Goal: Use online tool/utility: Use online tool/utility

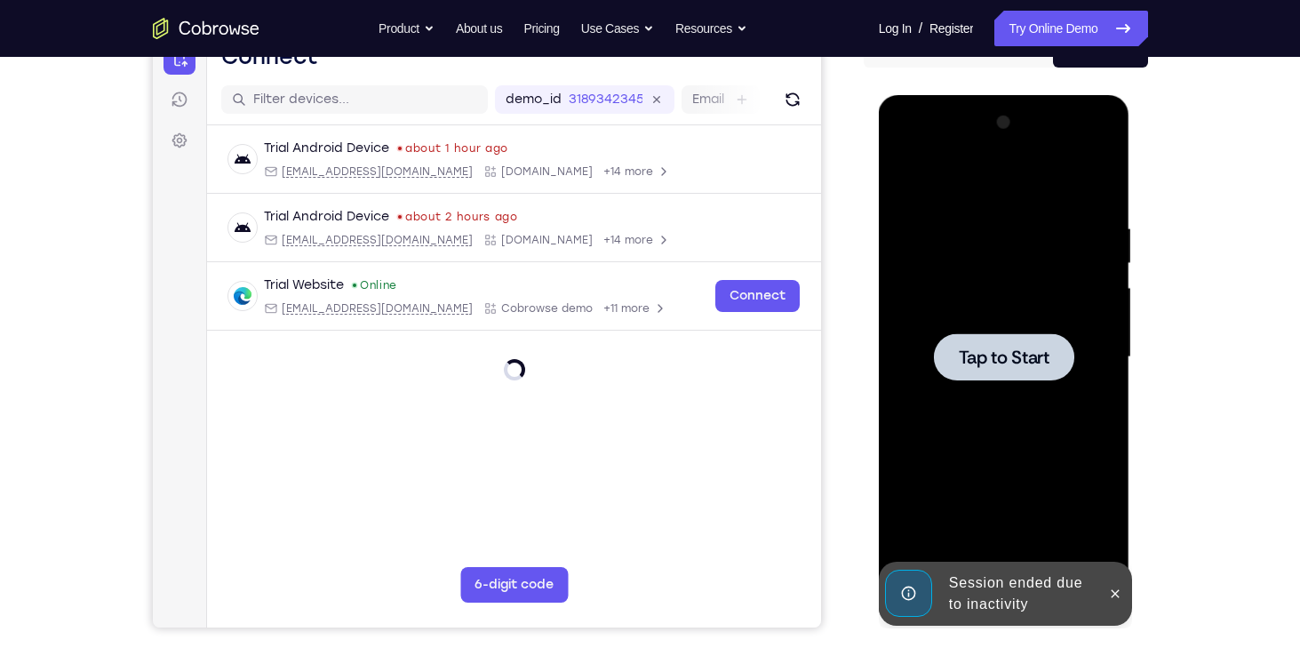
scroll to position [199, 0]
click at [1013, 258] on div at bounding box center [1004, 357] width 224 height 498
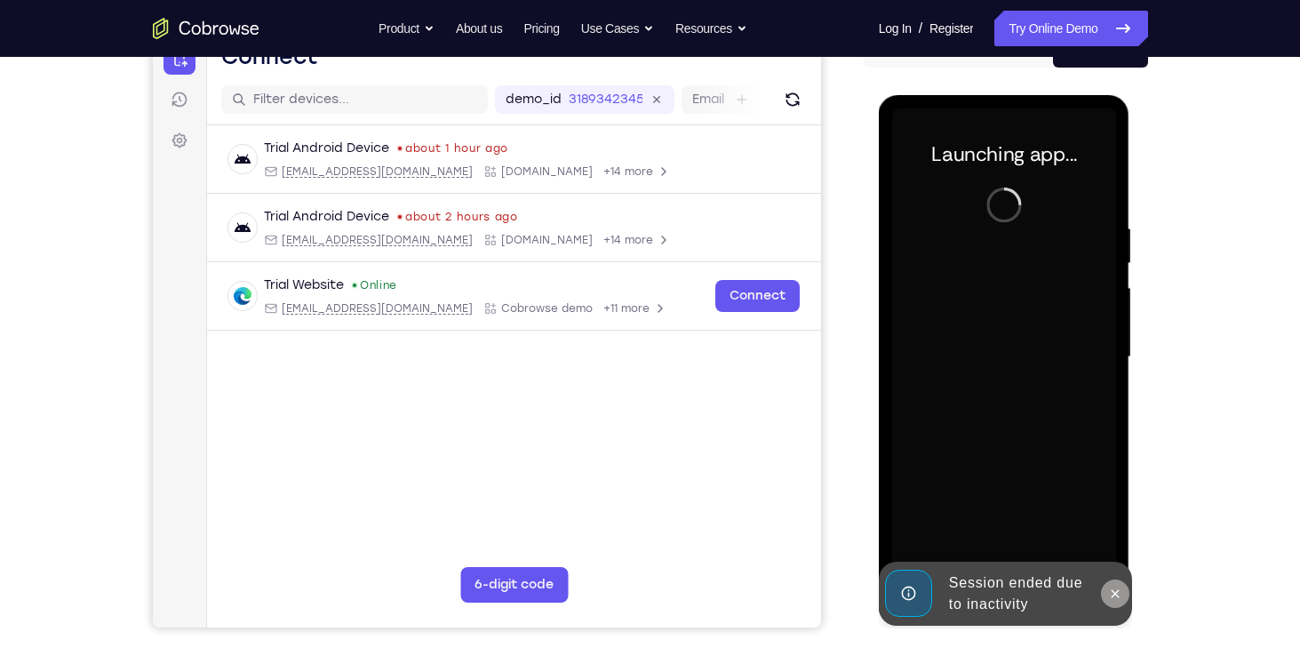
click at [1119, 601] on button at bounding box center [1115, 593] width 28 height 28
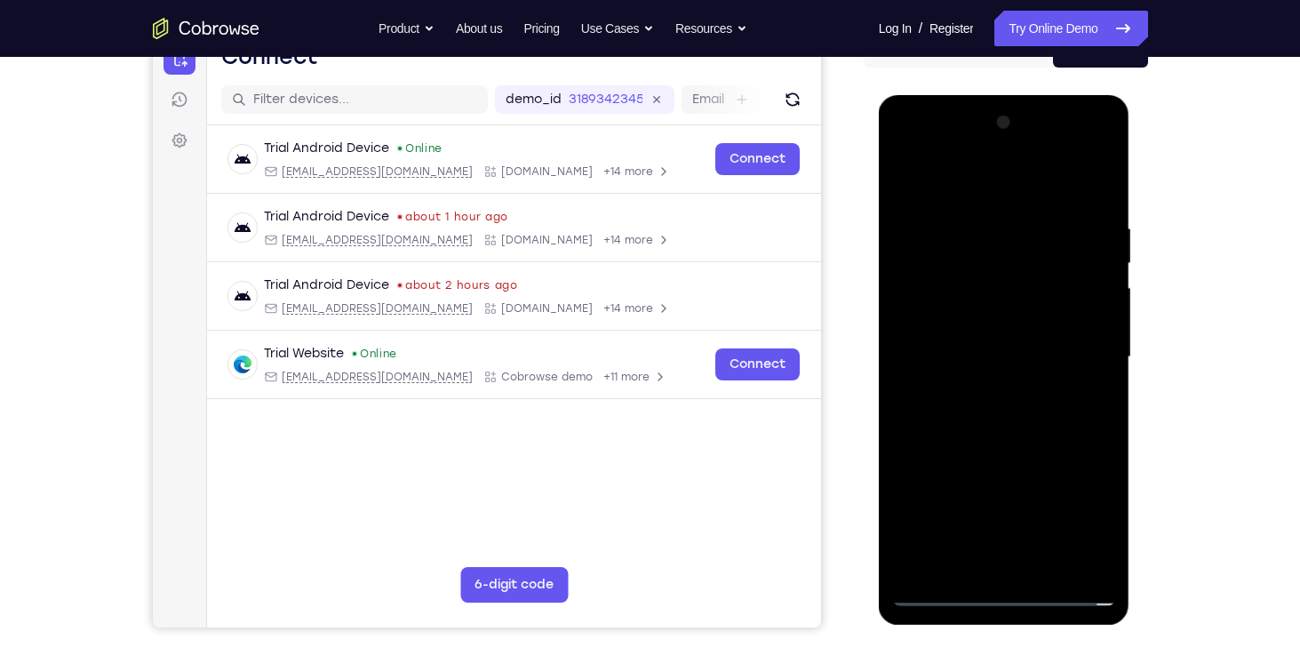
click at [1008, 595] on div at bounding box center [1004, 357] width 224 height 498
click at [1081, 522] on div at bounding box center [1004, 357] width 224 height 498
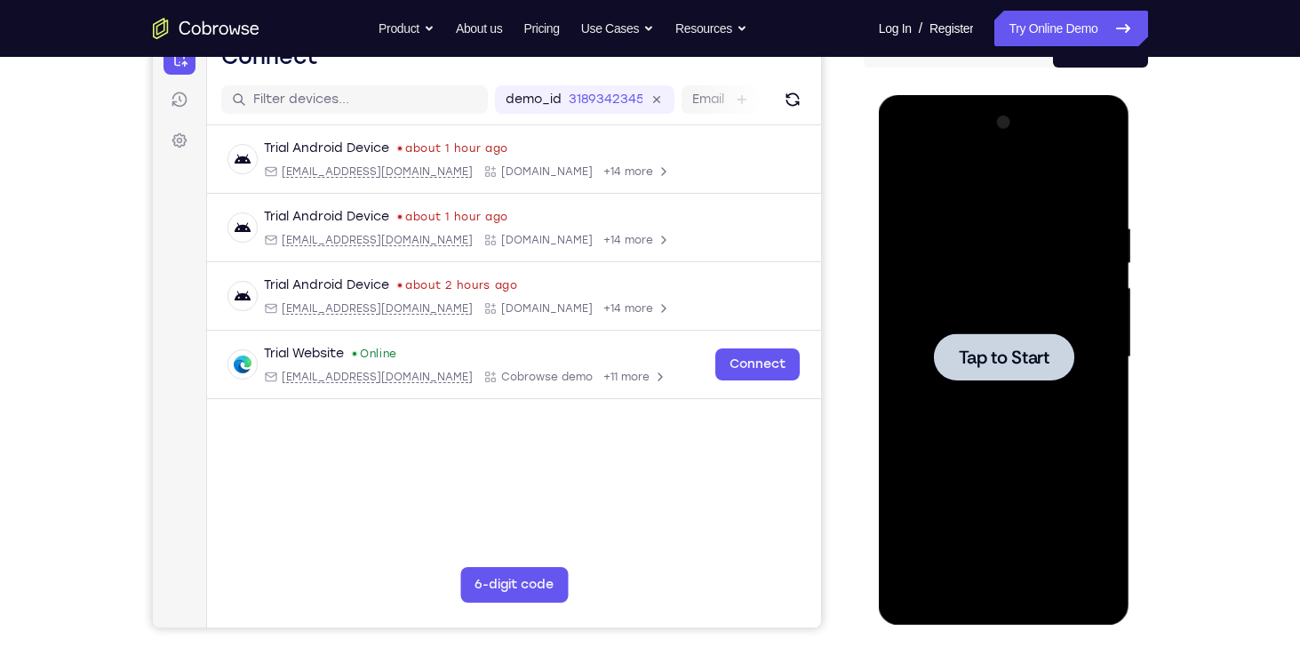
click at [912, 241] on div at bounding box center [1004, 357] width 224 height 498
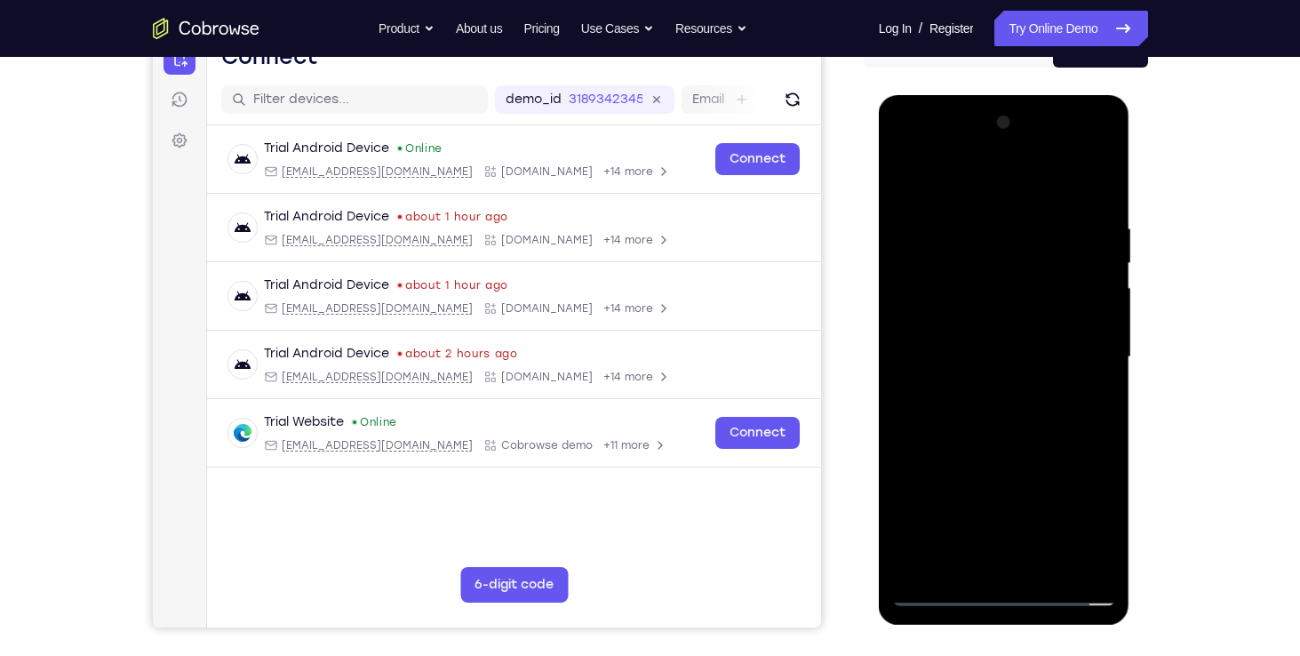
click at [1003, 591] on div at bounding box center [1004, 357] width 224 height 498
click at [1087, 520] on div at bounding box center [1004, 357] width 224 height 498
click at [971, 182] on div at bounding box center [1004, 357] width 224 height 498
click at [995, 250] on div at bounding box center [1004, 357] width 224 height 498
click at [1014, 147] on div at bounding box center [1004, 357] width 224 height 498
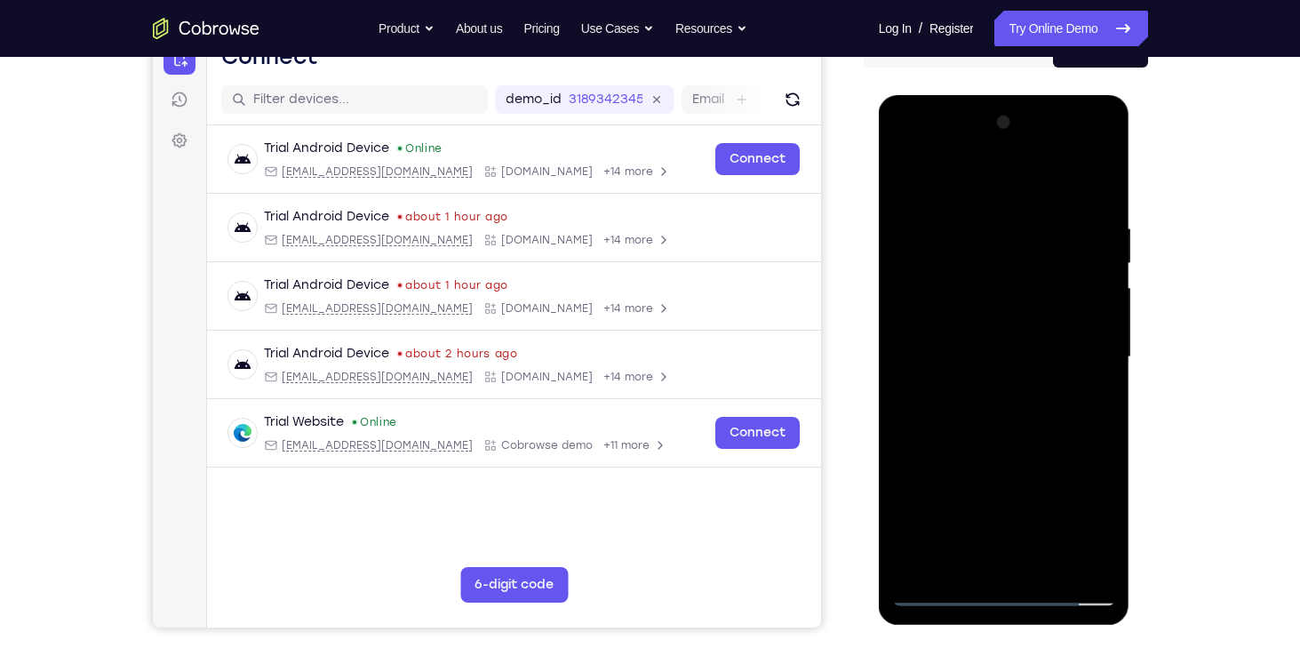
click at [937, 296] on div at bounding box center [1004, 357] width 224 height 498
click at [984, 395] on div at bounding box center [1004, 357] width 224 height 498
click at [984, 332] on div at bounding box center [1004, 357] width 224 height 498
click at [984, 331] on div at bounding box center [1004, 357] width 224 height 498
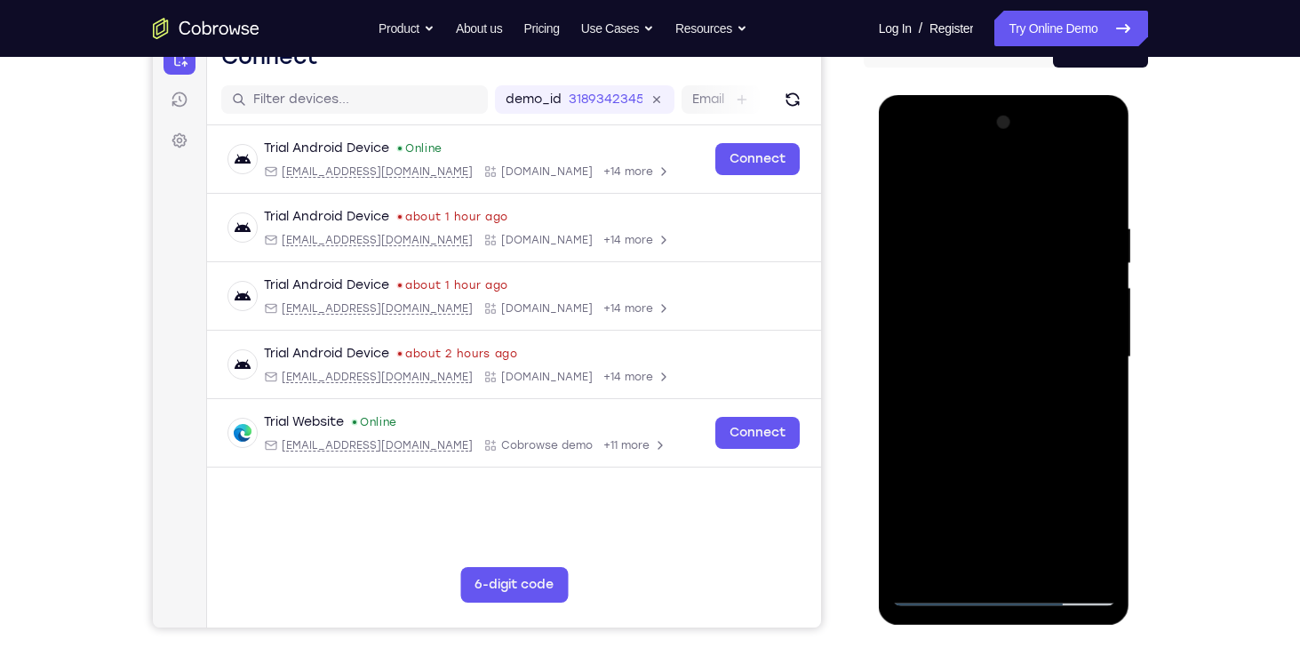
click at [979, 351] on div at bounding box center [1004, 357] width 224 height 498
click at [1000, 412] on div at bounding box center [1004, 357] width 224 height 498
click at [1096, 197] on div at bounding box center [1004, 357] width 224 height 498
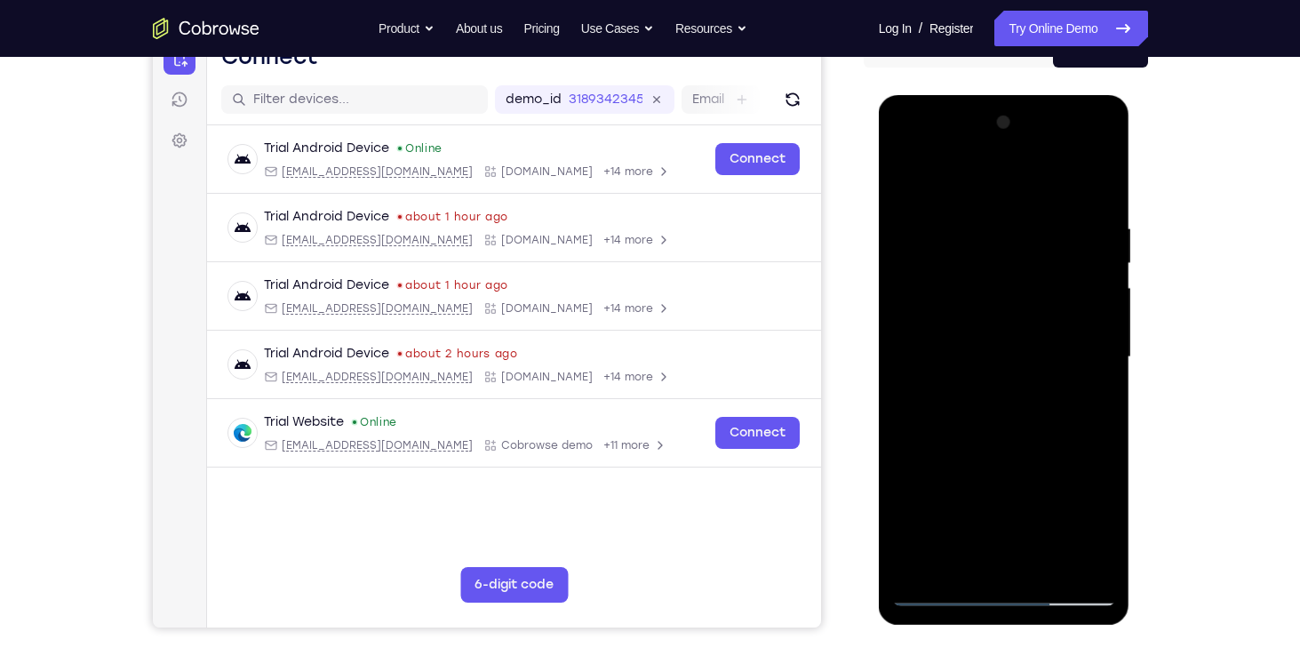
click at [1045, 570] on div at bounding box center [1004, 357] width 224 height 498
click at [1026, 448] on div at bounding box center [1004, 357] width 224 height 498
click at [937, 597] on div at bounding box center [1004, 357] width 224 height 498
click at [976, 222] on div at bounding box center [1004, 357] width 224 height 498
click at [1088, 305] on div at bounding box center [1004, 357] width 224 height 498
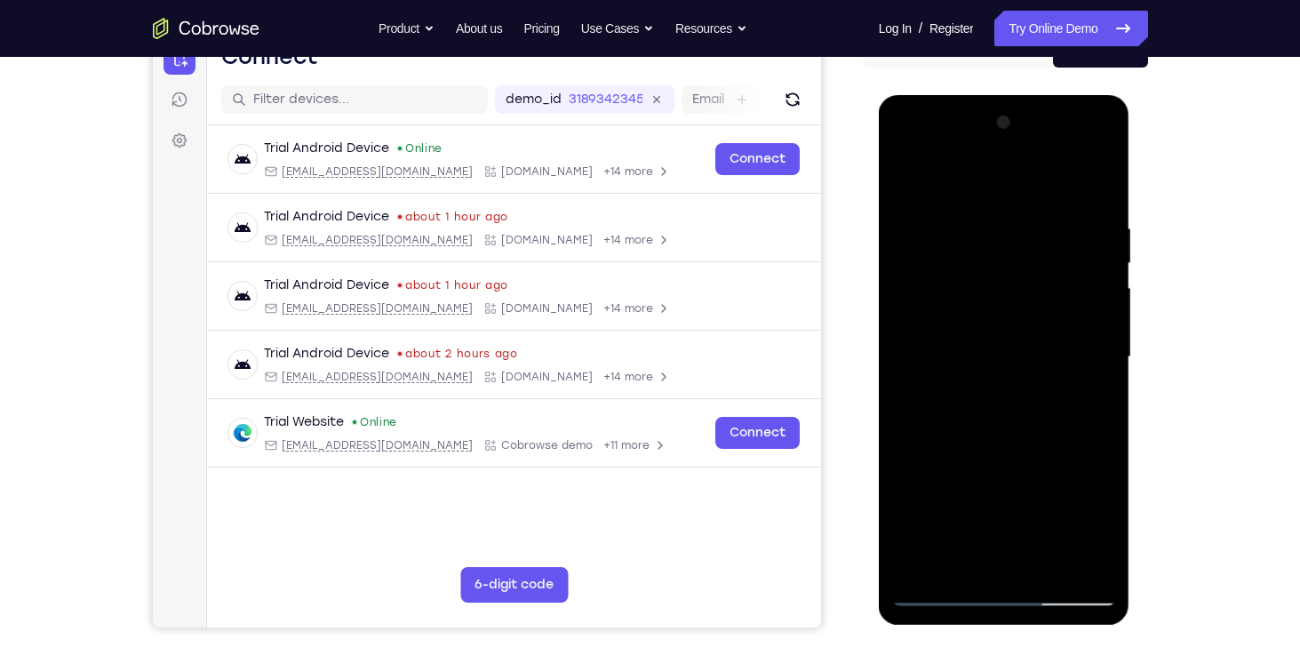
click at [1096, 307] on div at bounding box center [1004, 357] width 224 height 498
click at [1101, 254] on div at bounding box center [1004, 357] width 224 height 498
click at [1095, 183] on div at bounding box center [1004, 357] width 224 height 498
drag, startPoint x: 1005, startPoint y: 232, endPoint x: 1009, endPoint y: 439, distance: 207.1
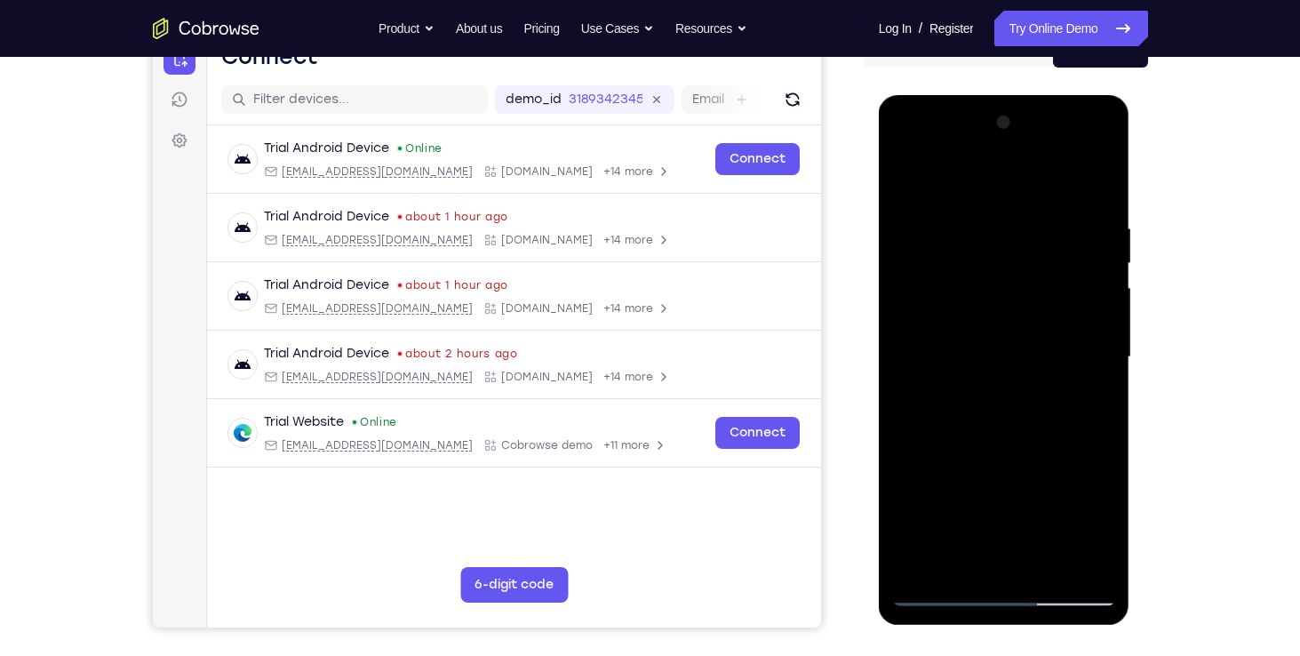
click at [1009, 439] on div at bounding box center [1004, 357] width 224 height 498
click at [981, 215] on div at bounding box center [1004, 357] width 224 height 498
click at [1098, 309] on div at bounding box center [1004, 357] width 224 height 498
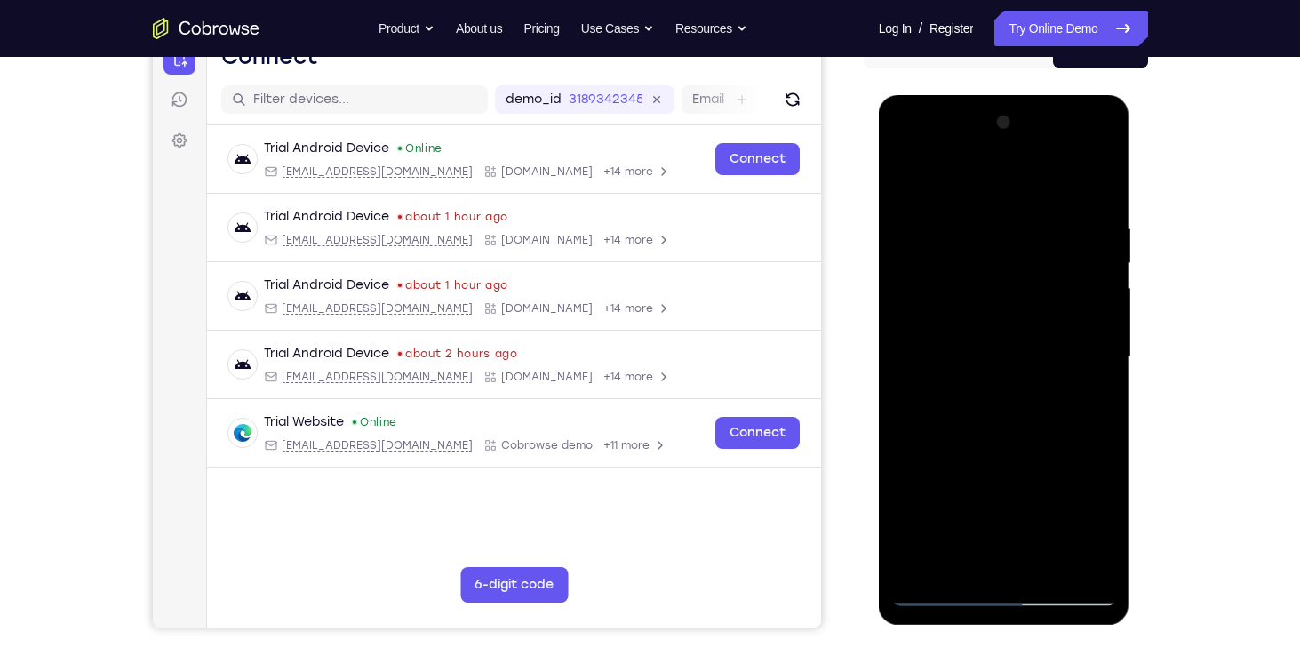
click at [1098, 309] on div at bounding box center [1004, 357] width 224 height 498
drag, startPoint x: 1098, startPoint y: 309, endPoint x: 921, endPoint y: 321, distance: 177.2
click at [921, 321] on div at bounding box center [1004, 357] width 224 height 498
click at [1098, 332] on div at bounding box center [1004, 357] width 224 height 498
drag, startPoint x: 1098, startPoint y: 332, endPoint x: 899, endPoint y: 308, distance: 200.5
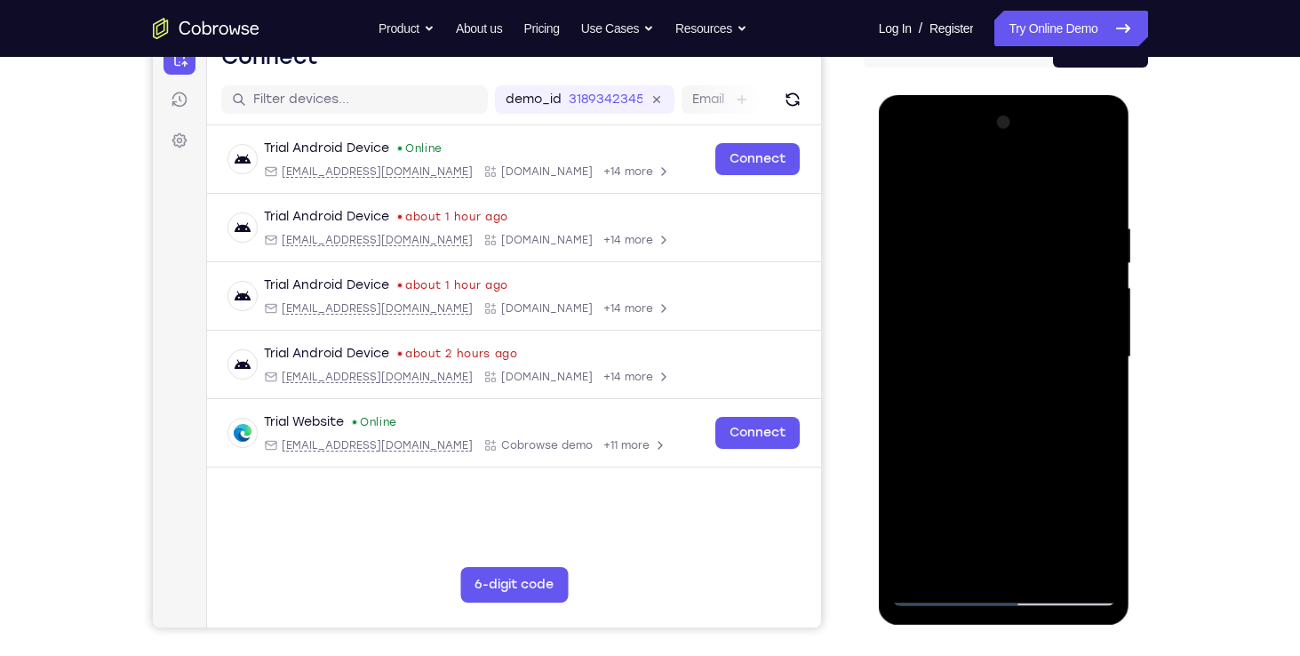
click at [899, 308] on div at bounding box center [1004, 357] width 224 height 498
click at [1104, 336] on div at bounding box center [1004, 357] width 224 height 498
click at [1100, 343] on div at bounding box center [1004, 357] width 224 height 498
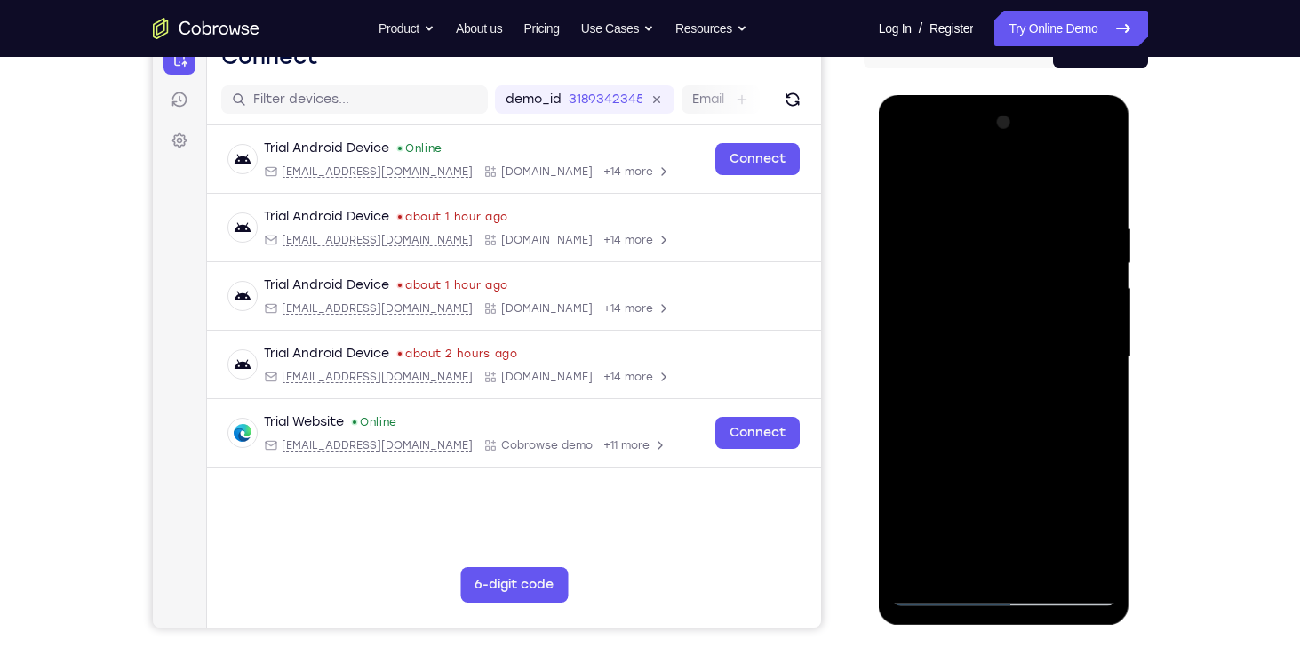
click at [1100, 343] on div at bounding box center [1004, 357] width 224 height 498
drag, startPoint x: 998, startPoint y: 320, endPoint x: 1128, endPoint y: 339, distance: 132.1
click at [1128, 339] on div at bounding box center [1004, 360] width 251 height 530
click at [1092, 311] on div at bounding box center [1004, 357] width 224 height 498
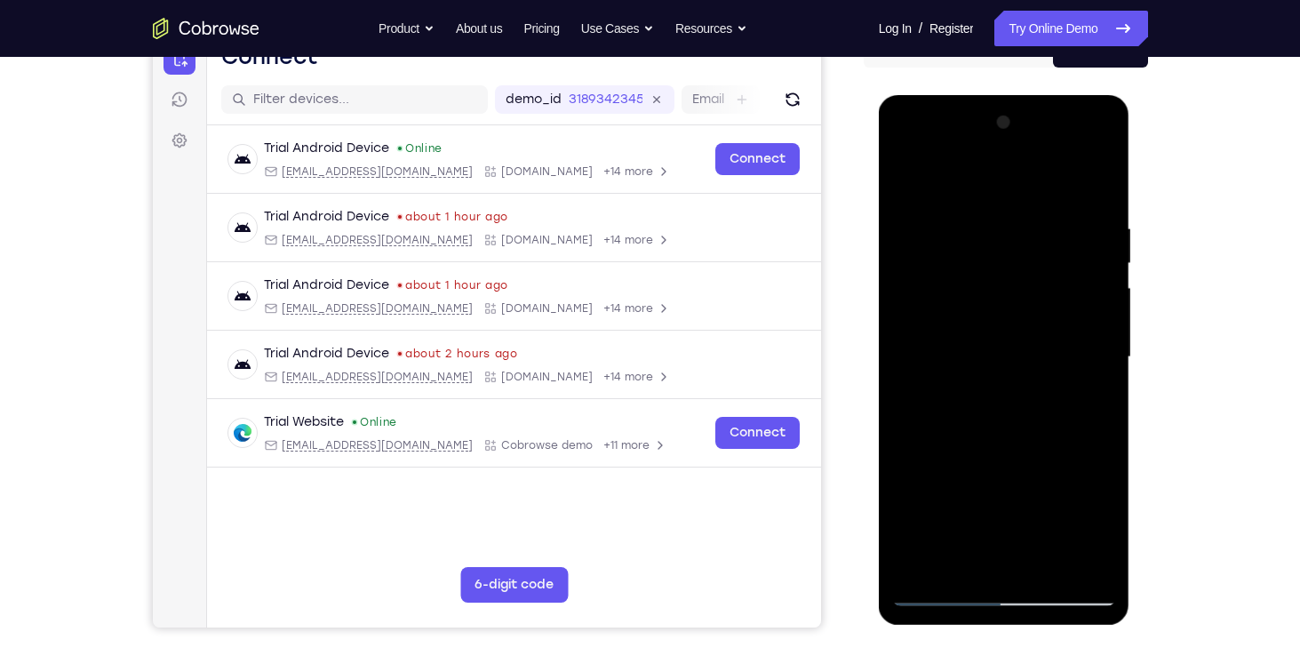
click at [1092, 311] on div at bounding box center [1004, 357] width 224 height 498
click at [1091, 281] on div at bounding box center [1004, 357] width 224 height 498
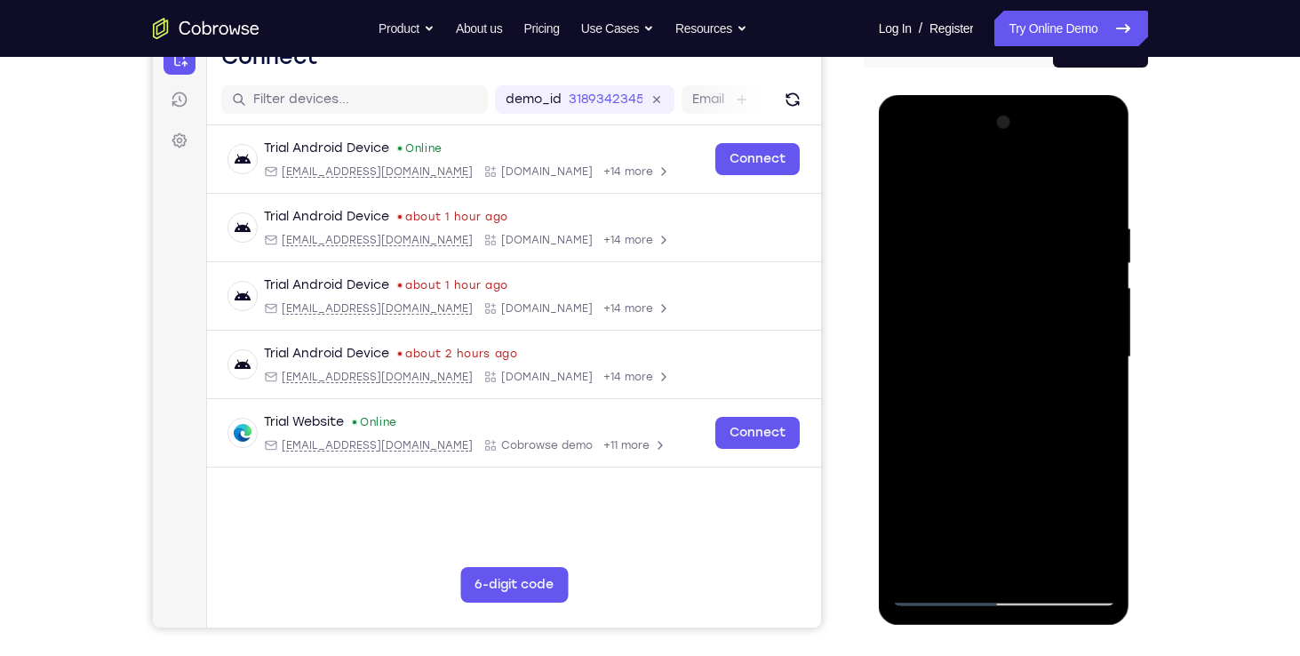
click at [1096, 184] on div at bounding box center [1004, 357] width 224 height 498
drag, startPoint x: 998, startPoint y: 252, endPoint x: 1000, endPoint y: 470, distance: 217.7
click at [1000, 470] on div at bounding box center [1004, 357] width 224 height 498
drag, startPoint x: 1024, startPoint y: 455, endPoint x: 1032, endPoint y: 313, distance: 142.3
click at [1032, 313] on div at bounding box center [1004, 357] width 224 height 498
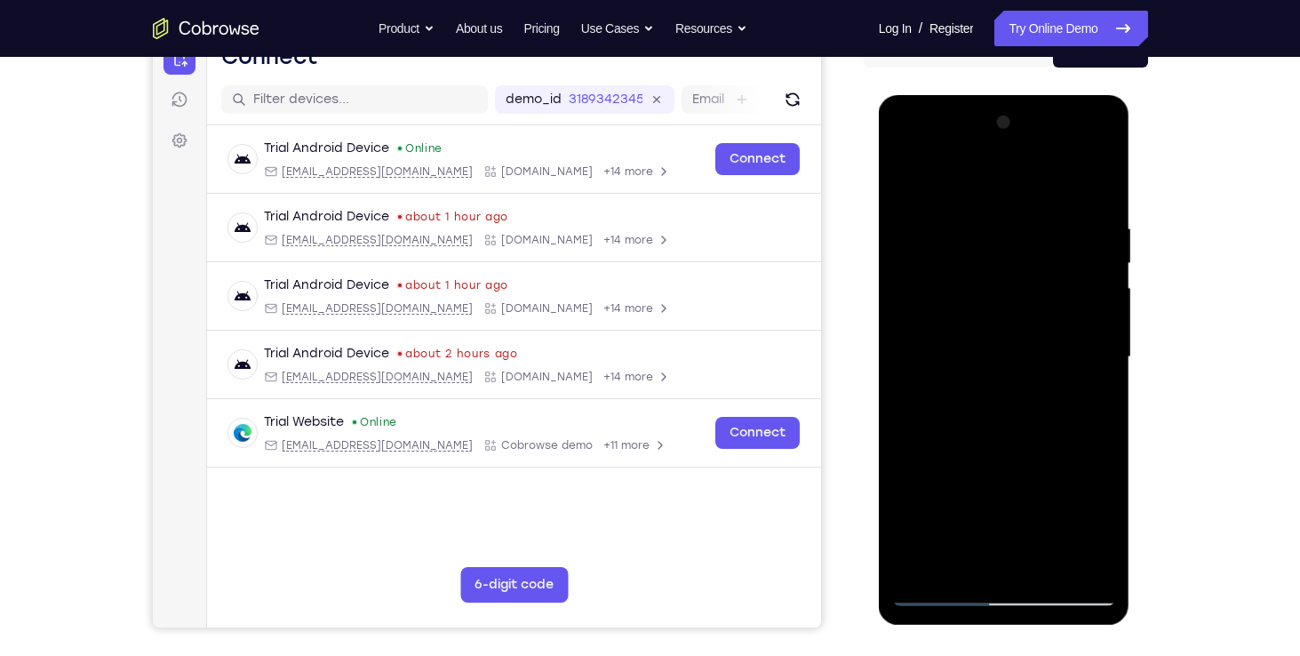
drag, startPoint x: 941, startPoint y: 315, endPoint x: 966, endPoint y: 487, distance: 174.2
click at [966, 487] on div at bounding box center [1004, 357] width 224 height 498
click at [939, 259] on div at bounding box center [1004, 357] width 224 height 498
click at [1074, 382] on div at bounding box center [1004, 357] width 224 height 498
click at [940, 592] on div at bounding box center [1004, 357] width 224 height 498
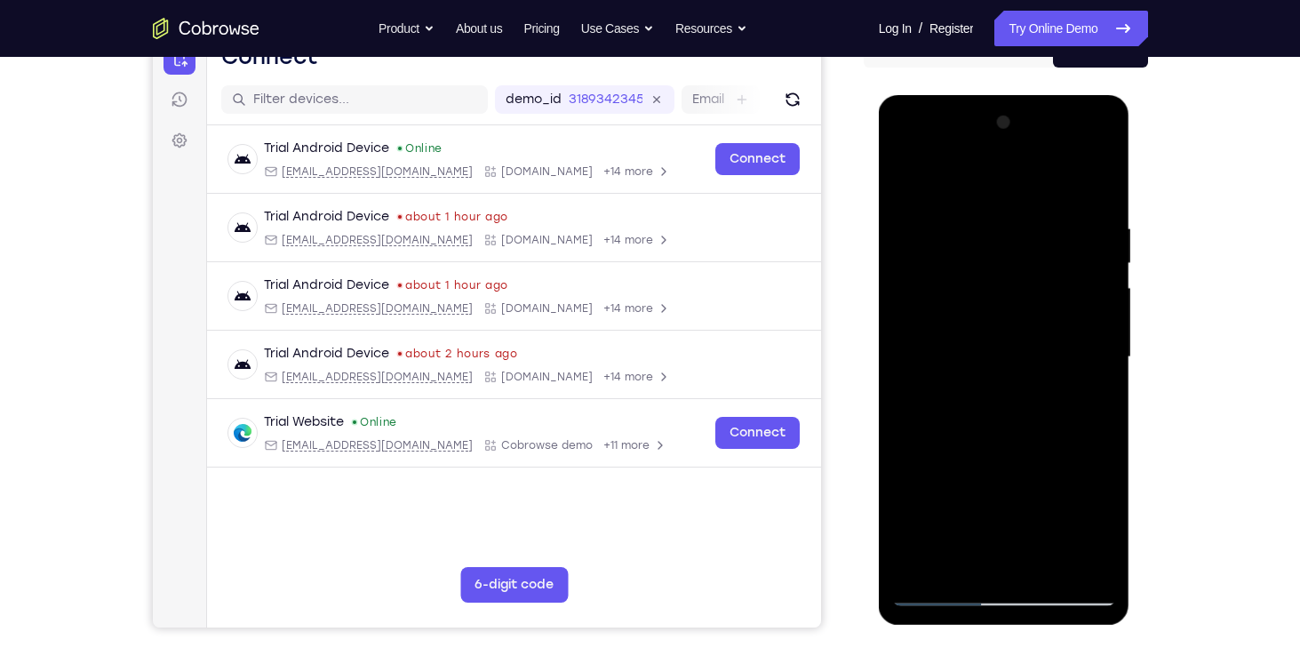
click at [1077, 382] on div at bounding box center [1004, 357] width 224 height 498
drag, startPoint x: 976, startPoint y: 467, endPoint x: 970, endPoint y: 316, distance: 151.1
click at [970, 316] on div at bounding box center [1004, 357] width 224 height 498
click at [945, 335] on div at bounding box center [1004, 357] width 224 height 498
drag, startPoint x: 984, startPoint y: 263, endPoint x: 978, endPoint y: 369, distance: 105.9
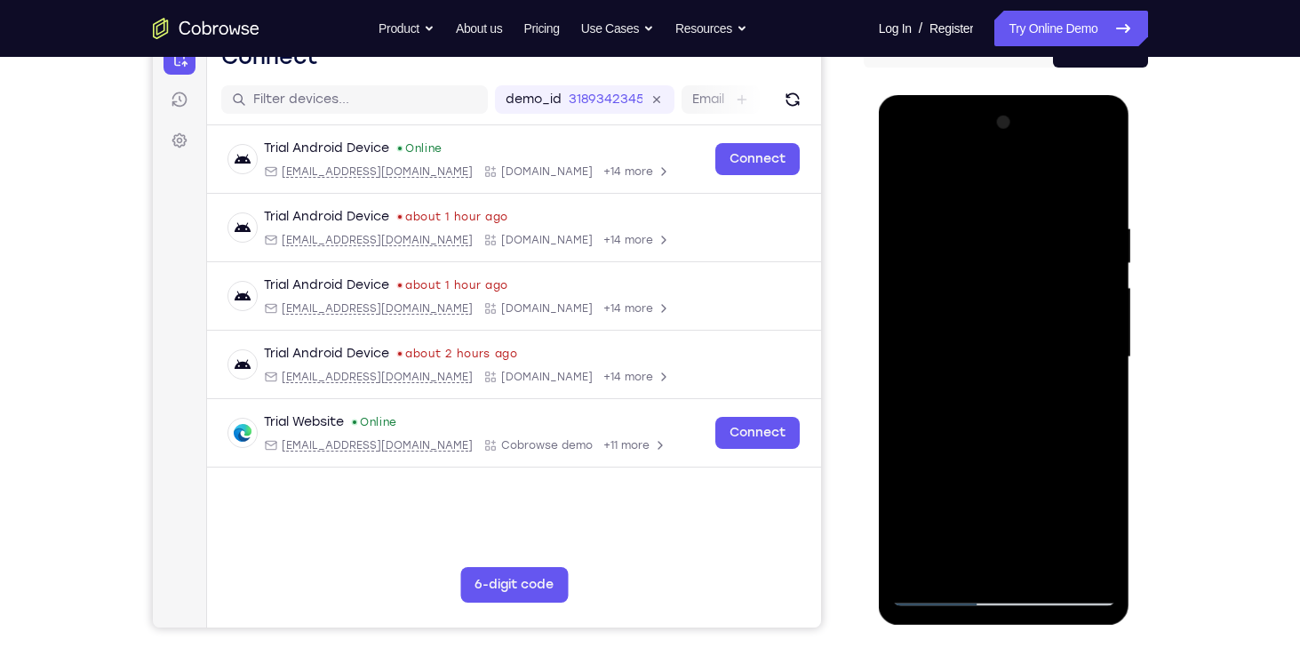
click at [978, 369] on div at bounding box center [1004, 357] width 224 height 498
click at [985, 239] on div at bounding box center [1004, 357] width 224 height 498
click at [908, 179] on div at bounding box center [1004, 357] width 224 height 498
drag, startPoint x: 967, startPoint y: 434, endPoint x: 969, endPoint y: 277, distance: 156.4
click at [969, 277] on div at bounding box center [1004, 357] width 224 height 498
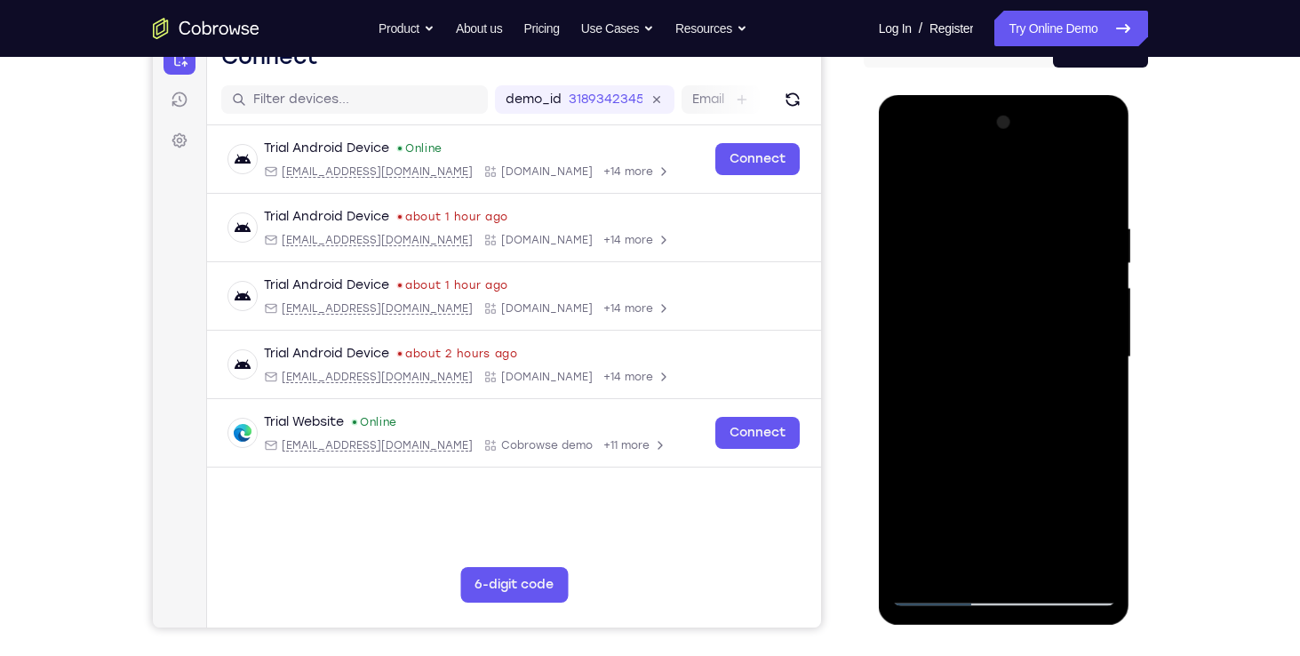
click at [954, 374] on div at bounding box center [1004, 357] width 224 height 498
drag, startPoint x: 995, startPoint y: 253, endPoint x: 993, endPoint y: 357, distance: 104.0
click at [993, 357] on div at bounding box center [1004, 357] width 224 height 498
click at [992, 240] on div at bounding box center [1004, 357] width 224 height 498
click at [905, 178] on div at bounding box center [1004, 357] width 224 height 498
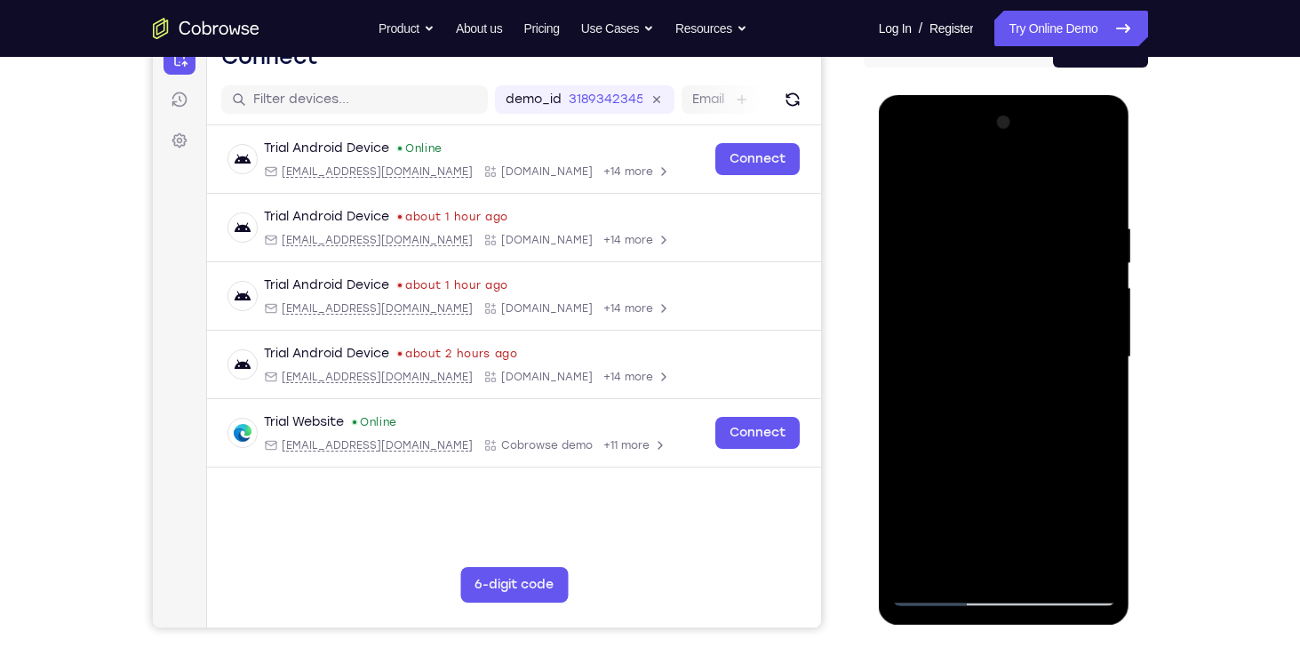
drag, startPoint x: 975, startPoint y: 400, endPoint x: 969, endPoint y: 261, distance: 138.7
click at [969, 261] on div at bounding box center [1004, 357] width 224 height 498
drag, startPoint x: 980, startPoint y: 446, endPoint x: 976, endPoint y: 382, distance: 64.1
click at [976, 382] on div at bounding box center [1004, 357] width 224 height 498
click at [946, 432] on div at bounding box center [1004, 357] width 224 height 498
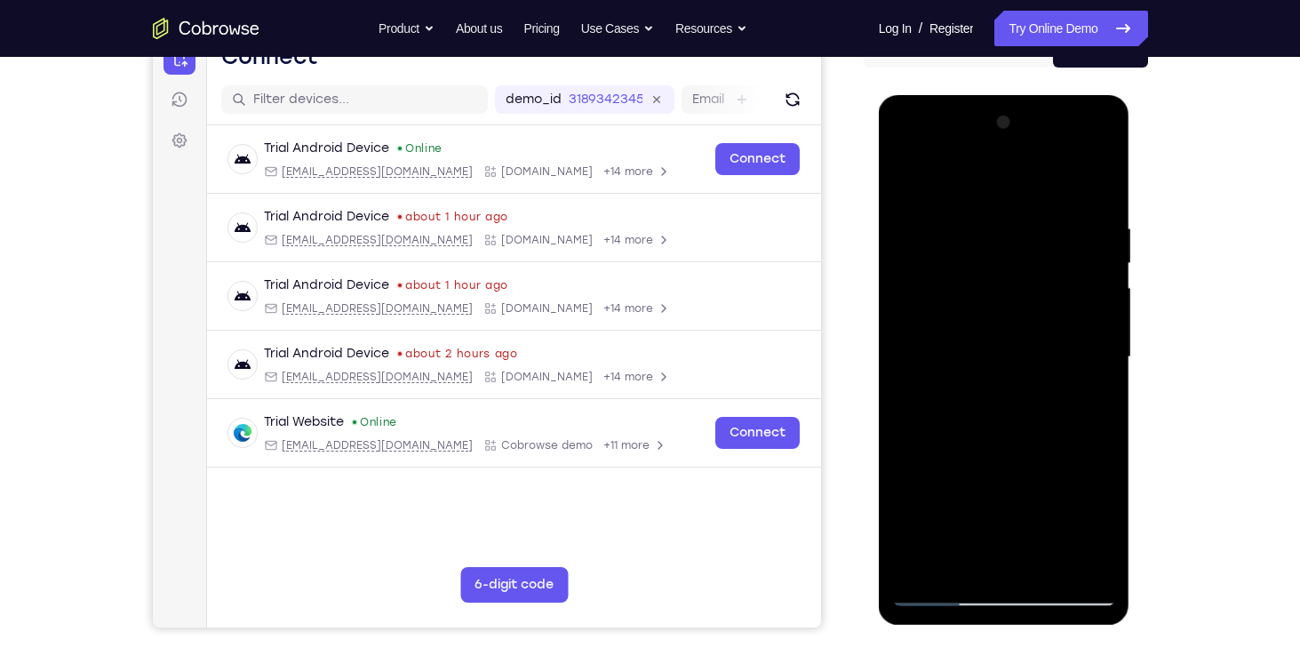
click at [908, 176] on div at bounding box center [1004, 357] width 224 height 498
click at [972, 436] on div at bounding box center [1004, 357] width 224 height 498
drag, startPoint x: 951, startPoint y: 257, endPoint x: 961, endPoint y: 397, distance: 140.7
click at [961, 397] on div at bounding box center [1004, 357] width 224 height 498
click at [992, 243] on div at bounding box center [1004, 357] width 224 height 498
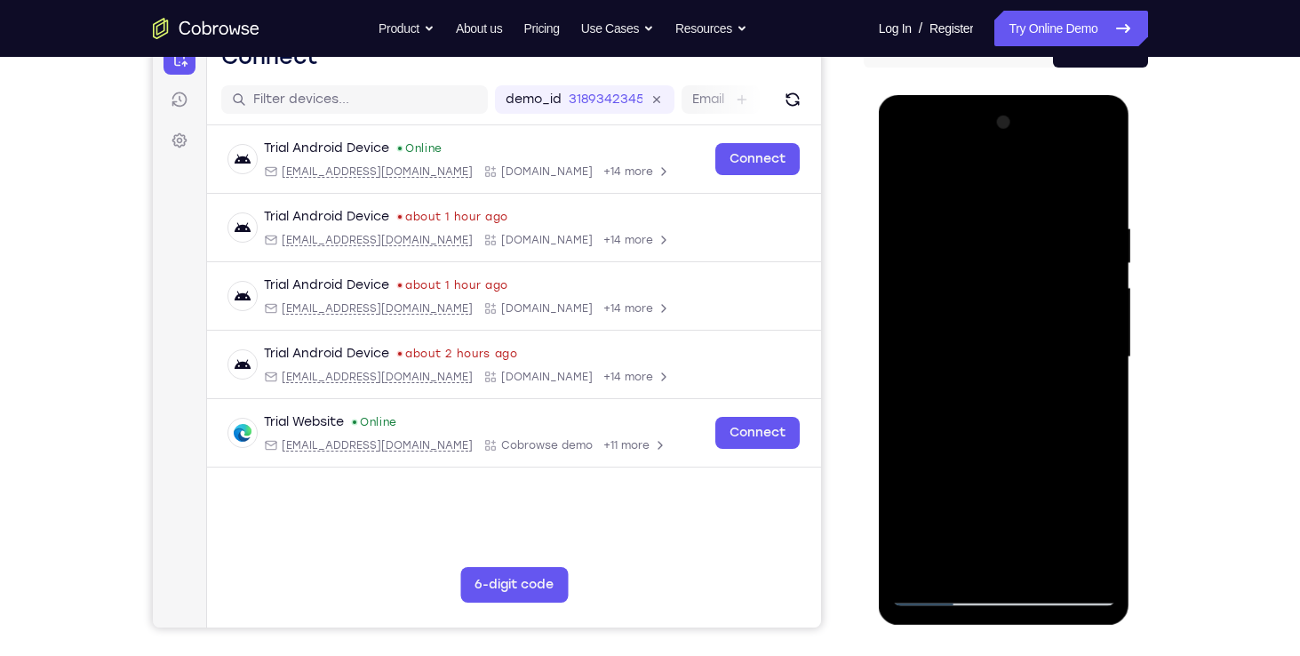
click at [908, 176] on div at bounding box center [1004, 357] width 224 height 498
drag, startPoint x: 982, startPoint y: 418, endPoint x: 975, endPoint y: 256, distance: 161.9
click at [975, 256] on div at bounding box center [1004, 357] width 224 height 498
click at [957, 398] on div at bounding box center [1004, 357] width 224 height 498
drag, startPoint x: 1000, startPoint y: 254, endPoint x: 991, endPoint y: 371, distance: 117.6
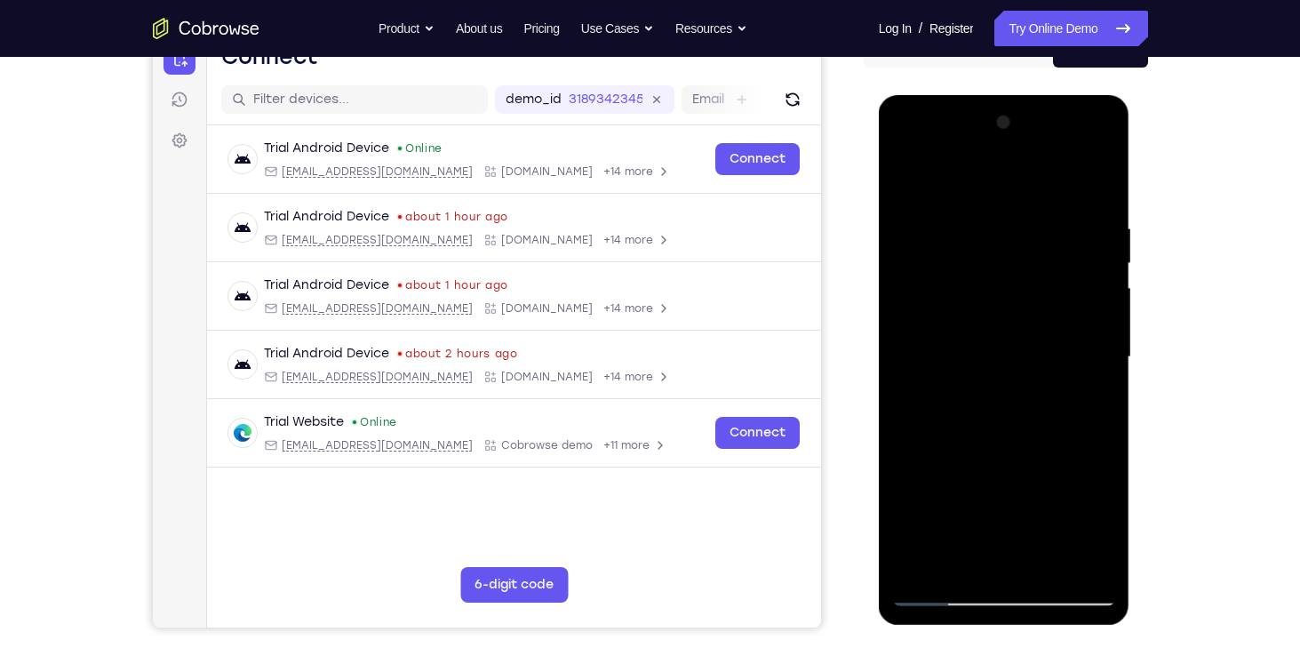
click at [991, 371] on div at bounding box center [1004, 357] width 224 height 498
click at [989, 237] on div at bounding box center [1004, 357] width 224 height 498
click at [909, 177] on div at bounding box center [1004, 357] width 224 height 498
drag, startPoint x: 1003, startPoint y: 388, endPoint x: 995, endPoint y: 268, distance: 120.2
click at [995, 268] on div at bounding box center [1004, 357] width 224 height 498
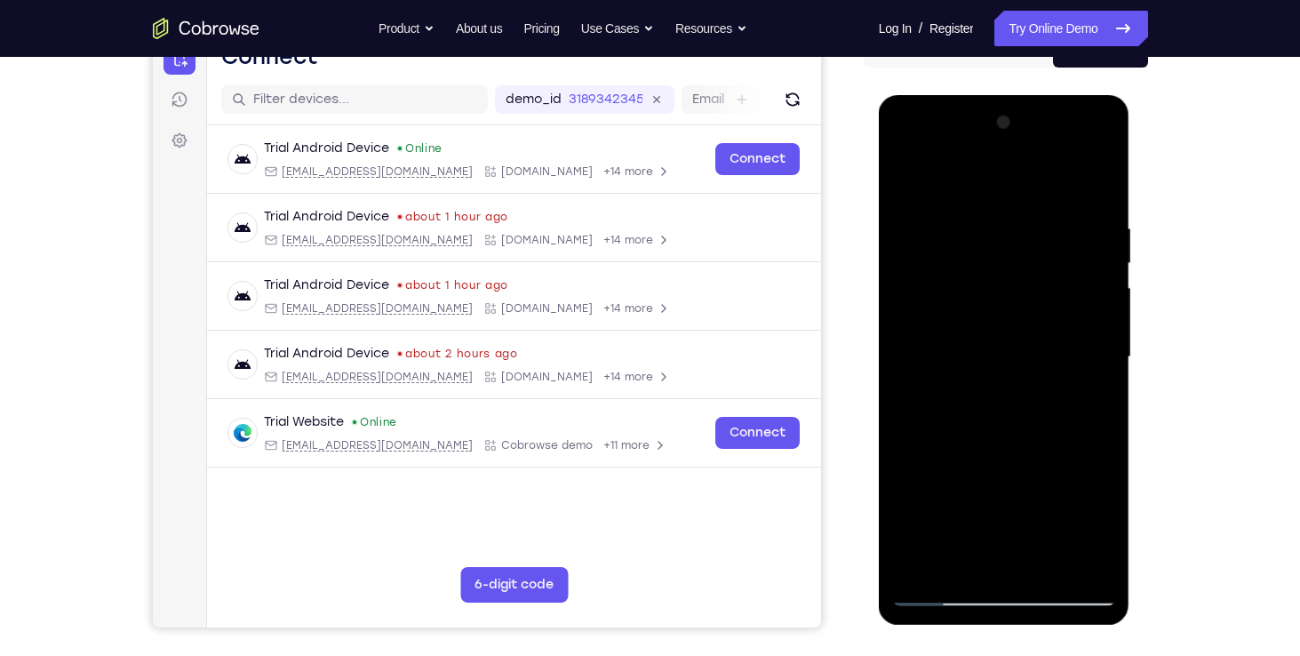
click at [1070, 400] on div at bounding box center [1004, 357] width 224 height 498
click at [907, 172] on div at bounding box center [1004, 357] width 224 height 498
drag, startPoint x: 966, startPoint y: 231, endPoint x: 970, endPoint y: 418, distance: 186.6
click at [970, 418] on div at bounding box center [1004, 357] width 224 height 498
click at [975, 236] on div at bounding box center [1004, 357] width 224 height 498
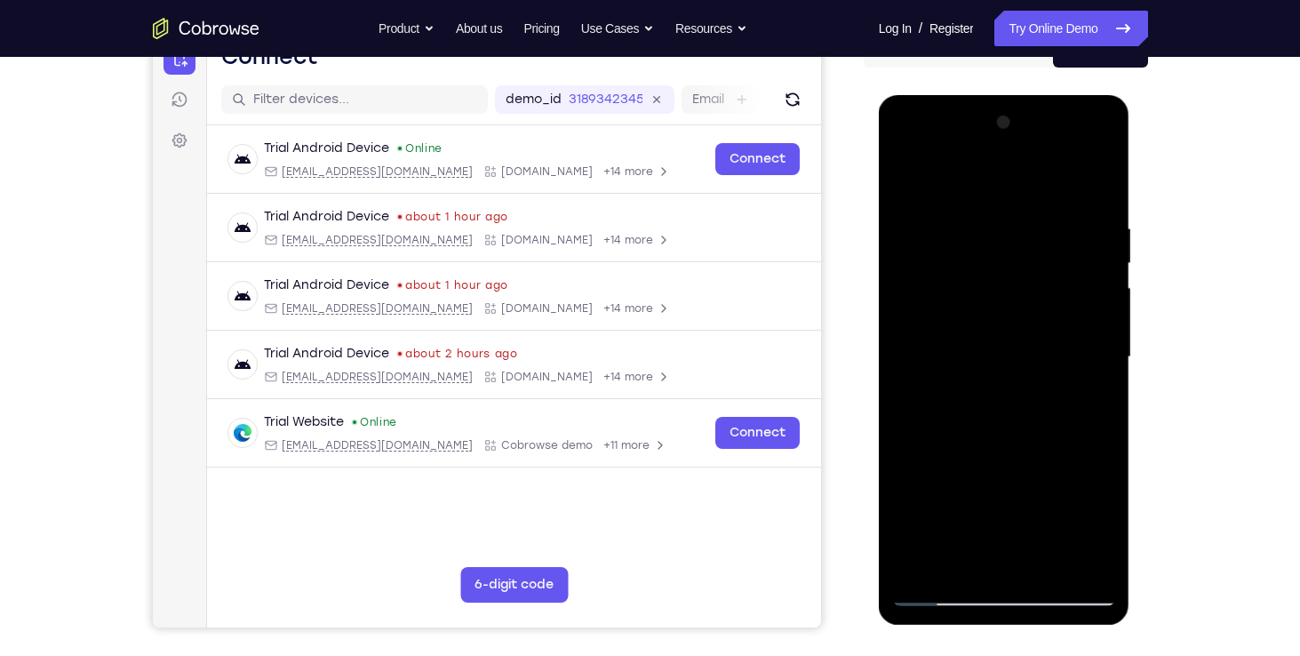
click at [934, 560] on div at bounding box center [1004, 357] width 224 height 498
click at [917, 565] on div at bounding box center [1004, 357] width 224 height 498
drag, startPoint x: 996, startPoint y: 248, endPoint x: 1008, endPoint y: 435, distance: 187.9
click at [1008, 435] on div at bounding box center [1004, 357] width 224 height 498
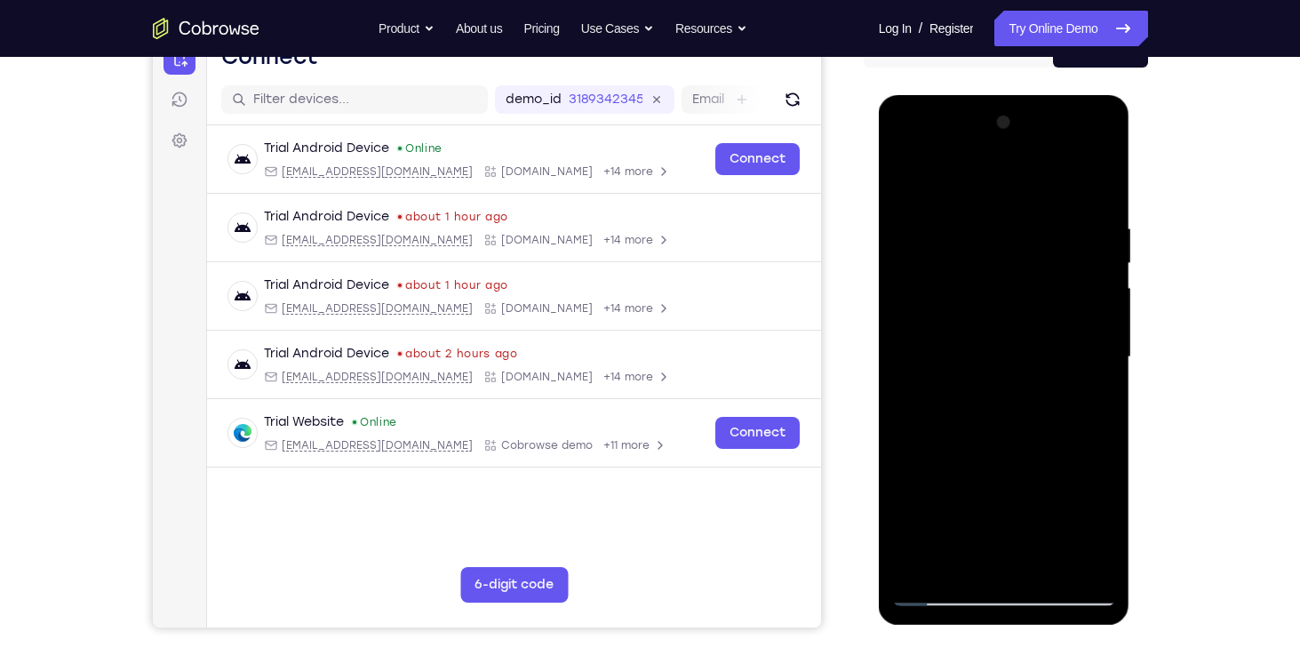
click at [964, 569] on div at bounding box center [1004, 357] width 224 height 498
click at [1014, 179] on div at bounding box center [1004, 357] width 224 height 498
click at [962, 206] on div at bounding box center [1004, 357] width 224 height 498
click at [917, 569] on div at bounding box center [1004, 357] width 224 height 498
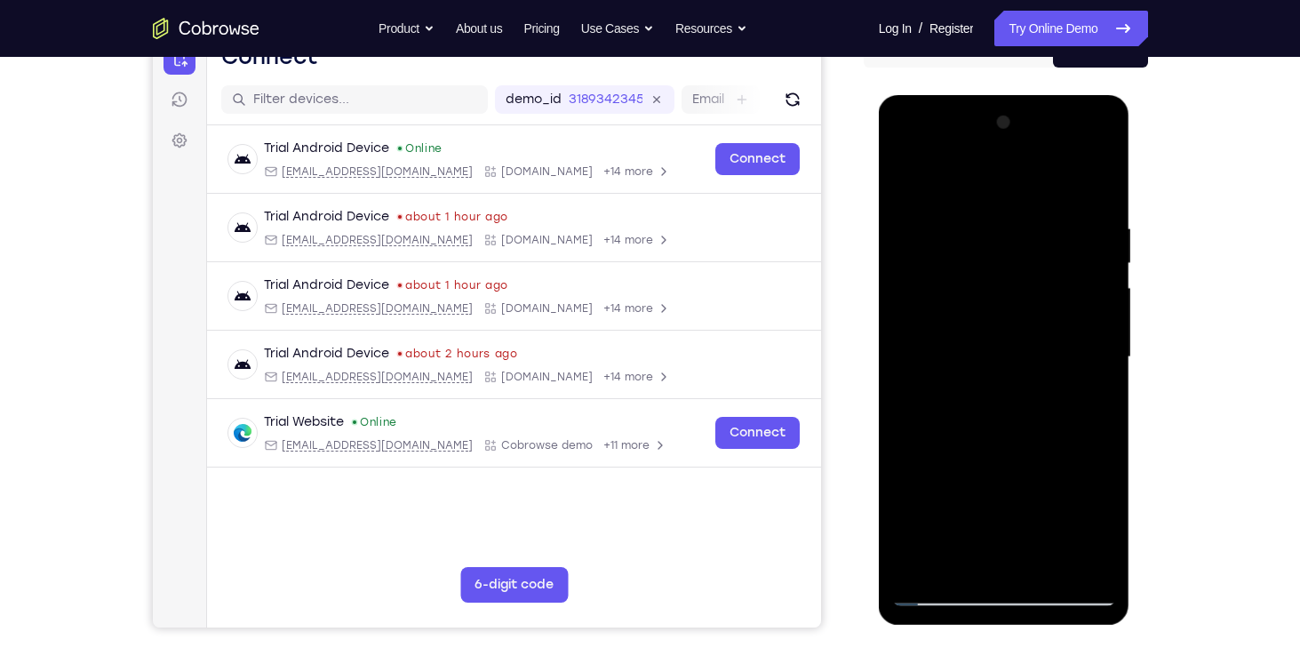
drag, startPoint x: 1014, startPoint y: 266, endPoint x: 1014, endPoint y: 472, distance: 206.1
click at [1014, 472] on div at bounding box center [1004, 357] width 224 height 498
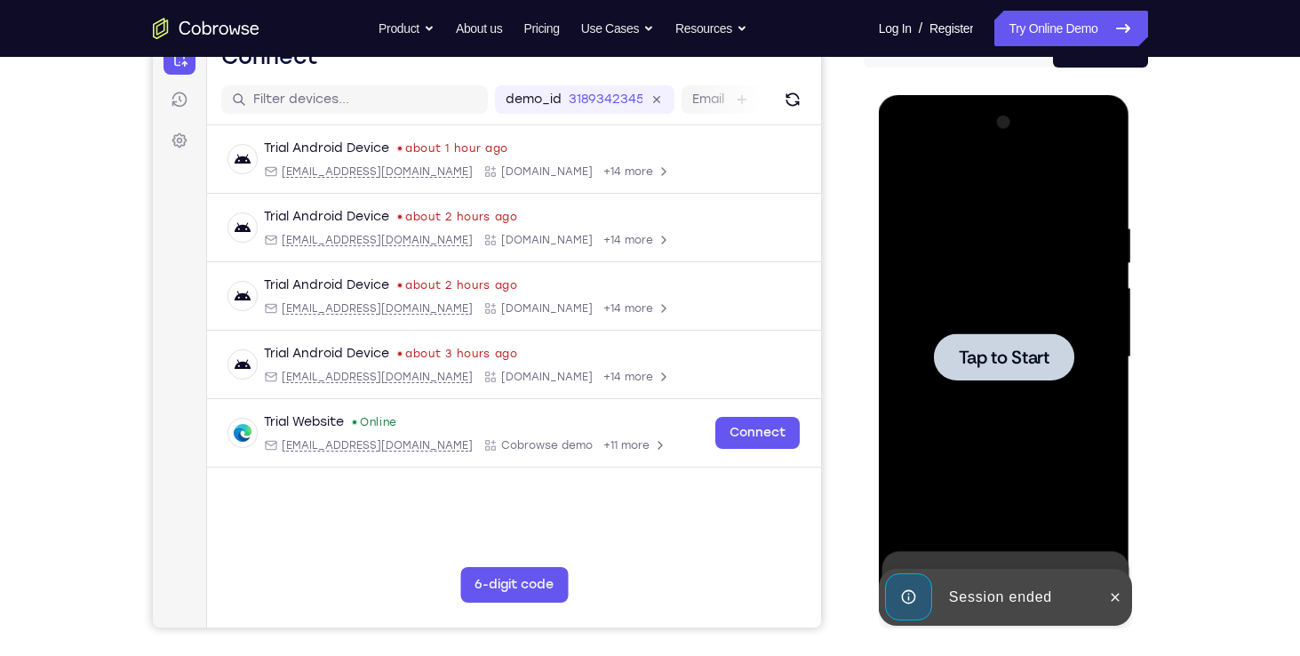
click at [990, 261] on div at bounding box center [1004, 357] width 224 height 498
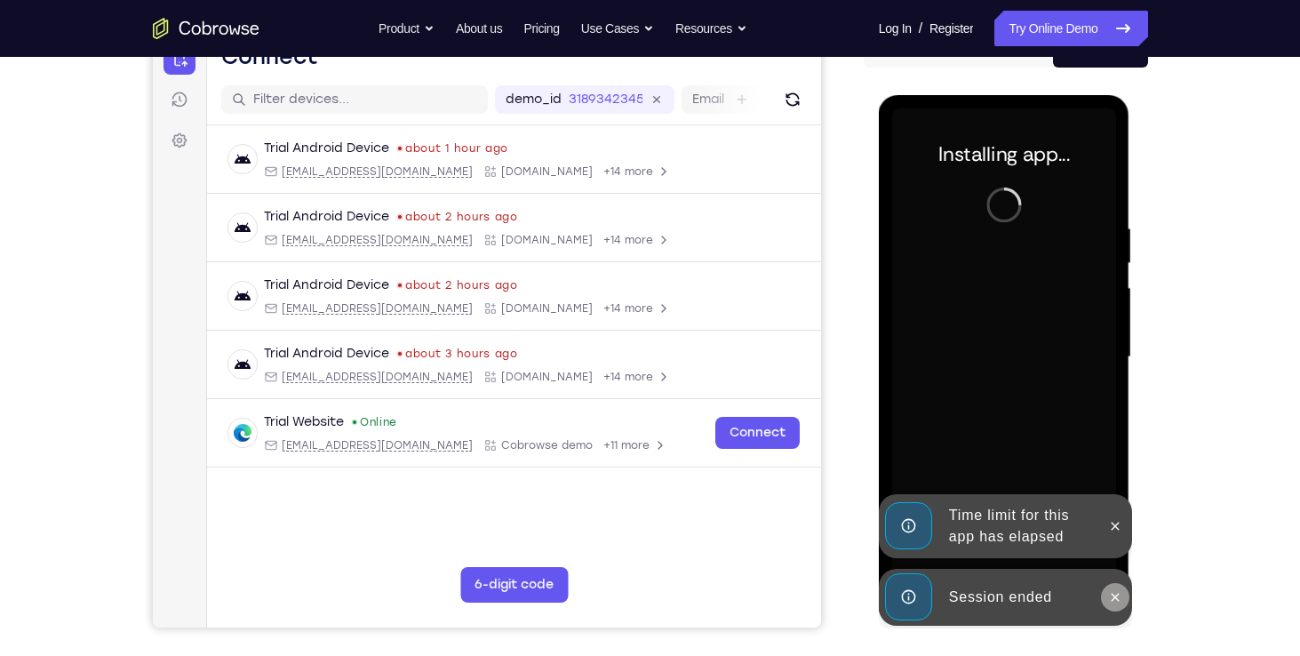
click at [1115, 602] on icon at bounding box center [1115, 597] width 14 height 14
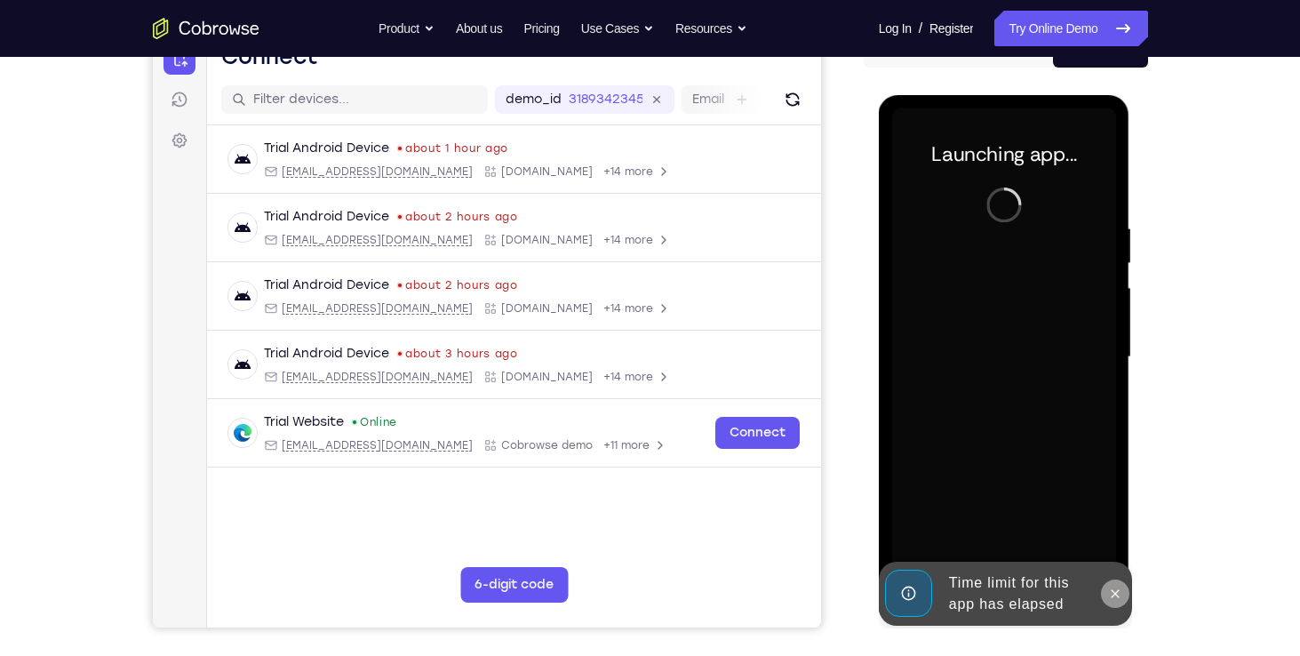
click at [1117, 599] on icon at bounding box center [1115, 593] width 14 height 14
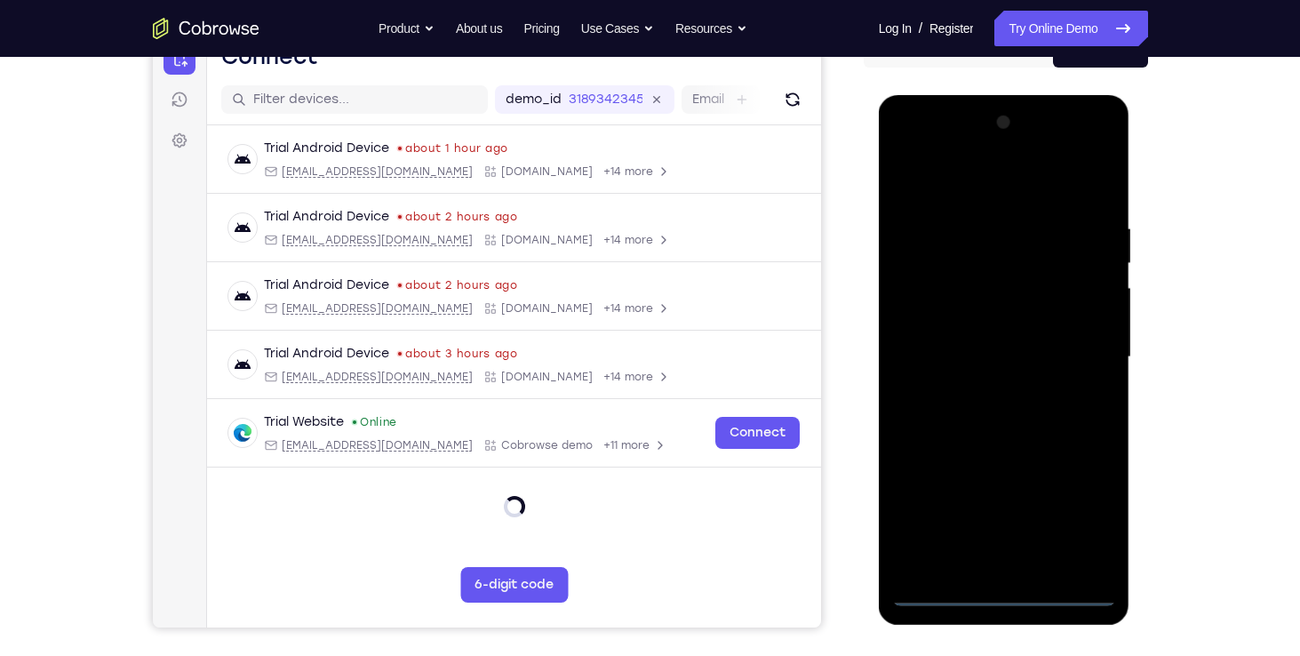
click at [1003, 593] on div at bounding box center [1004, 357] width 224 height 498
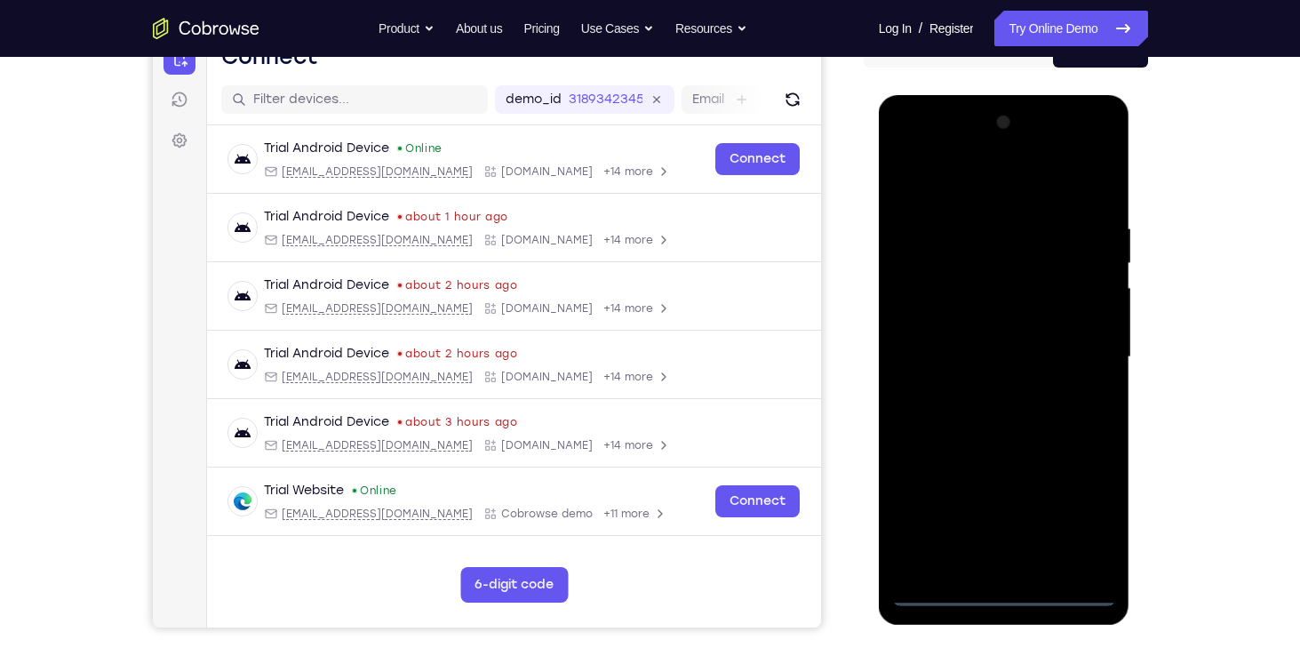
click at [1071, 524] on div at bounding box center [1004, 357] width 224 height 498
click at [961, 182] on div at bounding box center [1004, 357] width 224 height 498
click at [1073, 351] on div at bounding box center [1004, 357] width 224 height 498
click at [978, 387] on div at bounding box center [1004, 357] width 224 height 498
click at [982, 339] on div at bounding box center [1004, 357] width 224 height 498
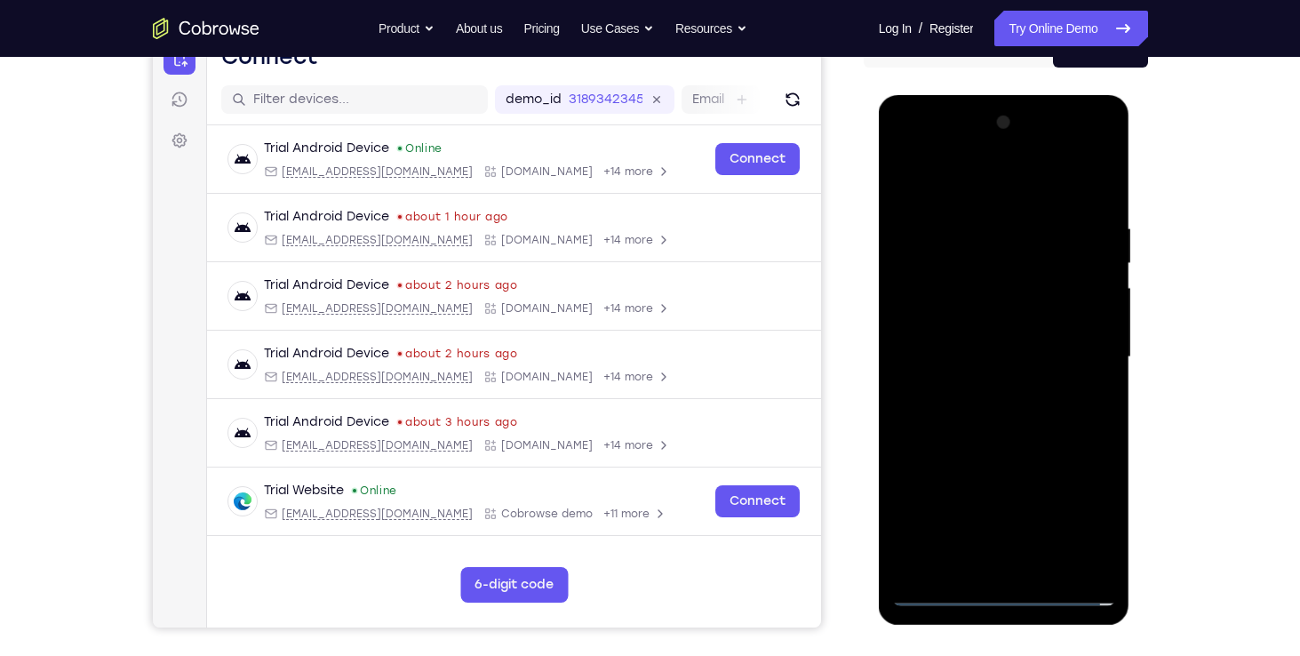
click at [980, 307] on div at bounding box center [1004, 357] width 224 height 498
click at [972, 362] on div at bounding box center [1004, 357] width 224 height 498
click at [992, 412] on div at bounding box center [1004, 357] width 224 height 498
click at [999, 404] on div at bounding box center [1004, 357] width 224 height 498
click at [982, 222] on div at bounding box center [1004, 357] width 224 height 498
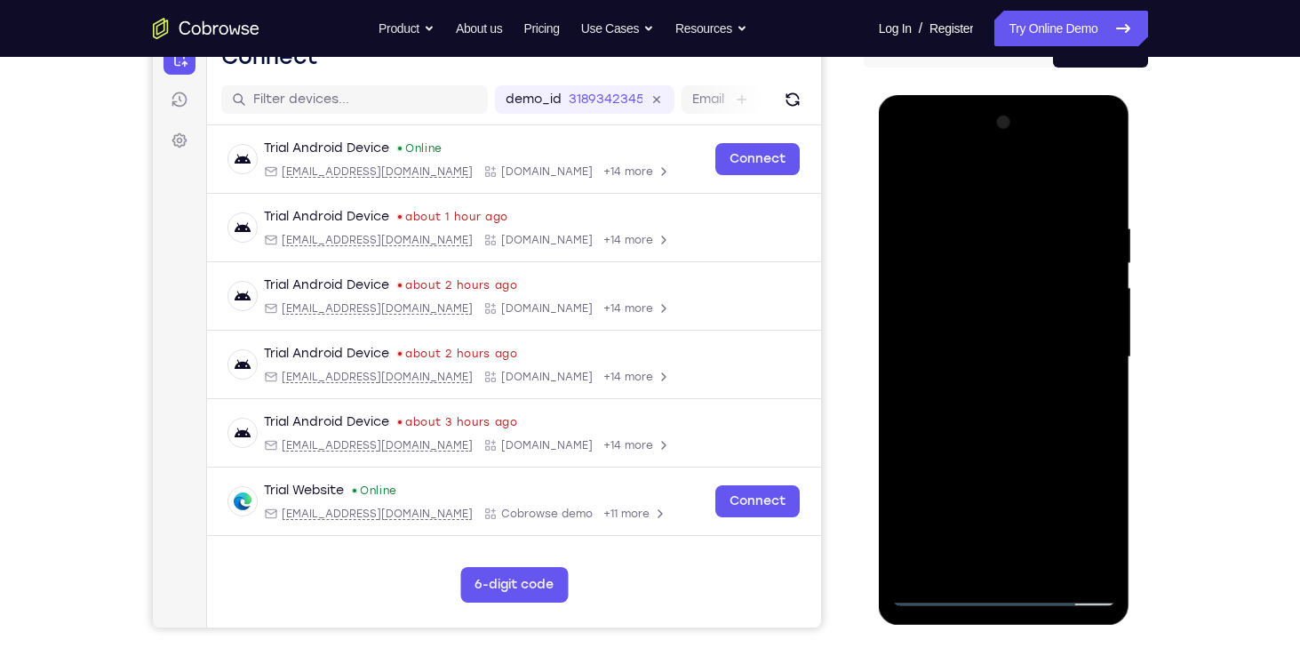
click at [1096, 197] on div at bounding box center [1004, 357] width 224 height 498
click at [982, 205] on div at bounding box center [1004, 357] width 224 height 498
click at [1089, 294] on div at bounding box center [1004, 357] width 224 height 498
click at [1093, 313] on div at bounding box center [1004, 357] width 224 height 498
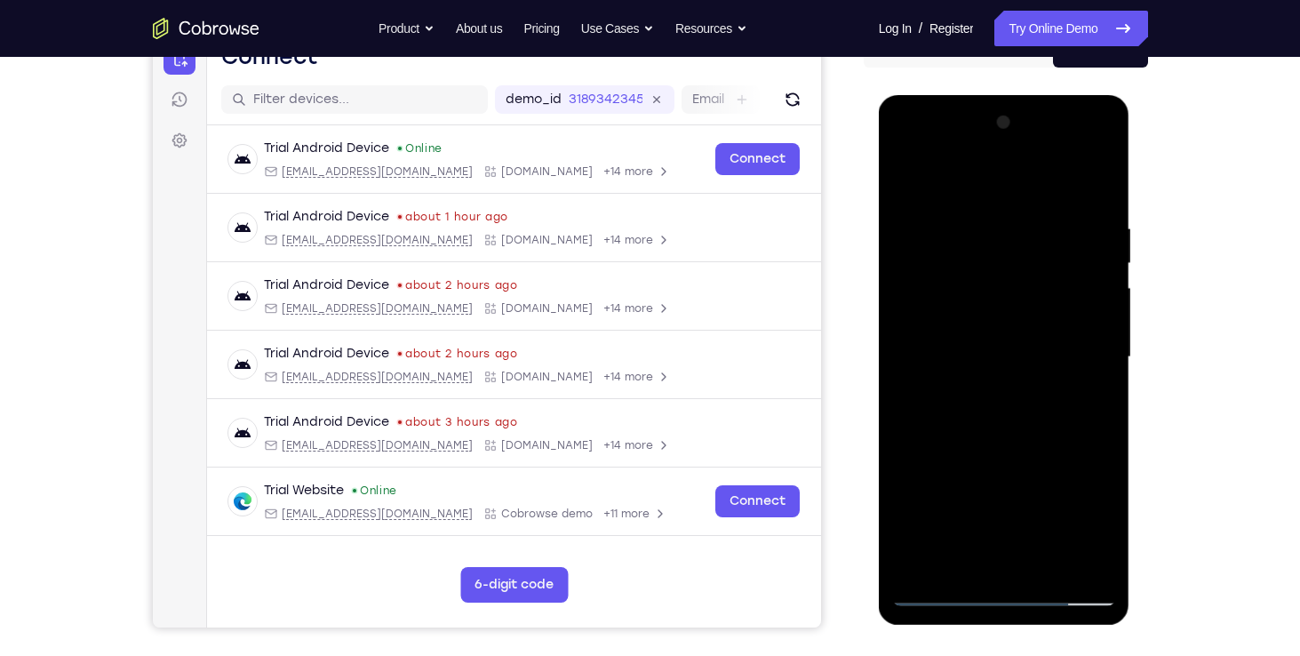
click at [1093, 313] on div at bounding box center [1004, 357] width 224 height 498
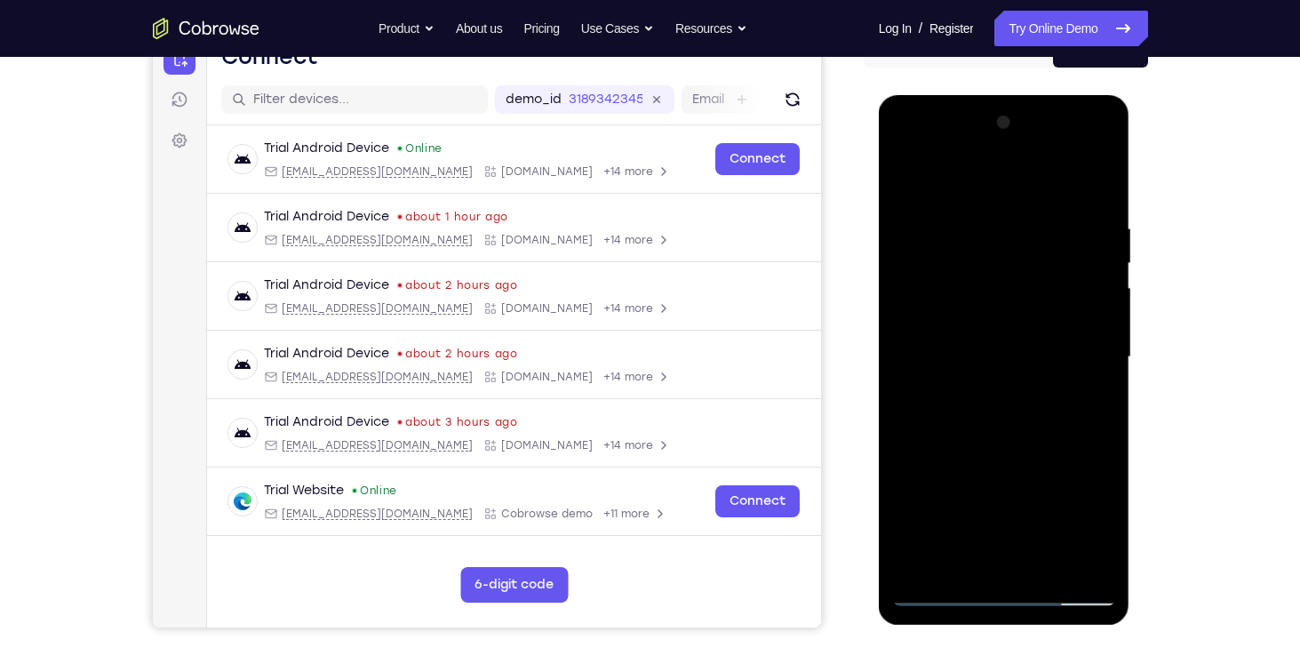
click at [1093, 313] on div at bounding box center [1004, 357] width 224 height 498
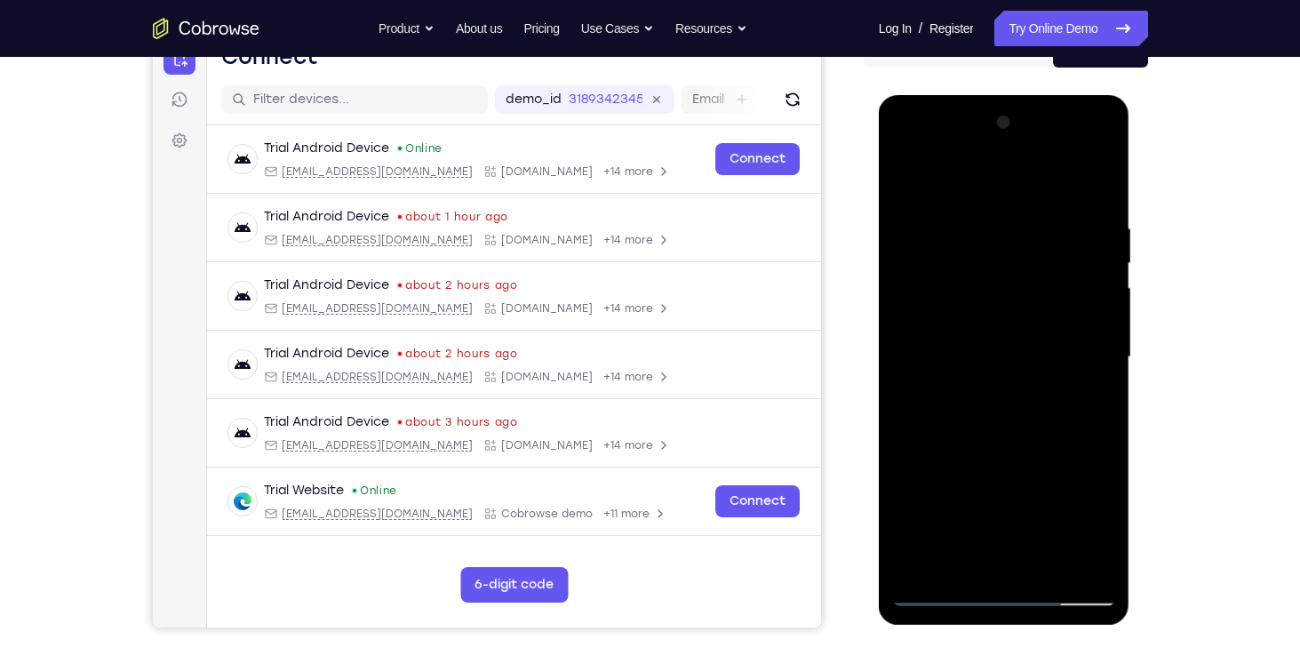
click at [1093, 313] on div at bounding box center [1004, 357] width 224 height 498
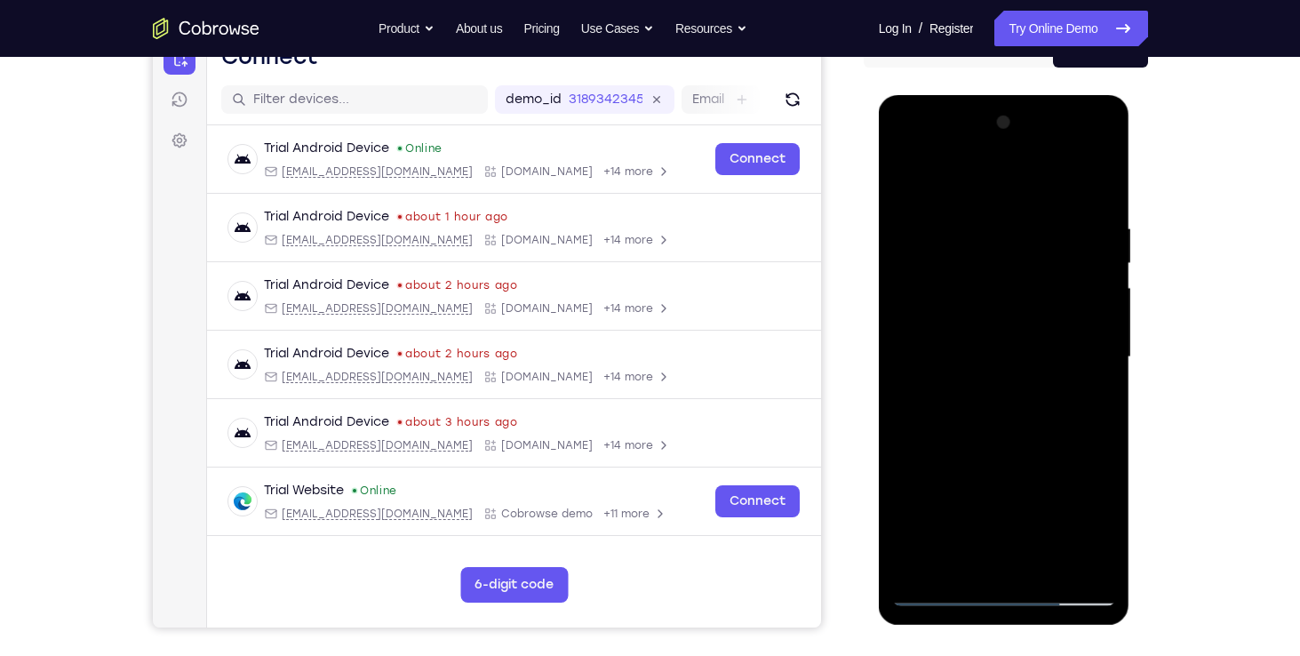
click at [1093, 313] on div at bounding box center [1004, 357] width 224 height 498
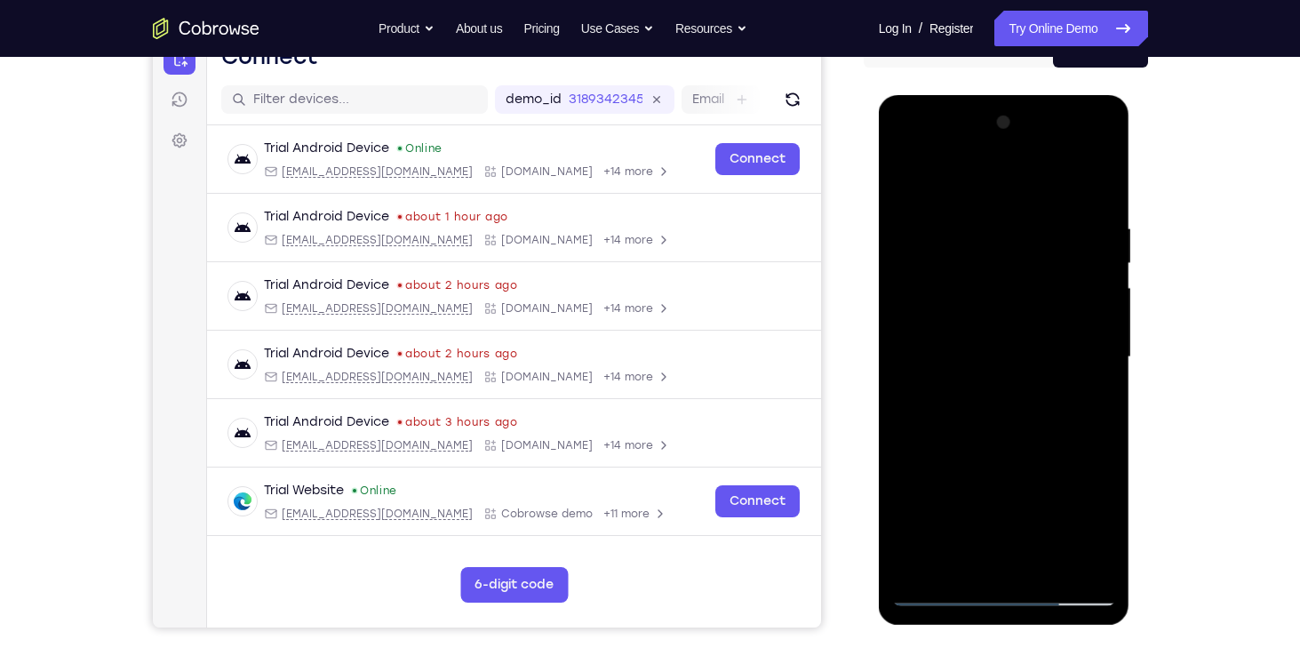
click at [1093, 313] on div at bounding box center [1004, 357] width 224 height 498
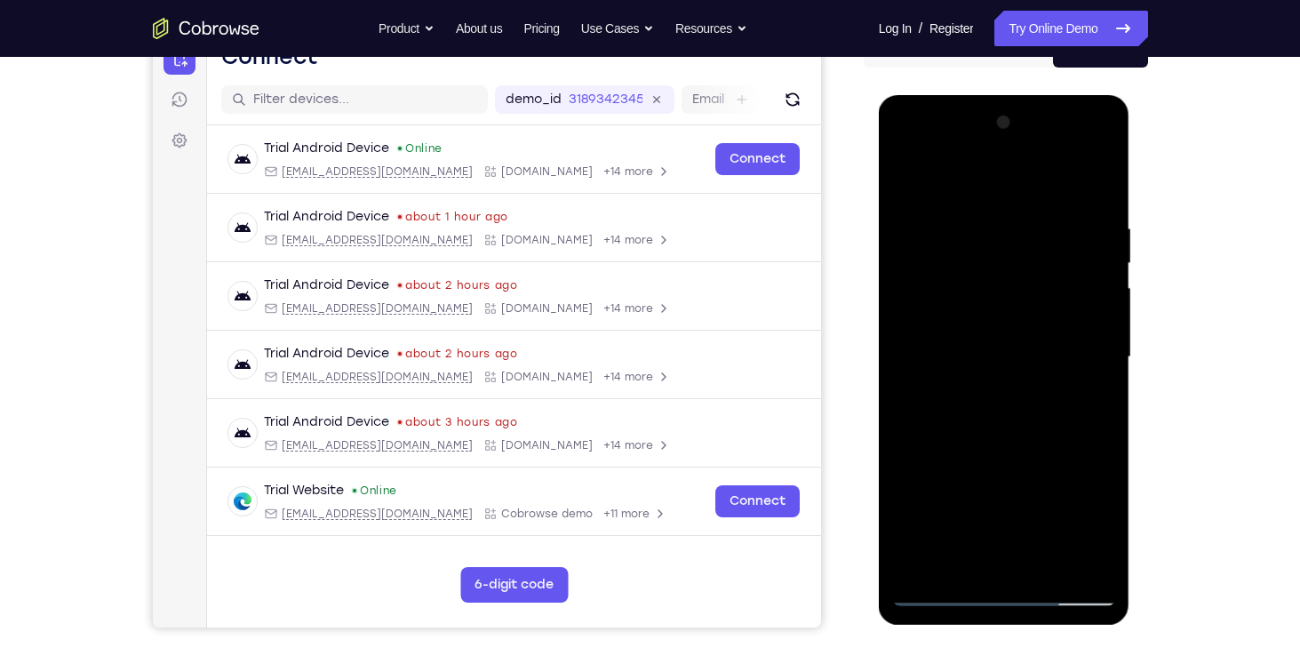
click at [1093, 313] on div at bounding box center [1004, 357] width 224 height 498
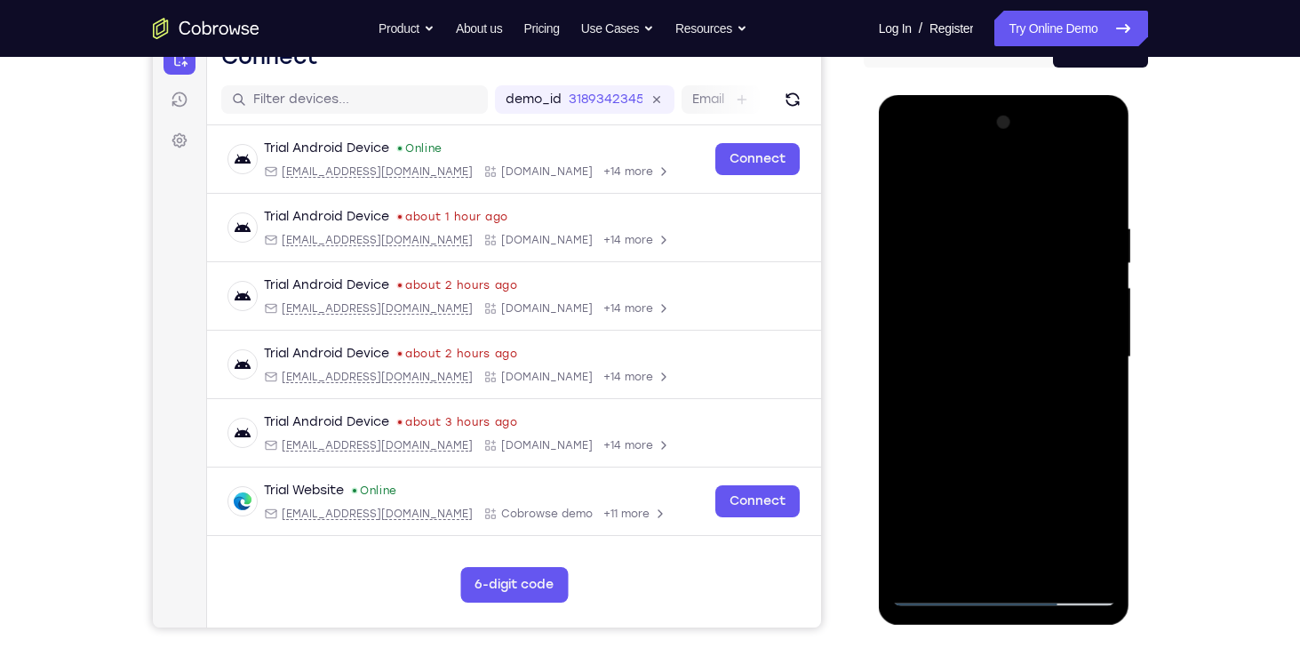
click at [1093, 313] on div at bounding box center [1004, 357] width 224 height 498
drag, startPoint x: 968, startPoint y: 323, endPoint x: 1048, endPoint y: 336, distance: 80.9
click at [1048, 336] on div at bounding box center [1004, 357] width 224 height 498
click at [1103, 334] on div at bounding box center [1004, 357] width 224 height 498
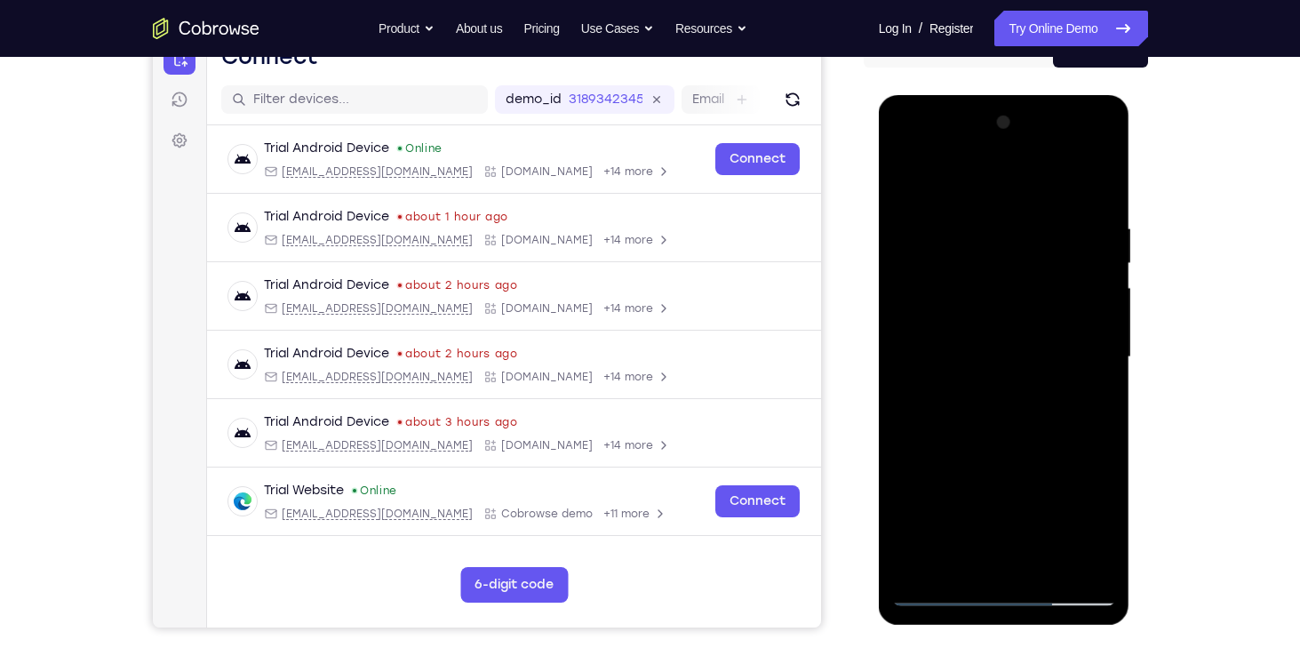
click at [1103, 334] on div at bounding box center [1004, 357] width 224 height 498
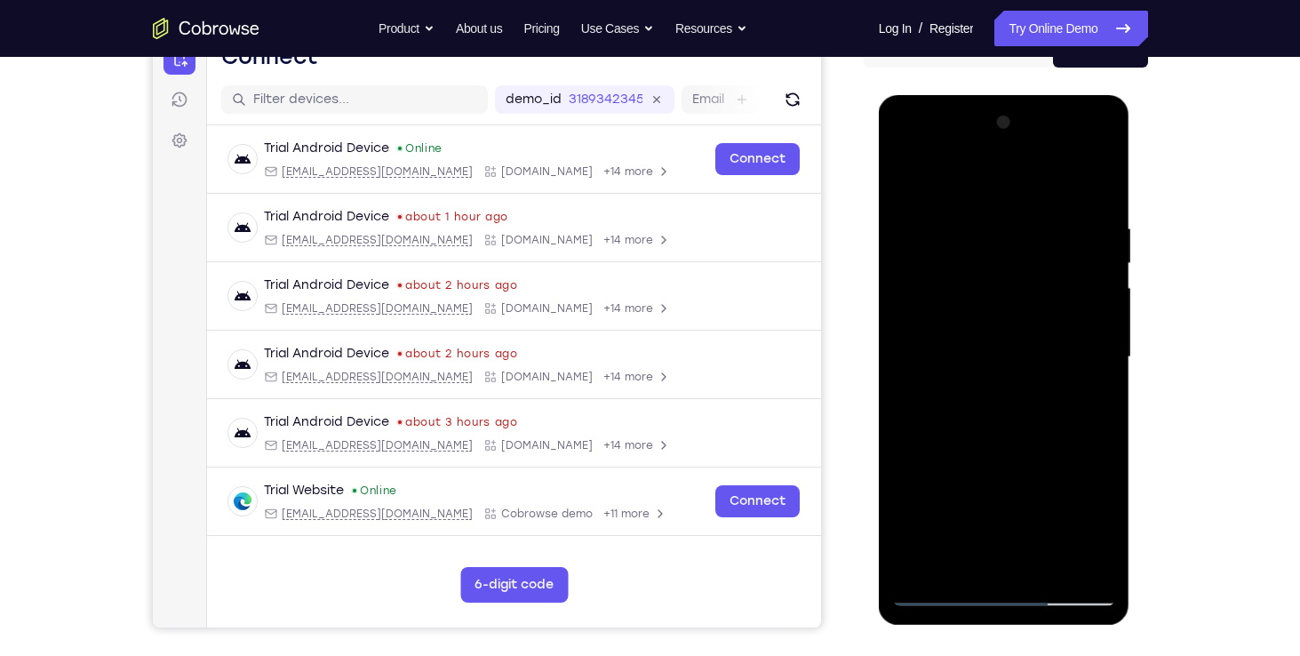
click at [1103, 334] on div at bounding box center [1004, 357] width 224 height 498
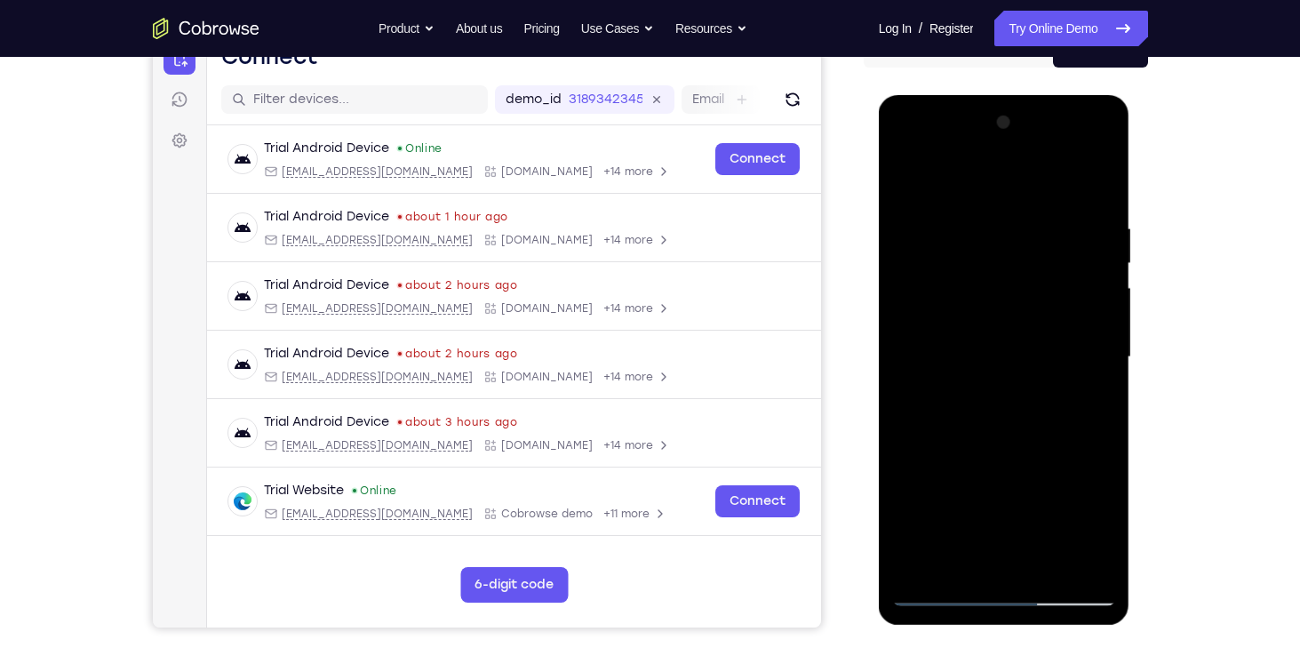
click at [1103, 334] on div at bounding box center [1004, 357] width 224 height 498
drag, startPoint x: 1014, startPoint y: 316, endPoint x: 1124, endPoint y: 304, distance: 110.9
click at [1124, 304] on div at bounding box center [1004, 360] width 251 height 530
click at [1093, 331] on div at bounding box center [1004, 357] width 224 height 498
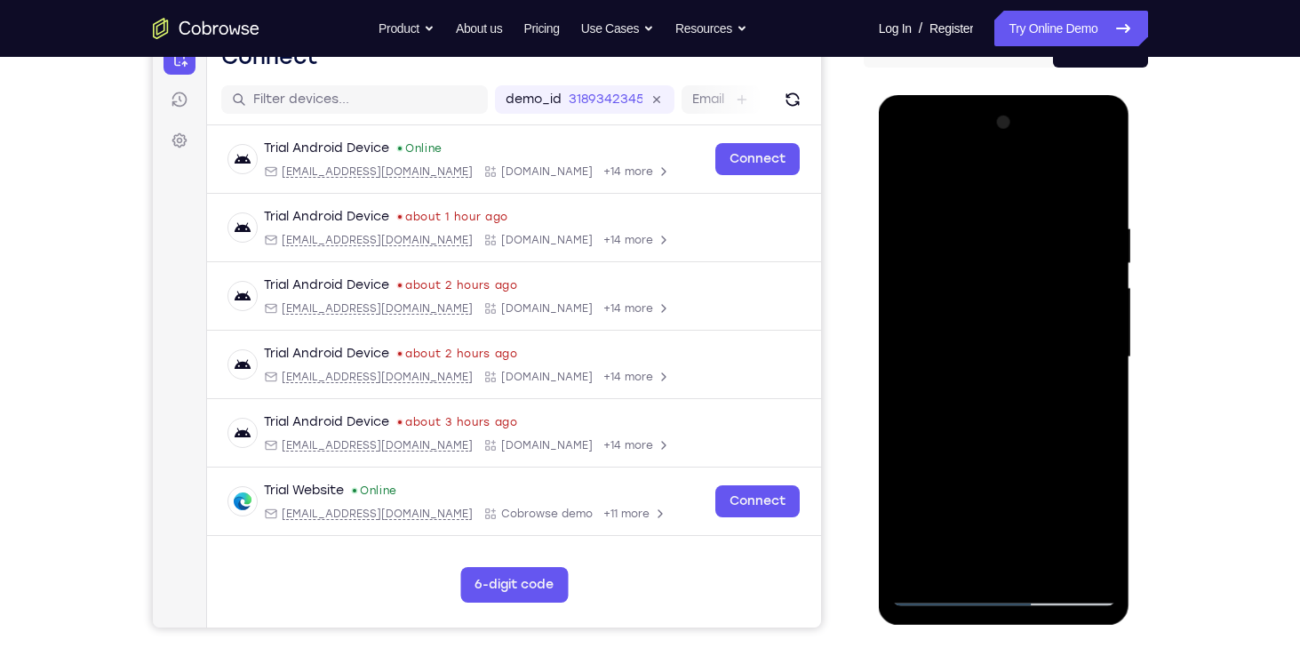
click at [1093, 331] on div at bounding box center [1004, 357] width 224 height 498
click at [1093, 320] on div at bounding box center [1004, 357] width 224 height 498
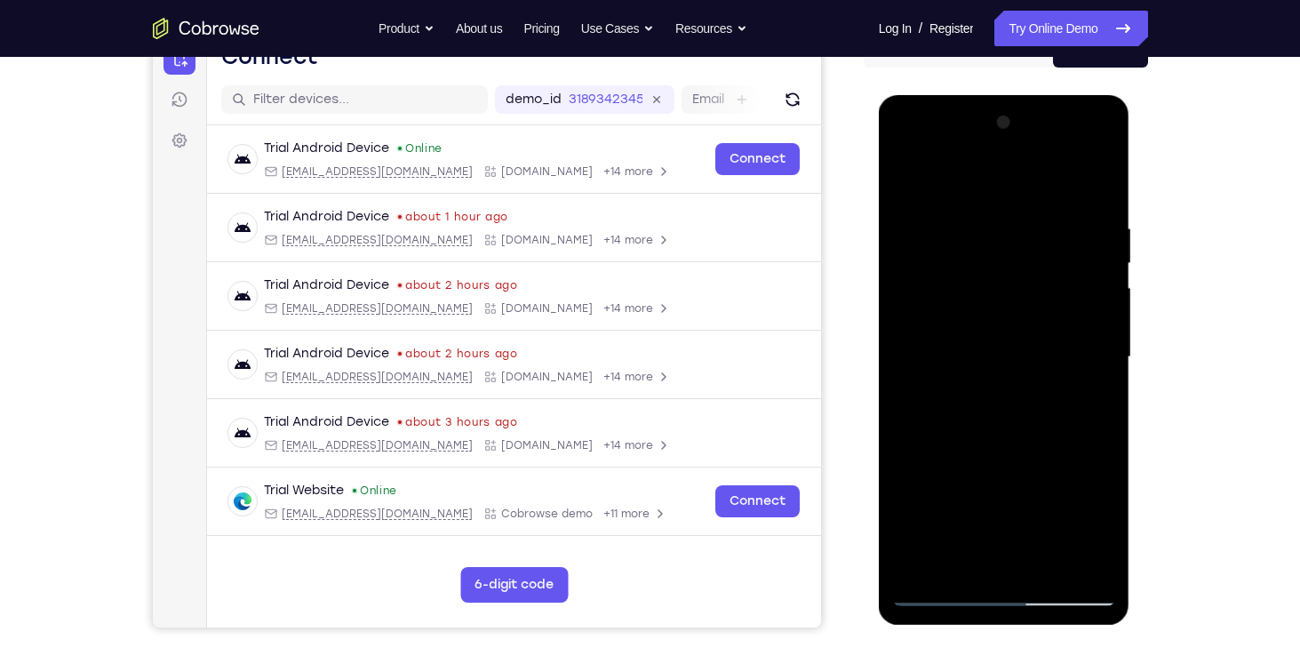
click at [1093, 320] on div at bounding box center [1004, 357] width 224 height 498
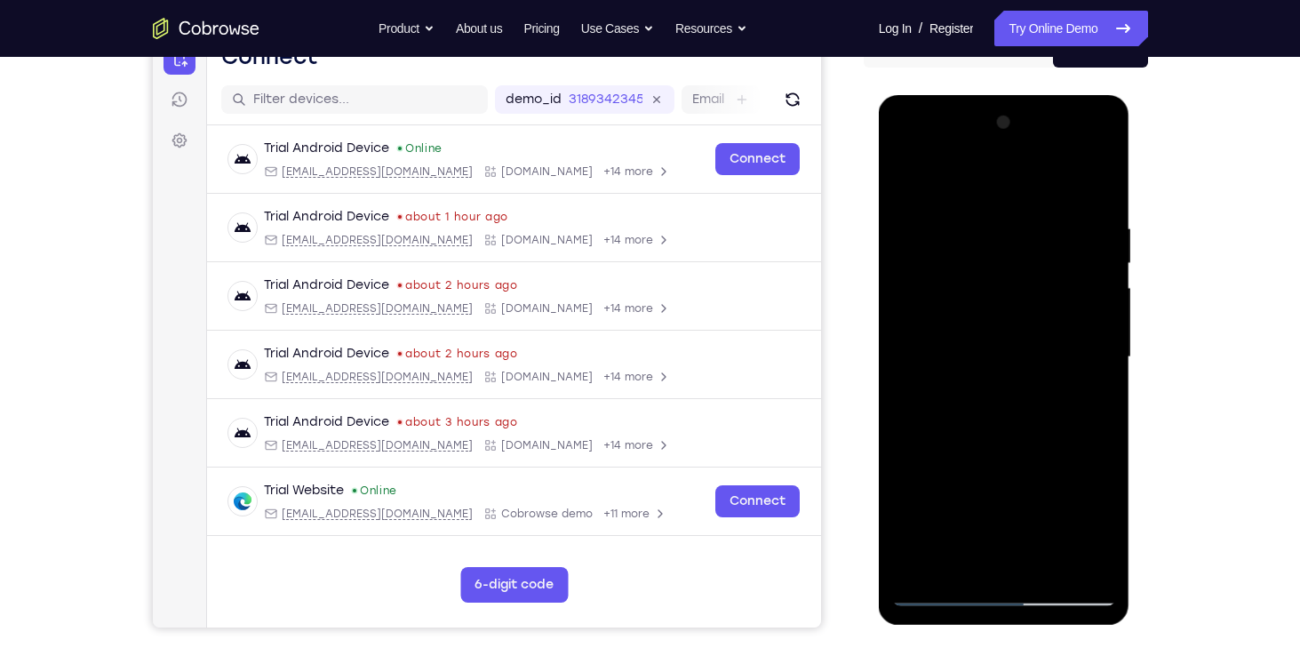
click at [1096, 187] on div at bounding box center [1004, 357] width 224 height 498
click at [921, 557] on div at bounding box center [1004, 357] width 224 height 498
drag, startPoint x: 993, startPoint y: 298, endPoint x: 999, endPoint y: 485, distance: 187.6
click at [999, 485] on div at bounding box center [1004, 357] width 224 height 498
click at [1033, 219] on div at bounding box center [1004, 357] width 224 height 498
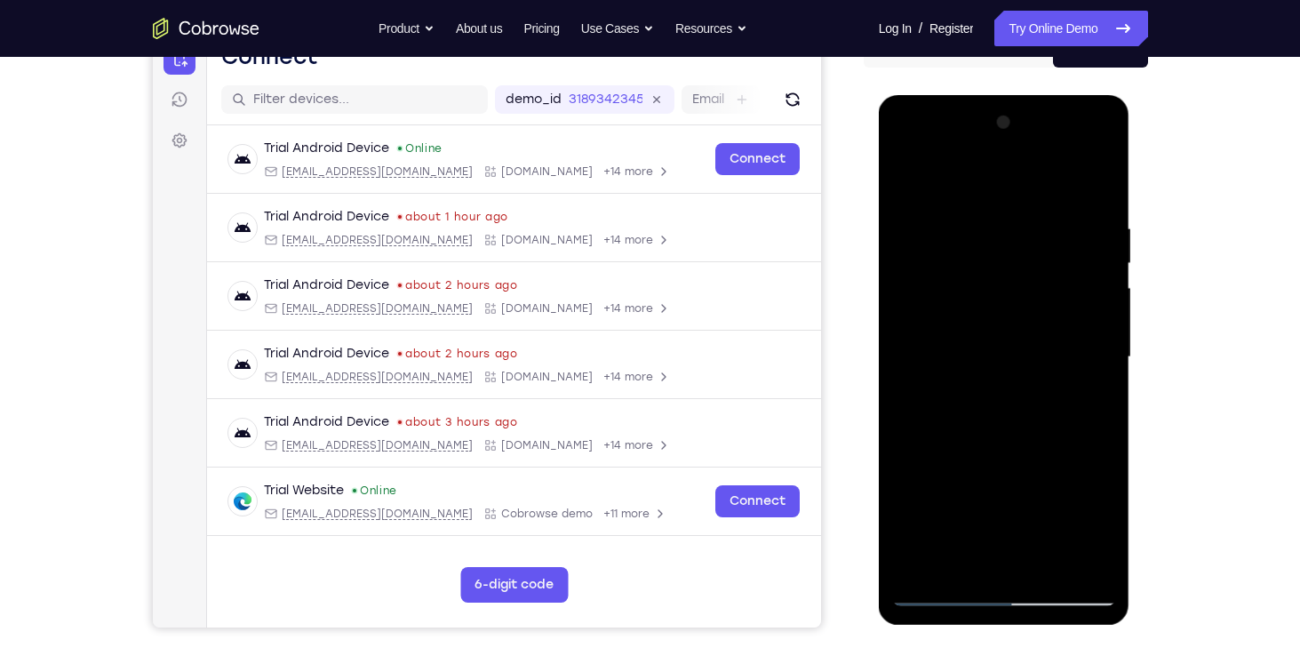
click at [1091, 345] on div at bounding box center [1004, 357] width 224 height 498
click at [1097, 371] on div at bounding box center [1004, 357] width 224 height 498
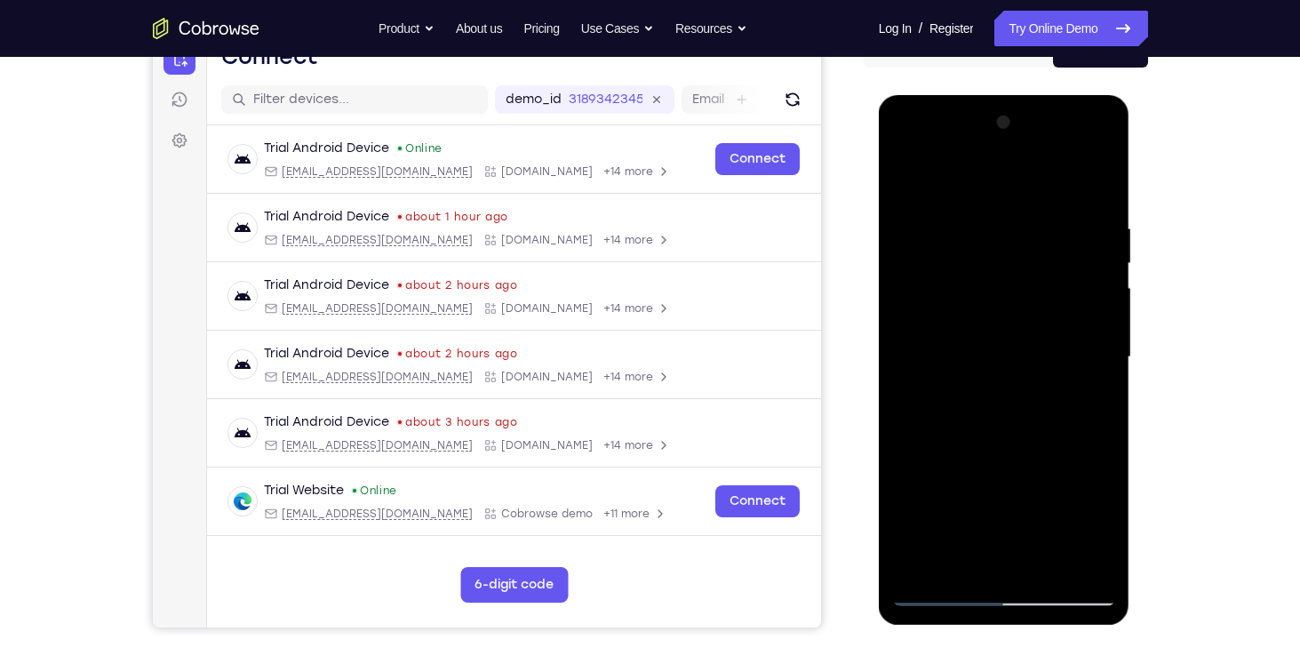
click at [1097, 371] on div at bounding box center [1004, 357] width 224 height 498
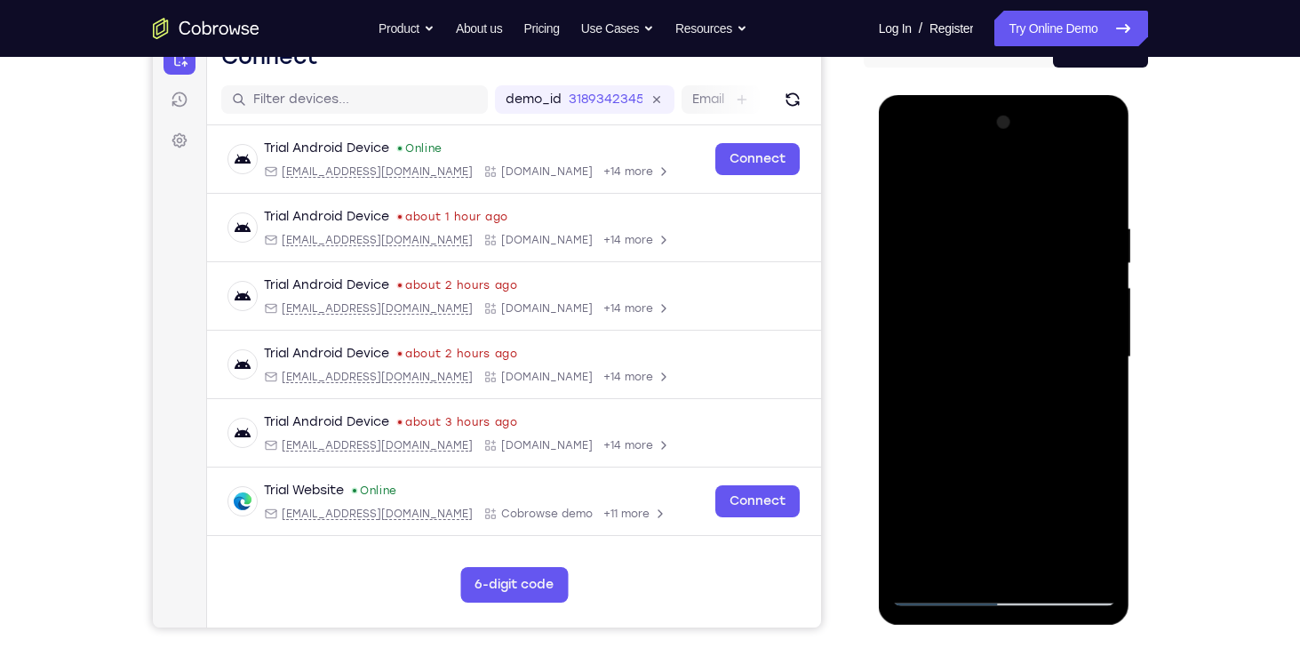
click at [1097, 371] on div at bounding box center [1004, 357] width 224 height 498
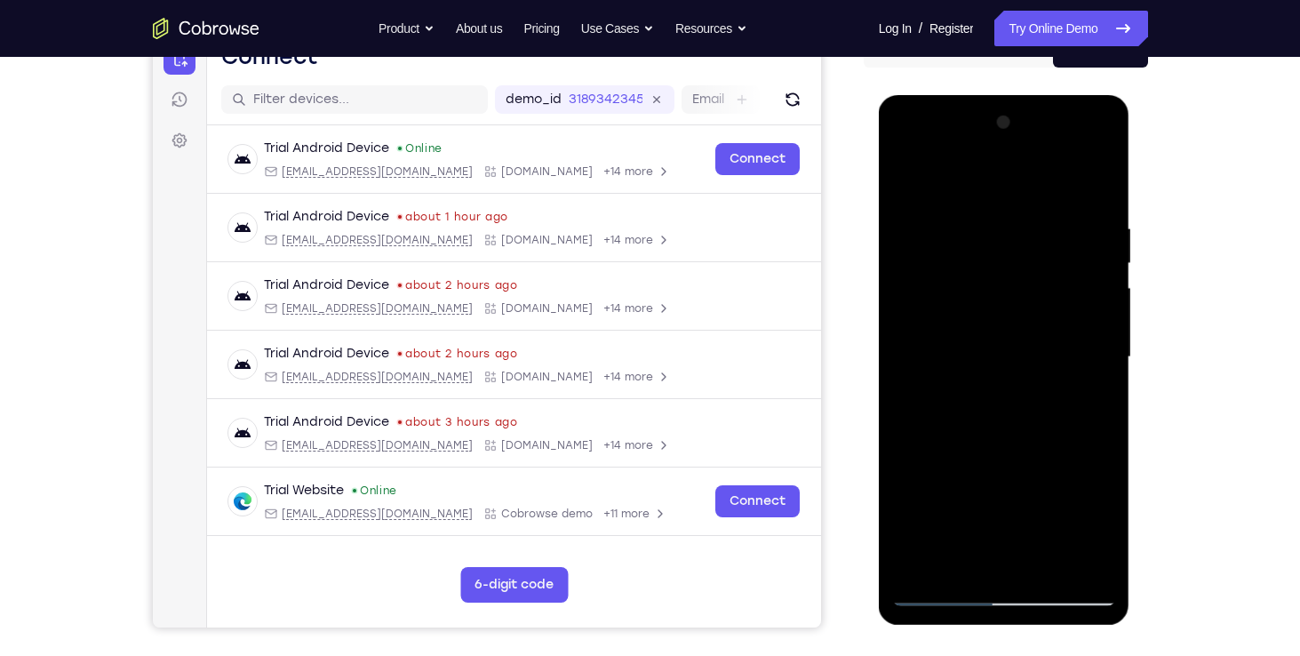
click at [1097, 371] on div at bounding box center [1004, 357] width 224 height 498
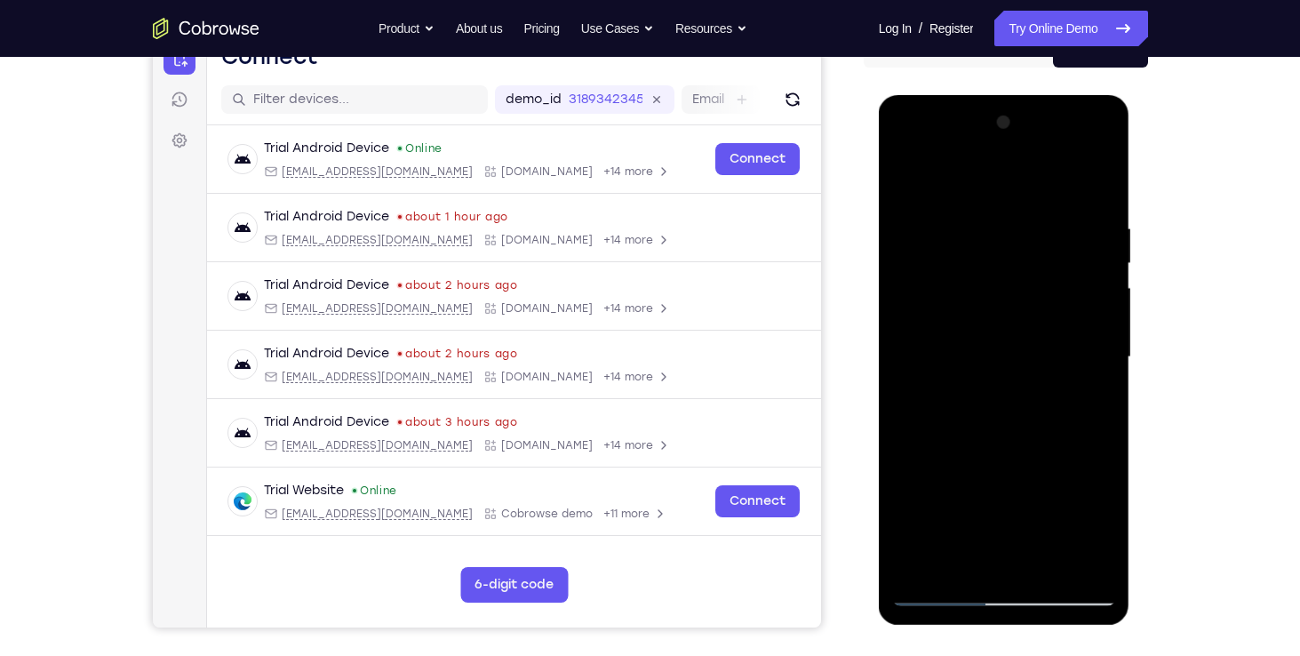
click at [1097, 371] on div at bounding box center [1004, 357] width 224 height 498
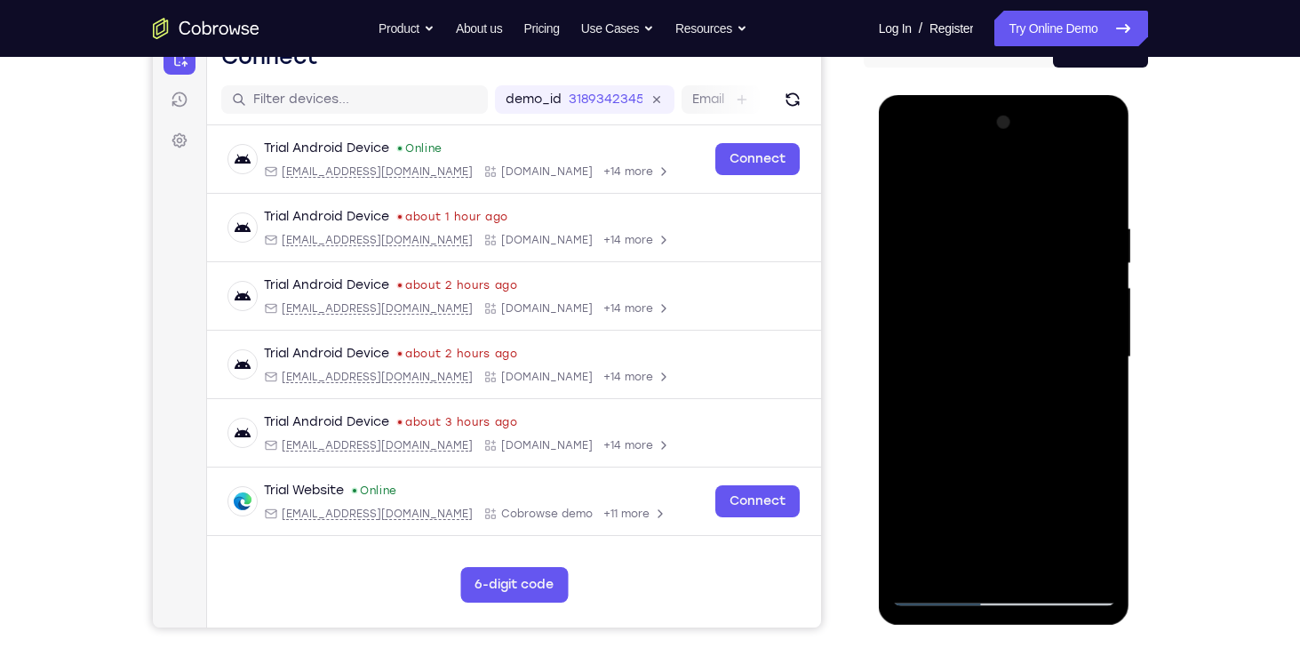
click at [1097, 371] on div at bounding box center [1004, 357] width 224 height 498
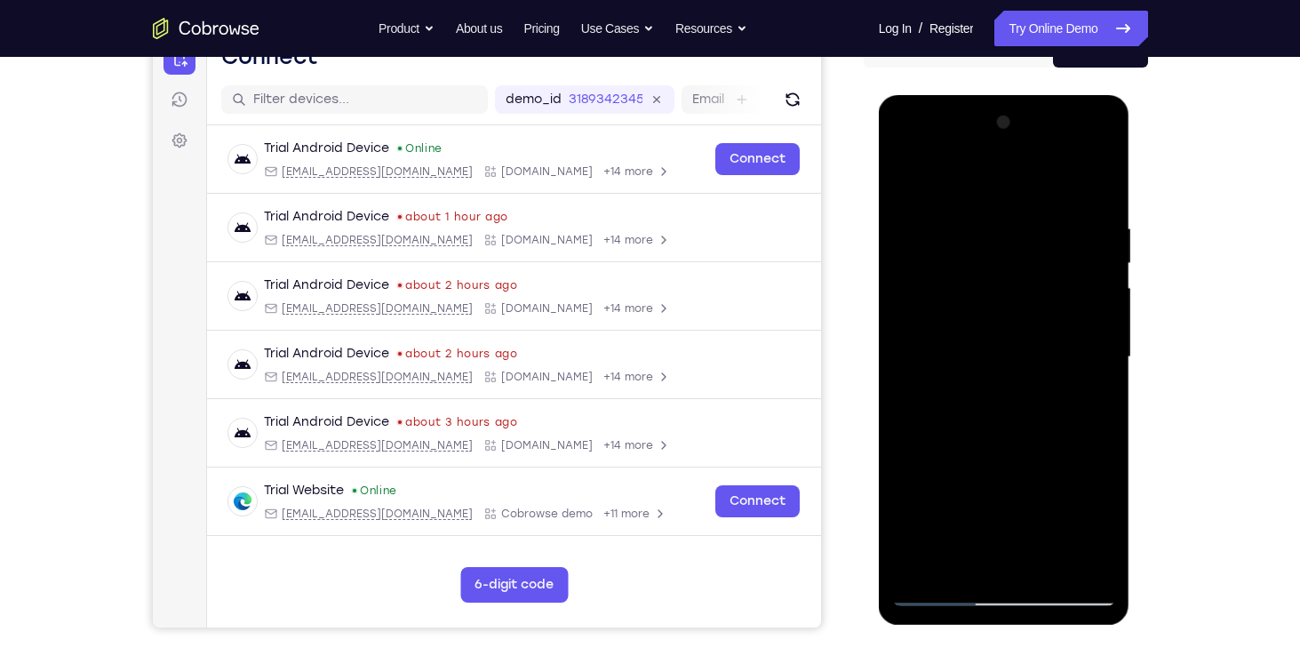
click at [1097, 371] on div at bounding box center [1004, 357] width 224 height 498
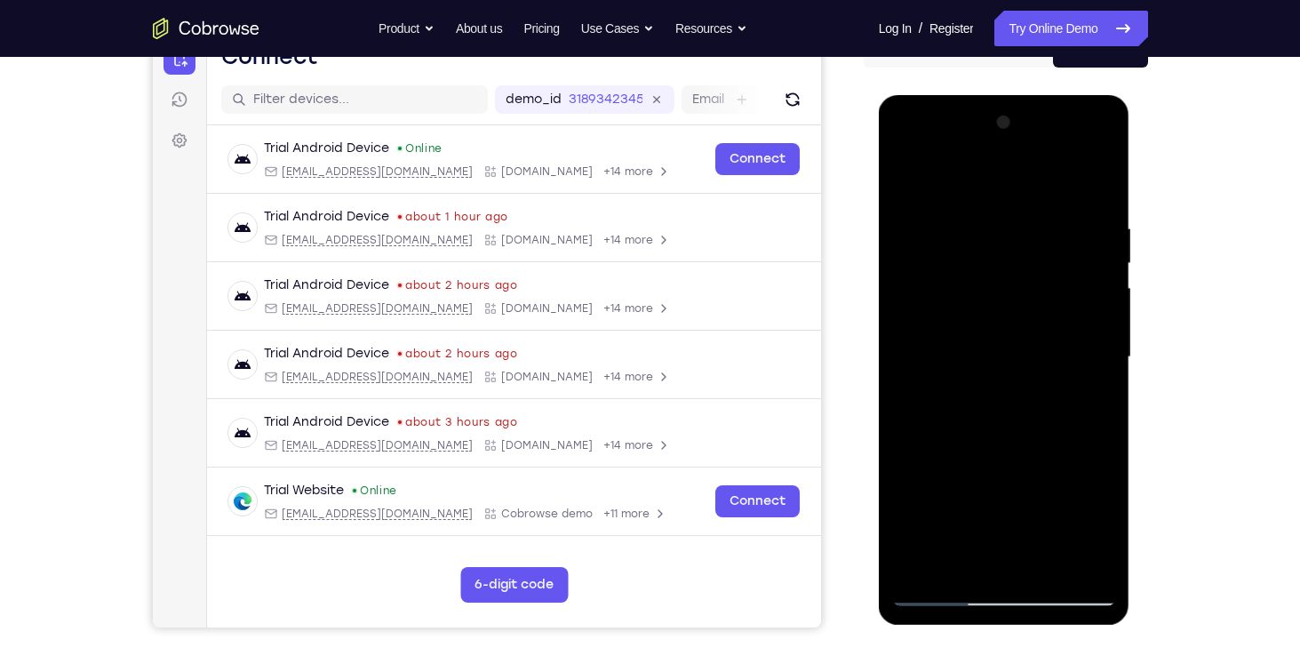
click at [907, 333] on div at bounding box center [1004, 357] width 224 height 498
click at [1096, 366] on div at bounding box center [1004, 357] width 224 height 498
click at [1096, 354] on div at bounding box center [1004, 357] width 224 height 498
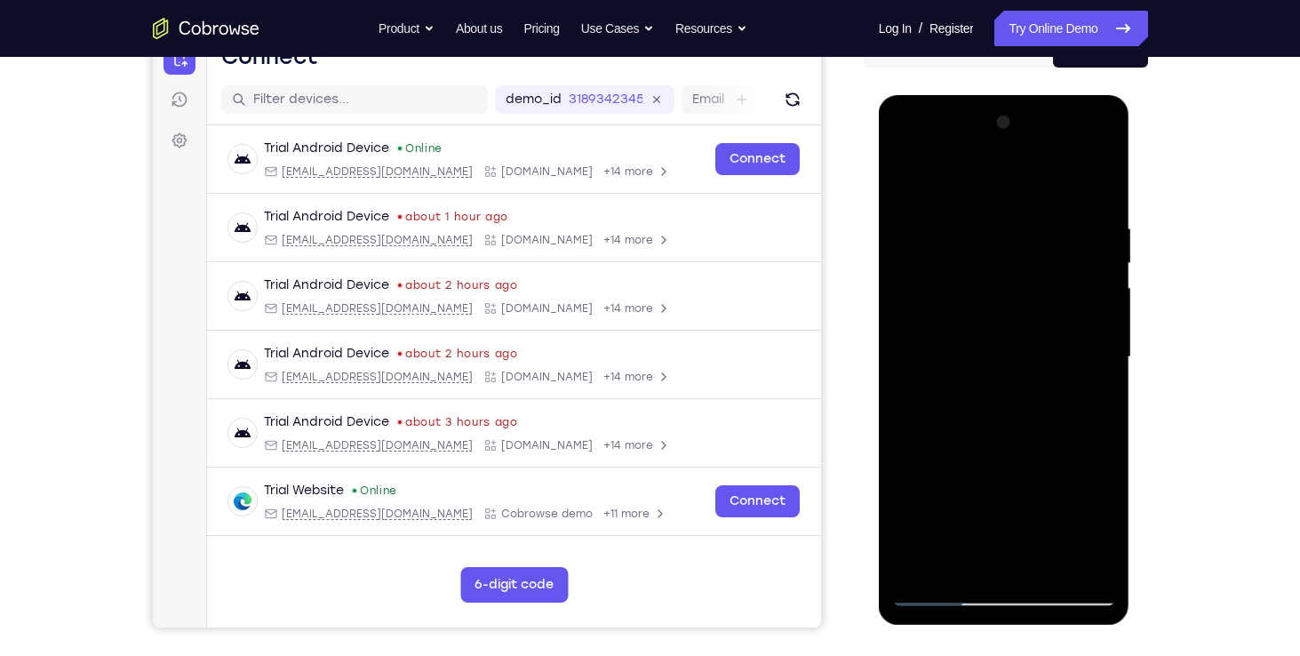
click at [1096, 354] on div at bounding box center [1004, 357] width 224 height 498
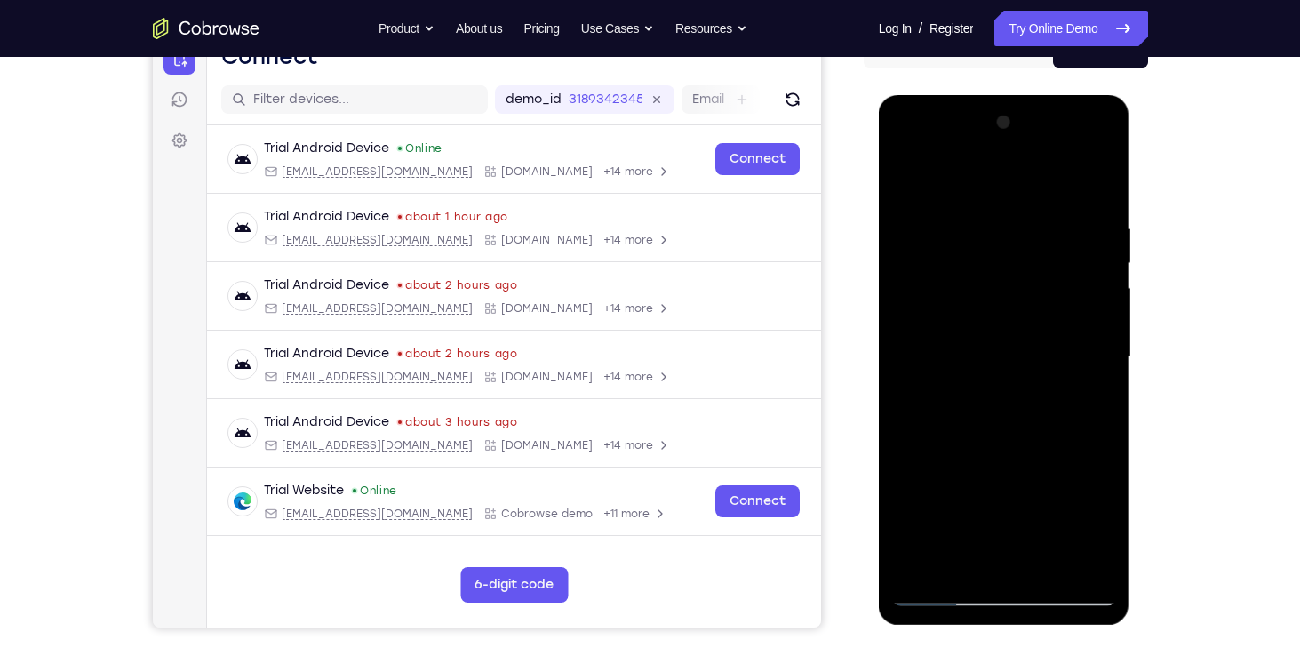
click at [1102, 344] on div at bounding box center [1004, 357] width 224 height 498
click at [1096, 187] on div at bounding box center [1004, 357] width 224 height 498
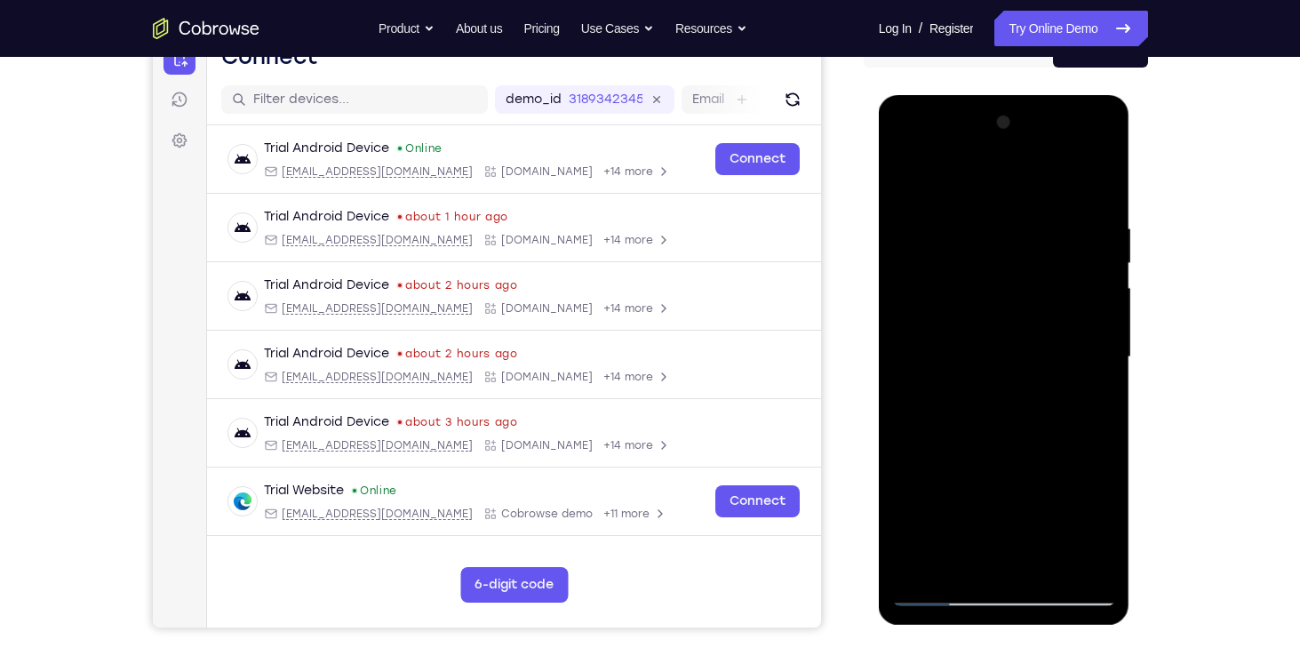
click at [989, 406] on div at bounding box center [1004, 357] width 224 height 498
click at [1103, 399] on div at bounding box center [1004, 357] width 224 height 498
drag, startPoint x: 1003, startPoint y: 272, endPoint x: 1000, endPoint y: 441, distance: 168.8
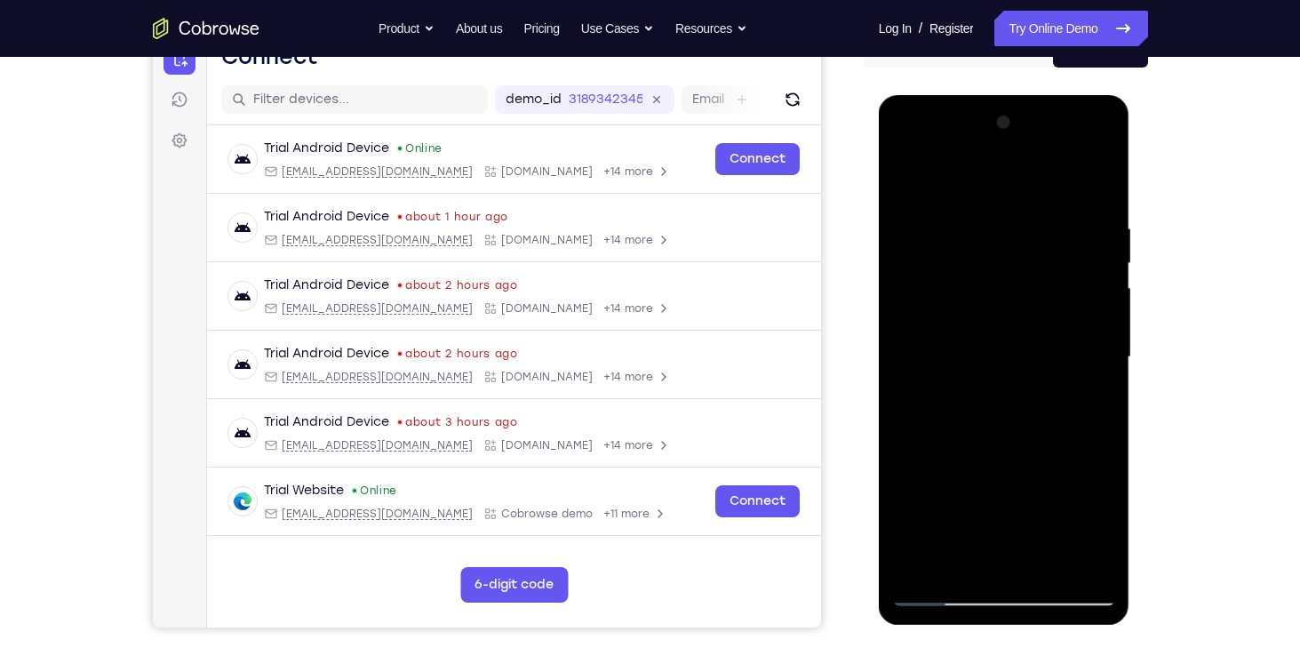
click at [1000, 441] on div at bounding box center [1004, 357] width 224 height 498
click at [975, 219] on div at bounding box center [1004, 357] width 224 height 498
click at [1096, 351] on div at bounding box center [1004, 357] width 224 height 498
drag, startPoint x: 954, startPoint y: 316, endPoint x: 1081, endPoint y: 322, distance: 127.2
click at [1081, 322] on div at bounding box center [1004, 357] width 224 height 498
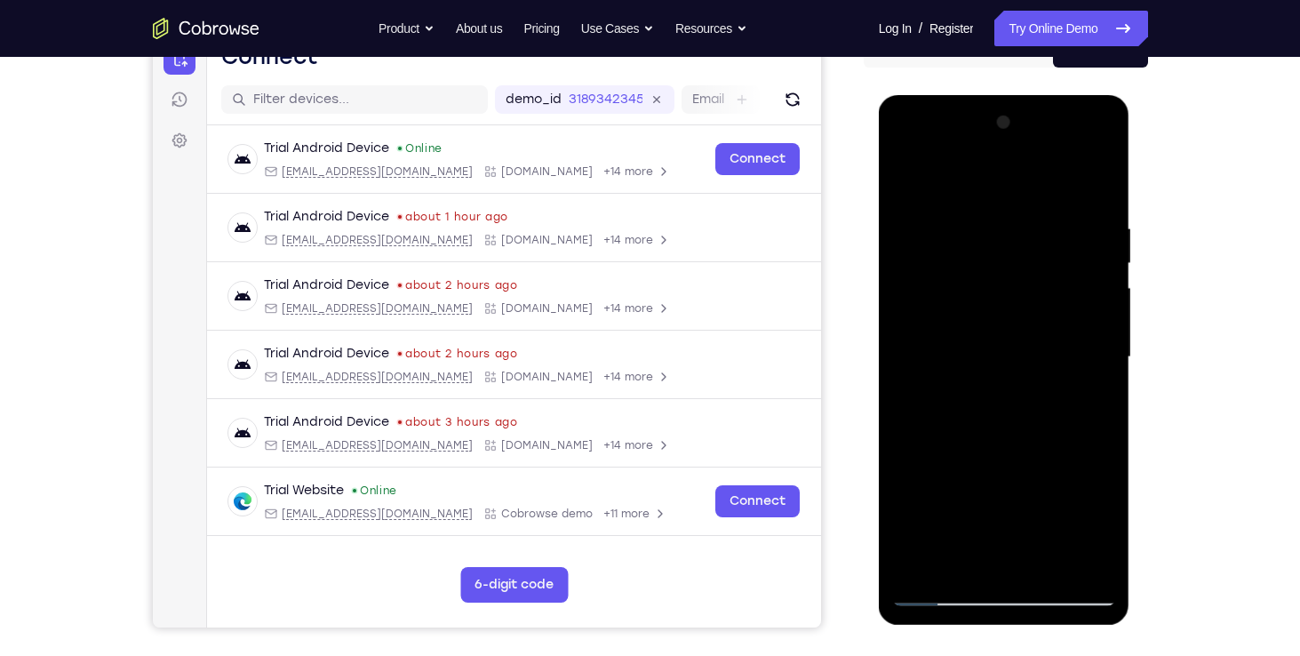
drag, startPoint x: 921, startPoint y: 279, endPoint x: 1069, endPoint y: 268, distance: 147.9
click at [1069, 268] on div at bounding box center [1004, 357] width 224 height 498
click at [1097, 360] on div at bounding box center [1004, 357] width 224 height 498
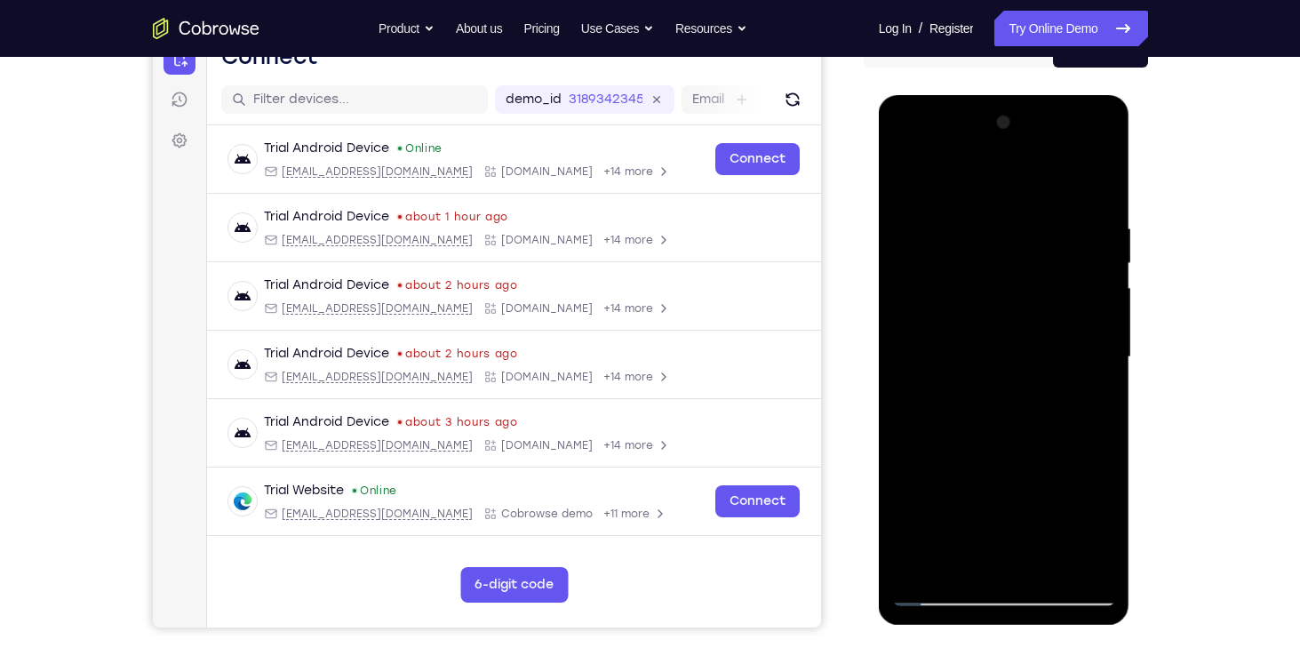
click at [1097, 360] on div at bounding box center [1004, 357] width 224 height 498
drag, startPoint x: 1097, startPoint y: 360, endPoint x: 914, endPoint y: 331, distance: 185.2
click at [914, 331] on div at bounding box center [1004, 357] width 224 height 498
click at [1096, 354] on div at bounding box center [1004, 357] width 224 height 498
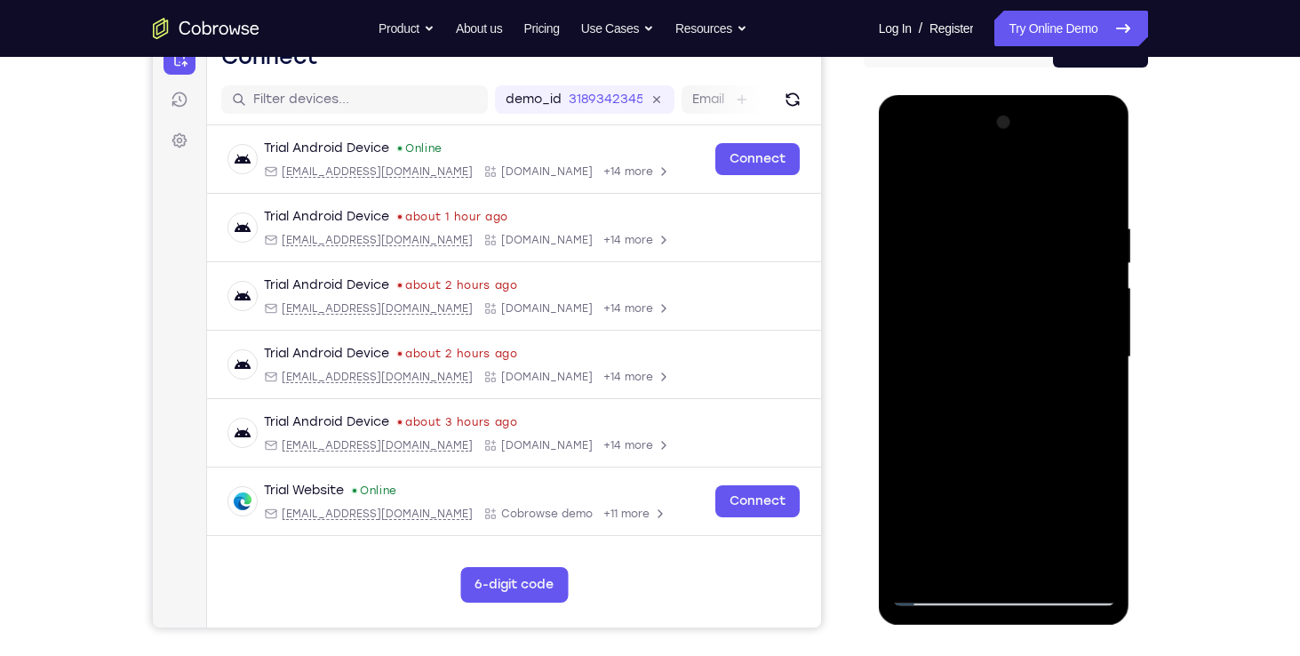
click at [1096, 354] on div at bounding box center [1004, 357] width 224 height 498
click at [1096, 186] on div at bounding box center [1004, 357] width 224 height 498
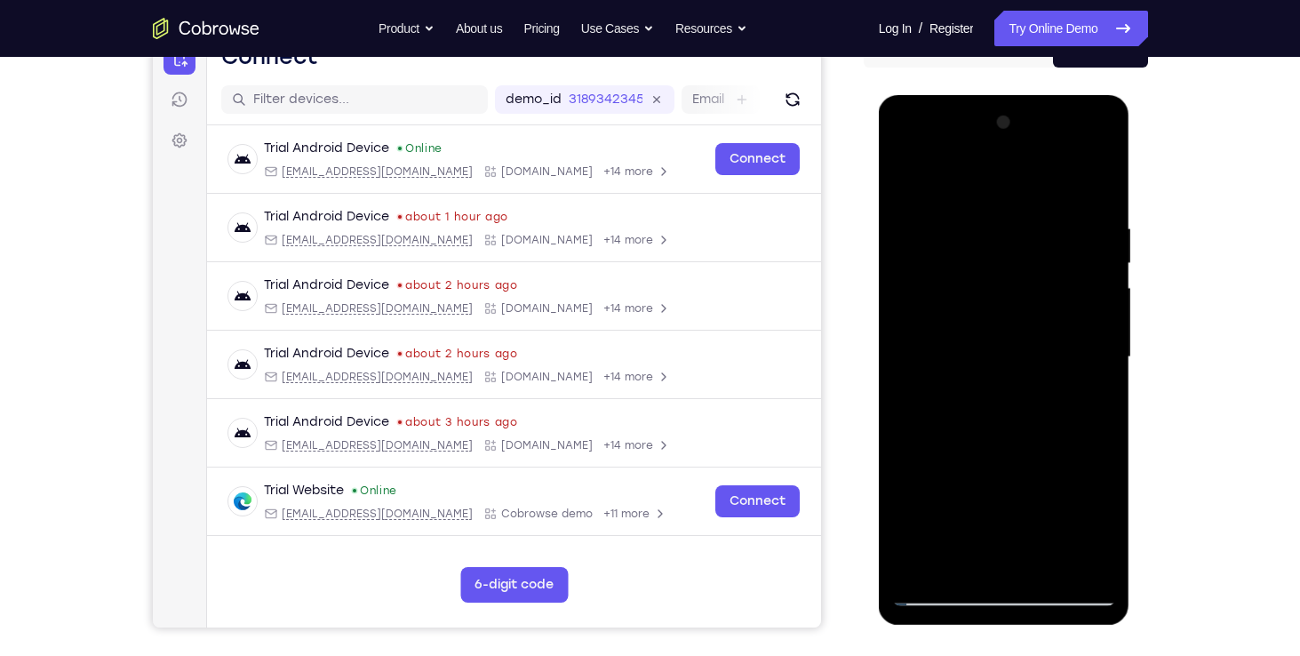
drag, startPoint x: 998, startPoint y: 263, endPoint x: 1003, endPoint y: 475, distance: 212.4
click at [1003, 475] on div at bounding box center [1004, 357] width 224 height 498
click at [984, 214] on div at bounding box center [1004, 357] width 224 height 498
click at [1096, 306] on div at bounding box center [1004, 357] width 224 height 498
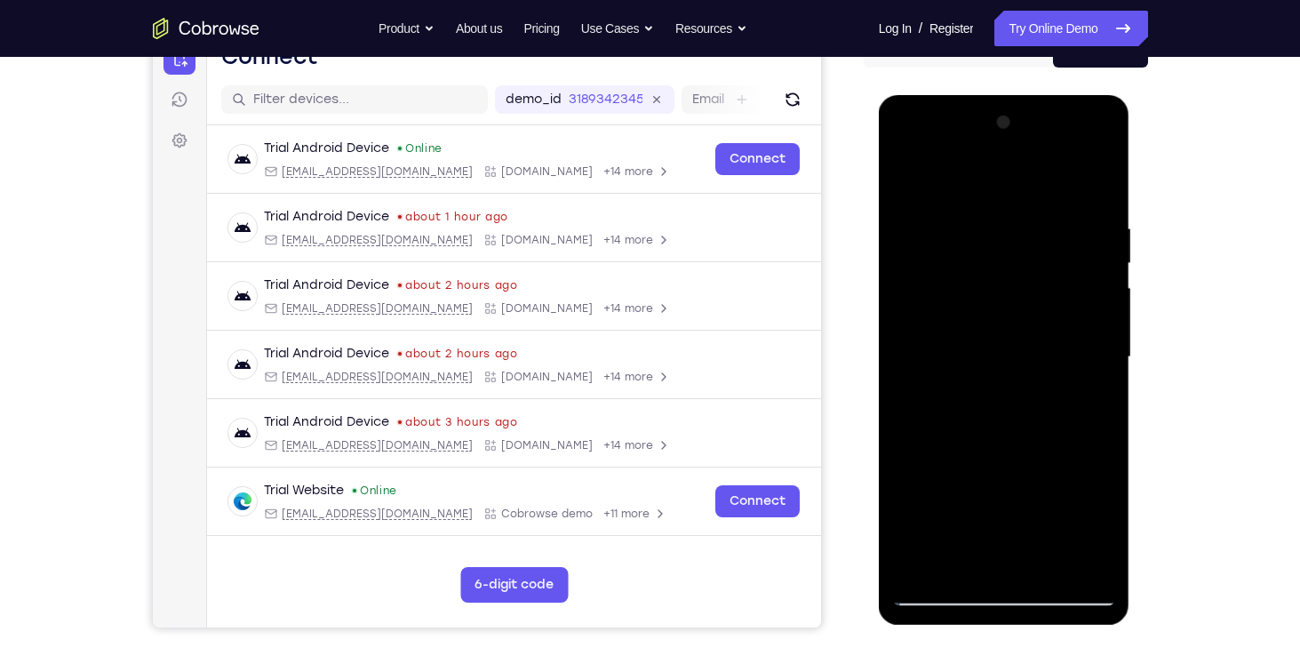
click at [1096, 306] on div at bounding box center [1004, 357] width 224 height 498
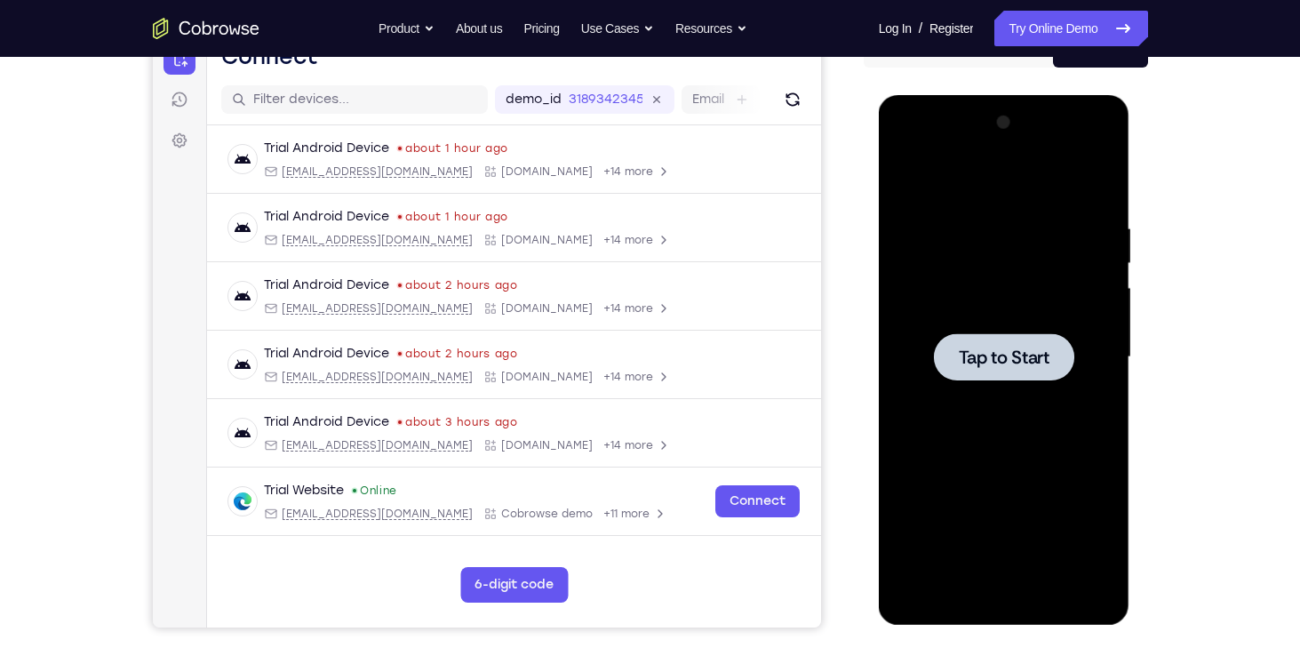
click at [953, 371] on div at bounding box center [1004, 356] width 140 height 47
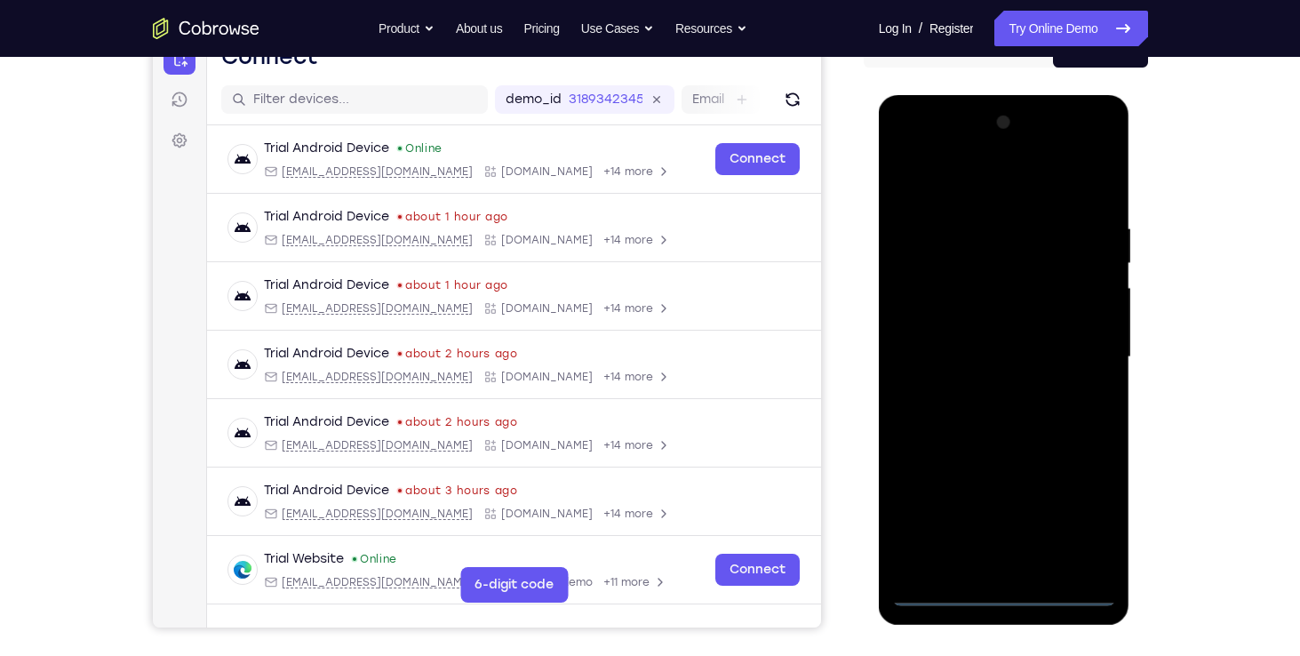
click at [1003, 592] on div at bounding box center [1004, 357] width 224 height 498
click at [1084, 514] on div at bounding box center [1004, 357] width 224 height 498
click at [961, 187] on div at bounding box center [1004, 357] width 224 height 498
click at [986, 259] on div at bounding box center [1004, 357] width 224 height 498
click at [996, 466] on div at bounding box center [1004, 357] width 224 height 498
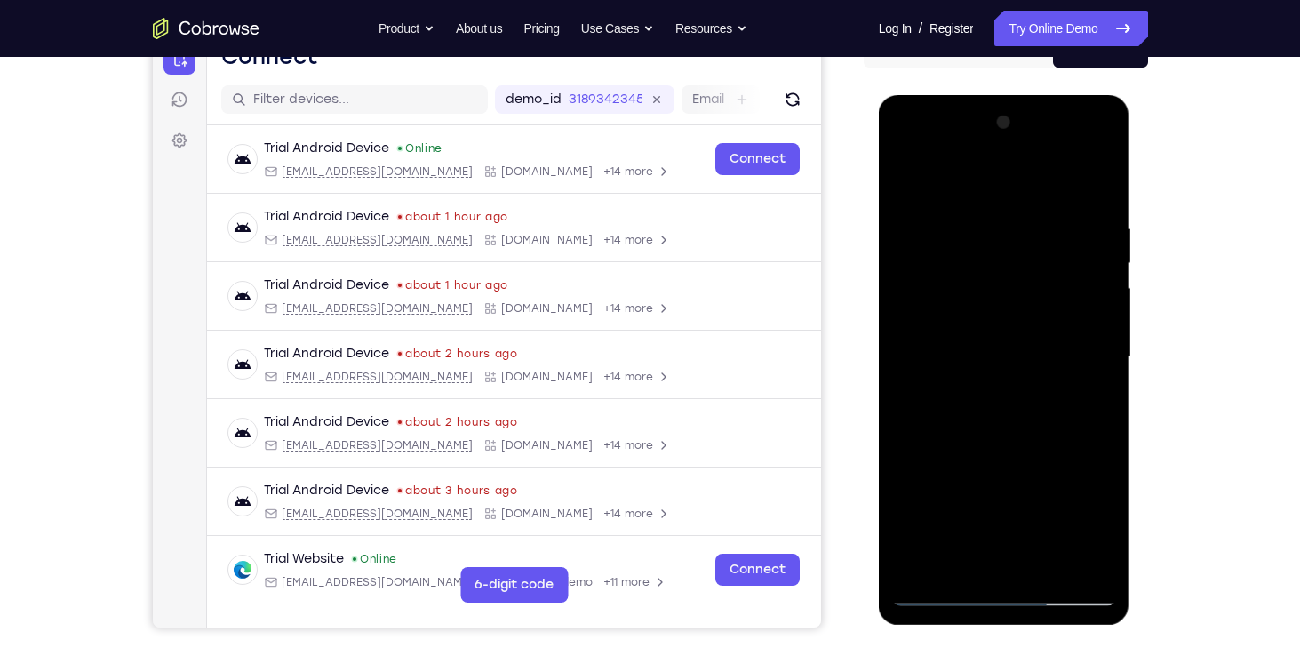
click at [978, 400] on div at bounding box center [1004, 357] width 224 height 498
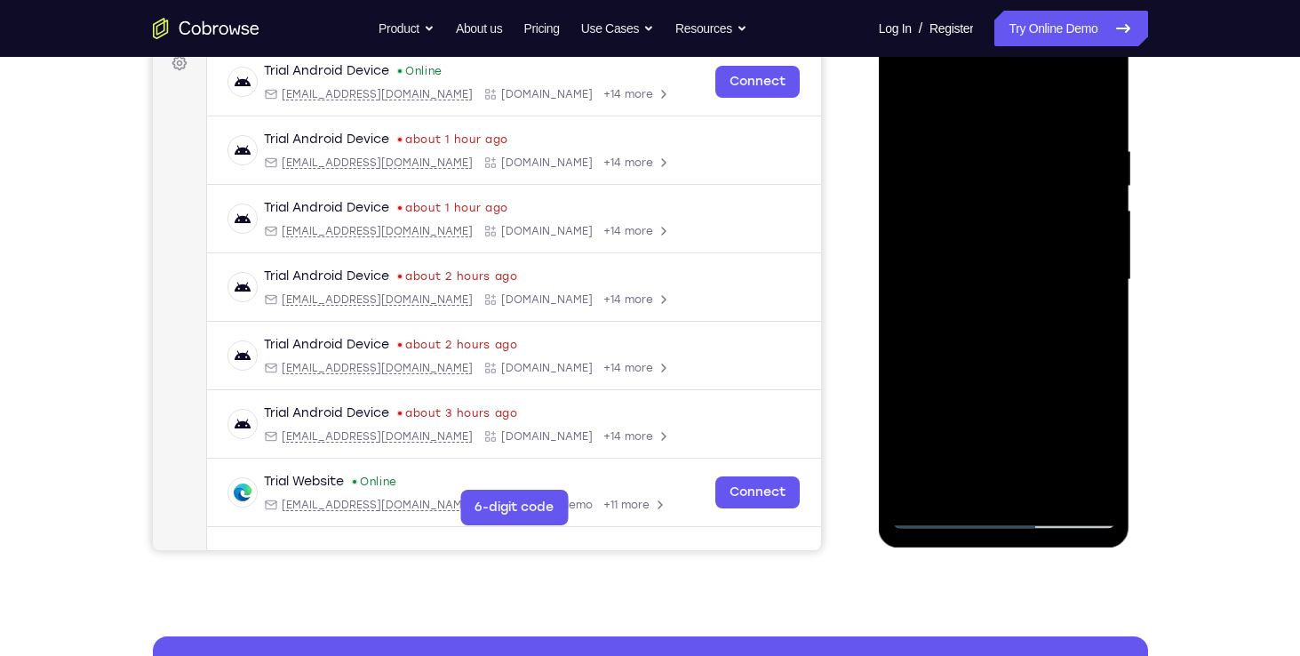
drag, startPoint x: 1015, startPoint y: 433, endPoint x: 1026, endPoint y: 243, distance: 189.6
click at [1026, 243] on div at bounding box center [1004, 280] width 224 height 498
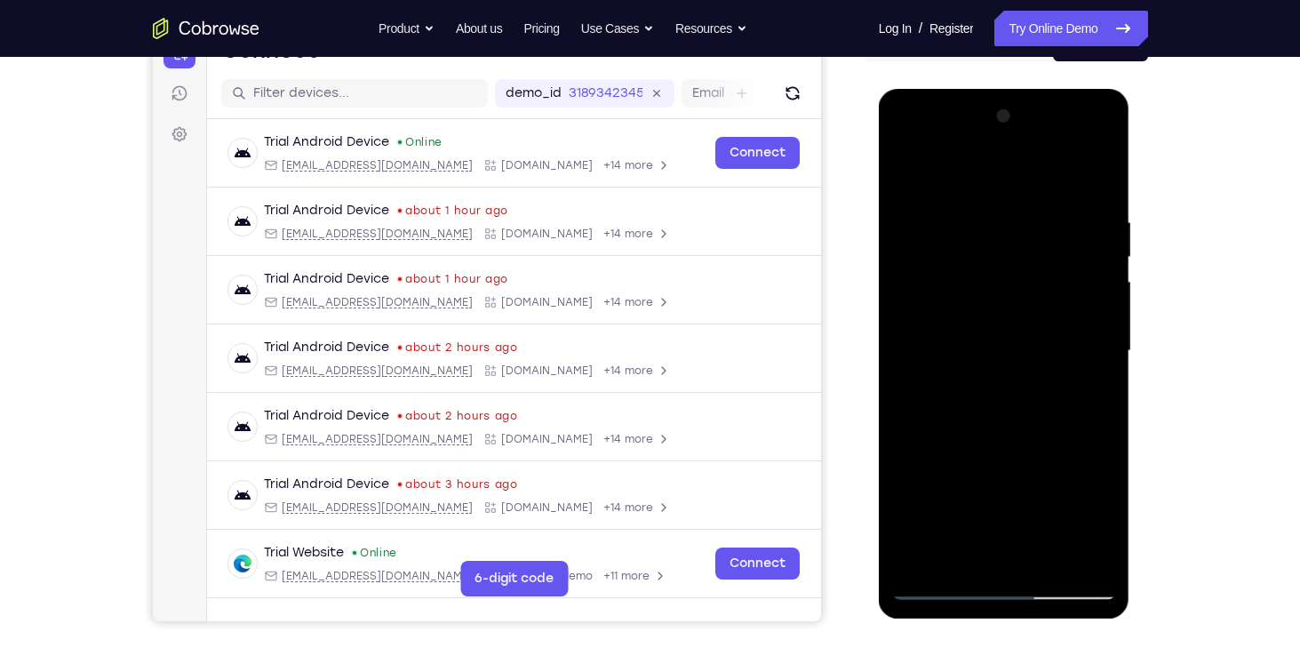
drag, startPoint x: 1017, startPoint y: 467, endPoint x: 1021, endPoint y: 304, distance: 163.5
click at [1021, 304] on div at bounding box center [1004, 351] width 224 height 498
drag, startPoint x: 1023, startPoint y: 487, endPoint x: 1019, endPoint y: 269, distance: 217.7
click at [1019, 269] on div at bounding box center [1004, 351] width 224 height 498
drag, startPoint x: 1017, startPoint y: 480, endPoint x: 1026, endPoint y: 273, distance: 207.2
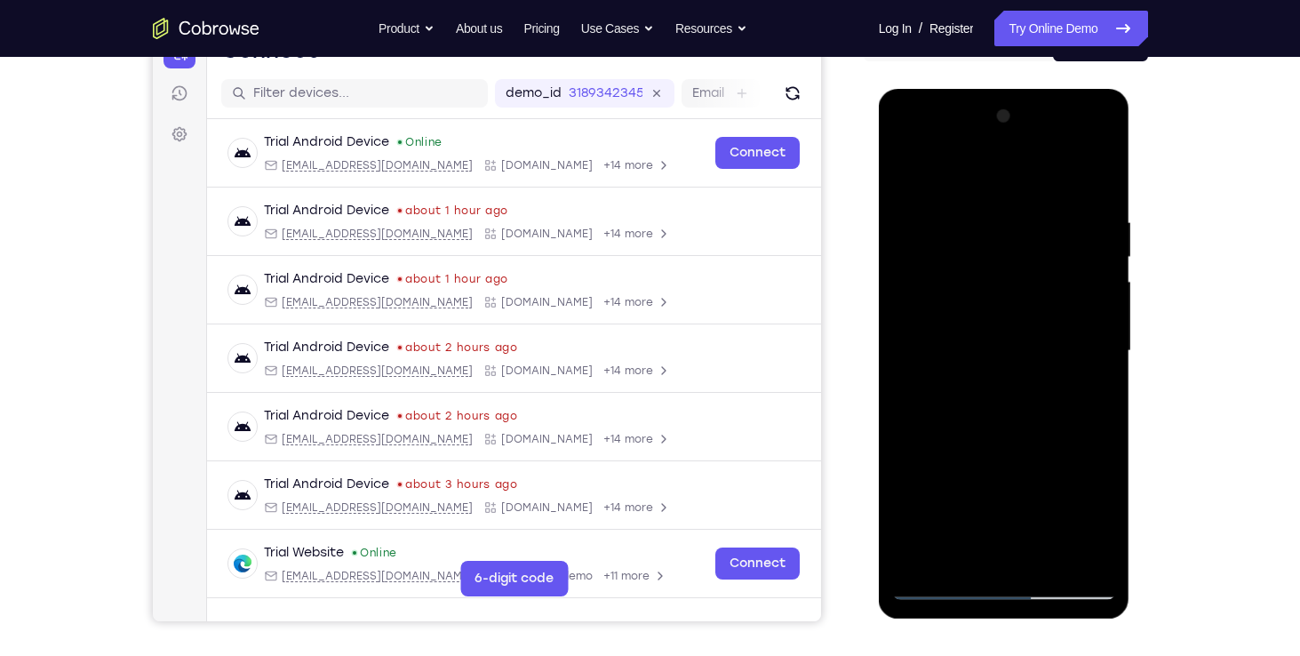
click at [1026, 273] on div at bounding box center [1004, 351] width 224 height 498
drag, startPoint x: 993, startPoint y: 220, endPoint x: 1013, endPoint y: 422, distance: 202.6
click at [1013, 422] on div at bounding box center [1004, 351] width 224 height 498
click at [905, 166] on div at bounding box center [1004, 351] width 224 height 498
click at [945, 359] on div at bounding box center [1004, 351] width 224 height 498
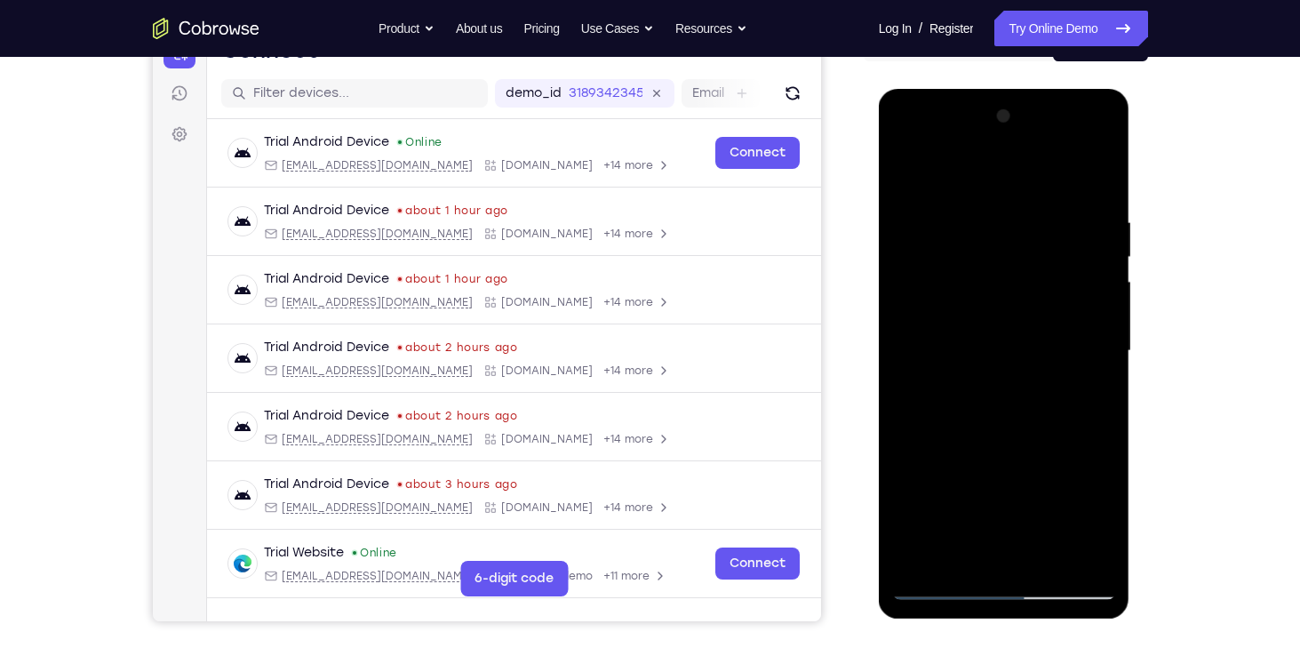
drag, startPoint x: 1000, startPoint y: 482, endPoint x: 1007, endPoint y: 294, distance: 188.5
click at [1007, 294] on div at bounding box center [1004, 351] width 224 height 498
drag, startPoint x: 1042, startPoint y: 444, endPoint x: 1037, endPoint y: 291, distance: 152.9
click at [1037, 291] on div at bounding box center [1004, 351] width 224 height 498
drag, startPoint x: 1056, startPoint y: 492, endPoint x: 1045, endPoint y: 210, distance: 282.8
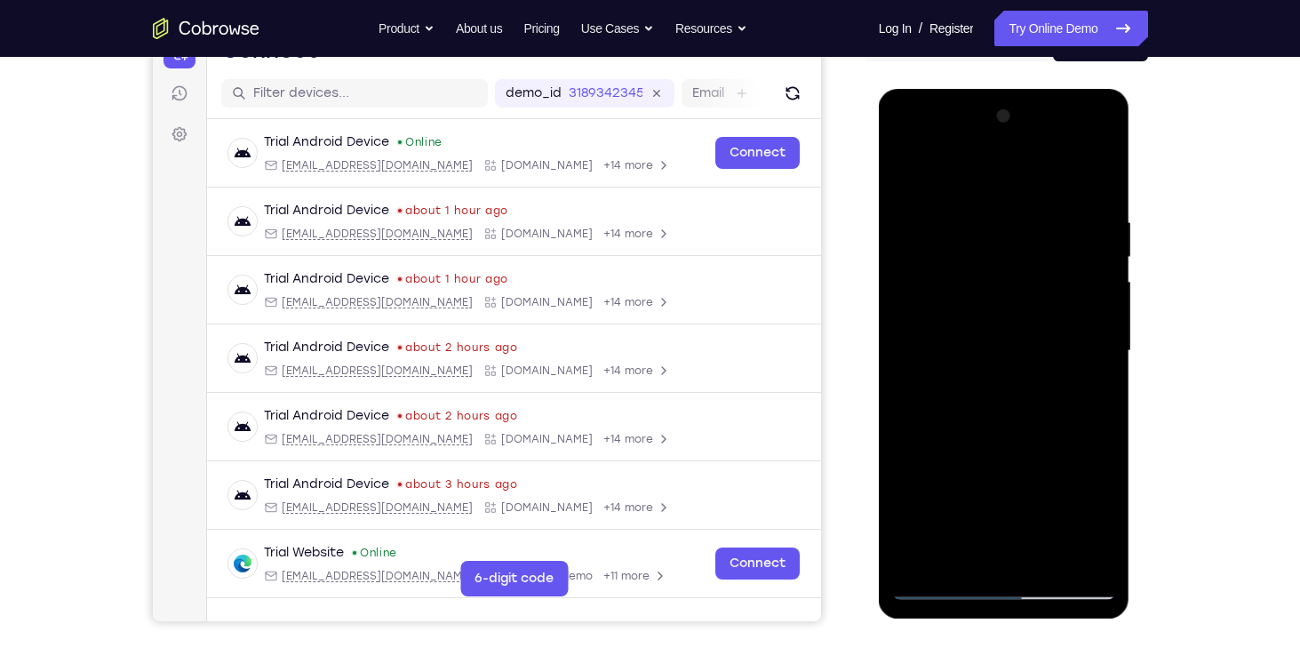
click at [1045, 210] on div at bounding box center [1004, 351] width 224 height 498
drag, startPoint x: 1060, startPoint y: 511, endPoint x: 1048, endPoint y: 267, distance: 243.7
click at [1048, 267] on div at bounding box center [1004, 351] width 224 height 498
drag, startPoint x: 1024, startPoint y: 476, endPoint x: 1010, endPoint y: 233, distance: 243.9
click at [1010, 233] on div at bounding box center [1004, 351] width 224 height 498
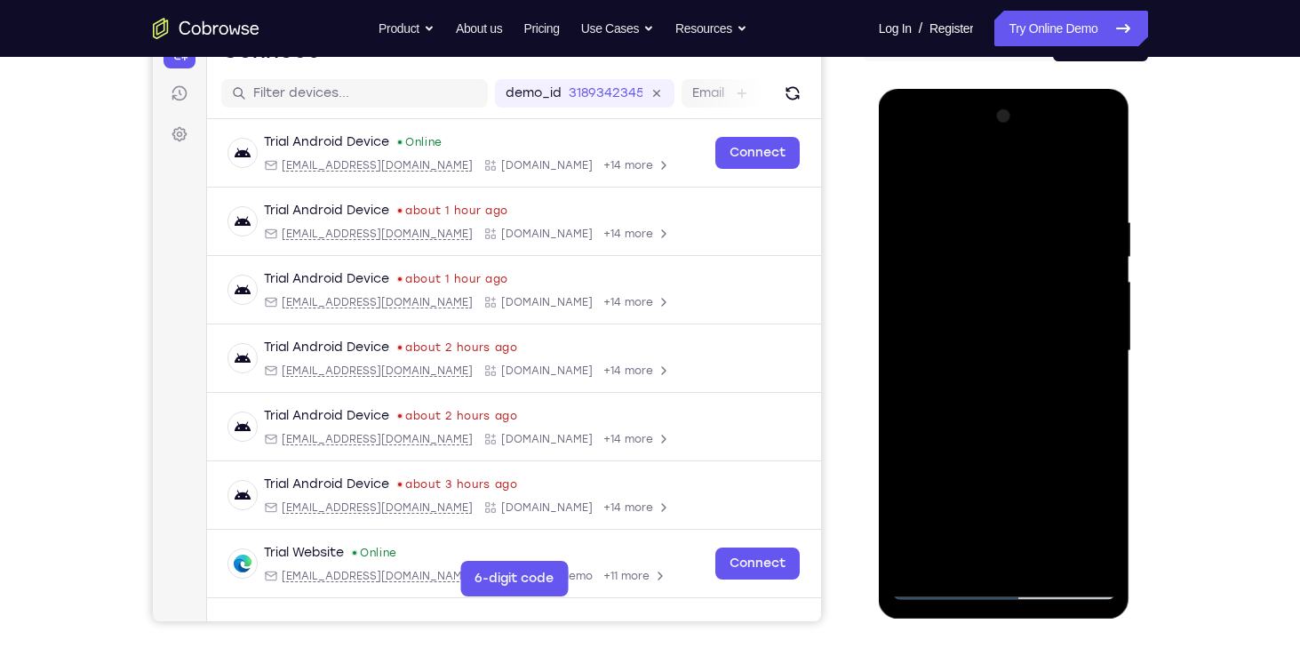
drag, startPoint x: 1017, startPoint y: 495, endPoint x: 1008, endPoint y: 244, distance: 250.7
click at [1008, 244] on div at bounding box center [1004, 351] width 224 height 498
drag, startPoint x: 1038, startPoint y: 514, endPoint x: 1024, endPoint y: 237, distance: 276.7
click at [1024, 237] on div at bounding box center [1004, 351] width 224 height 498
drag, startPoint x: 1037, startPoint y: 457, endPoint x: 1025, endPoint y: 211, distance: 245.5
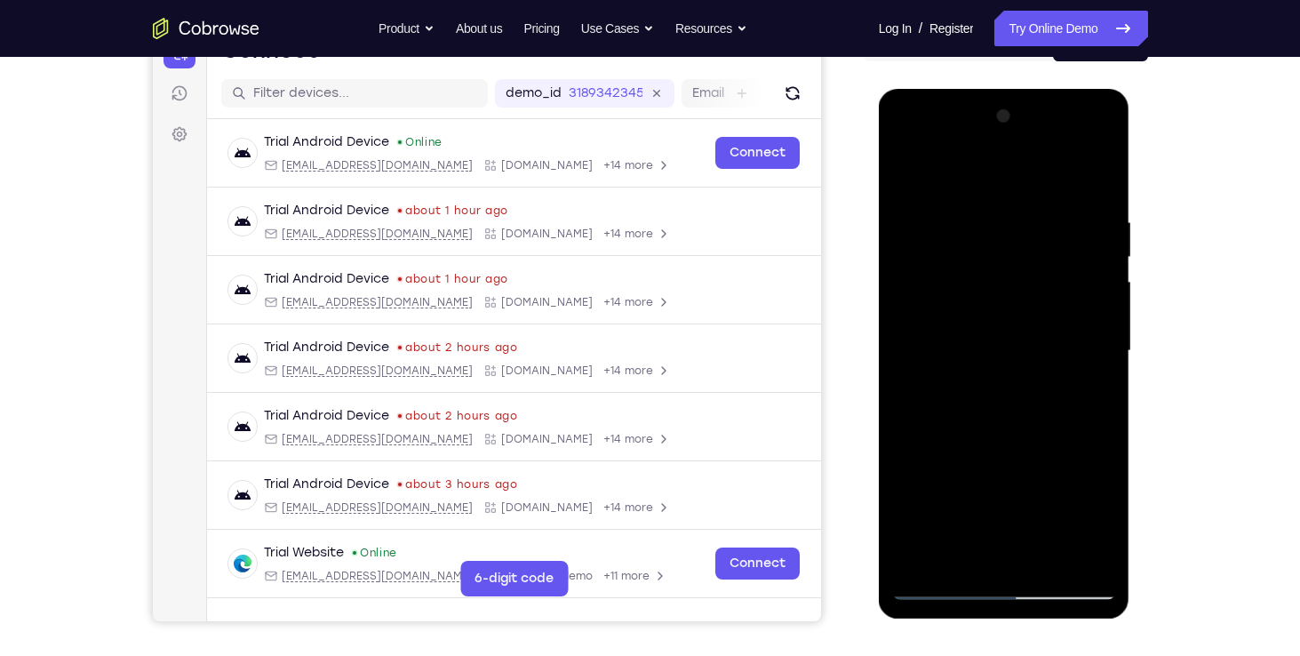
click at [1025, 211] on div at bounding box center [1004, 351] width 224 height 498
drag, startPoint x: 1037, startPoint y: 504, endPoint x: 1024, endPoint y: 268, distance: 235.8
click at [1024, 268] on div at bounding box center [1004, 351] width 224 height 498
drag, startPoint x: 1031, startPoint y: 521, endPoint x: 1028, endPoint y: 302, distance: 218.6
click at [1028, 302] on div at bounding box center [1004, 351] width 224 height 498
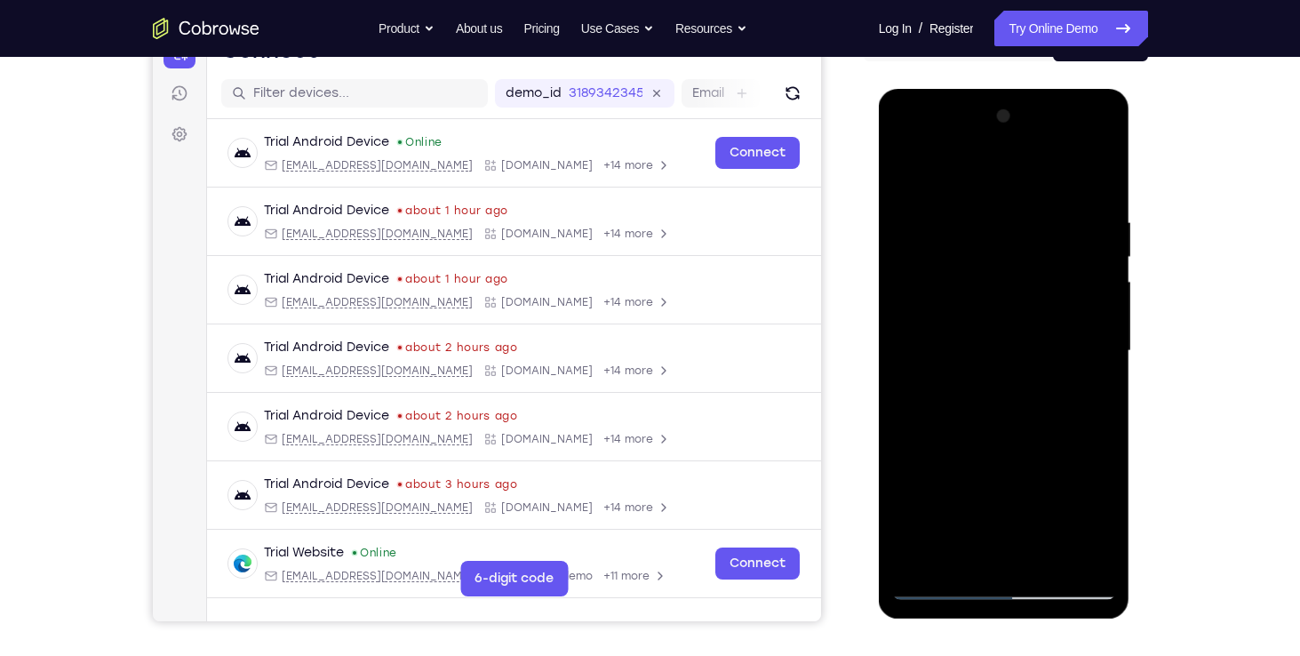
drag, startPoint x: 1032, startPoint y: 506, endPoint x: 1023, endPoint y: 230, distance: 275.6
click at [1023, 230] on div at bounding box center [1004, 351] width 224 height 498
drag, startPoint x: 1034, startPoint y: 511, endPoint x: 1034, endPoint y: 234, distance: 277.2
click at [1034, 234] on div at bounding box center [1004, 351] width 224 height 498
drag, startPoint x: 1033, startPoint y: 491, endPoint x: 1020, endPoint y: 259, distance: 232.3
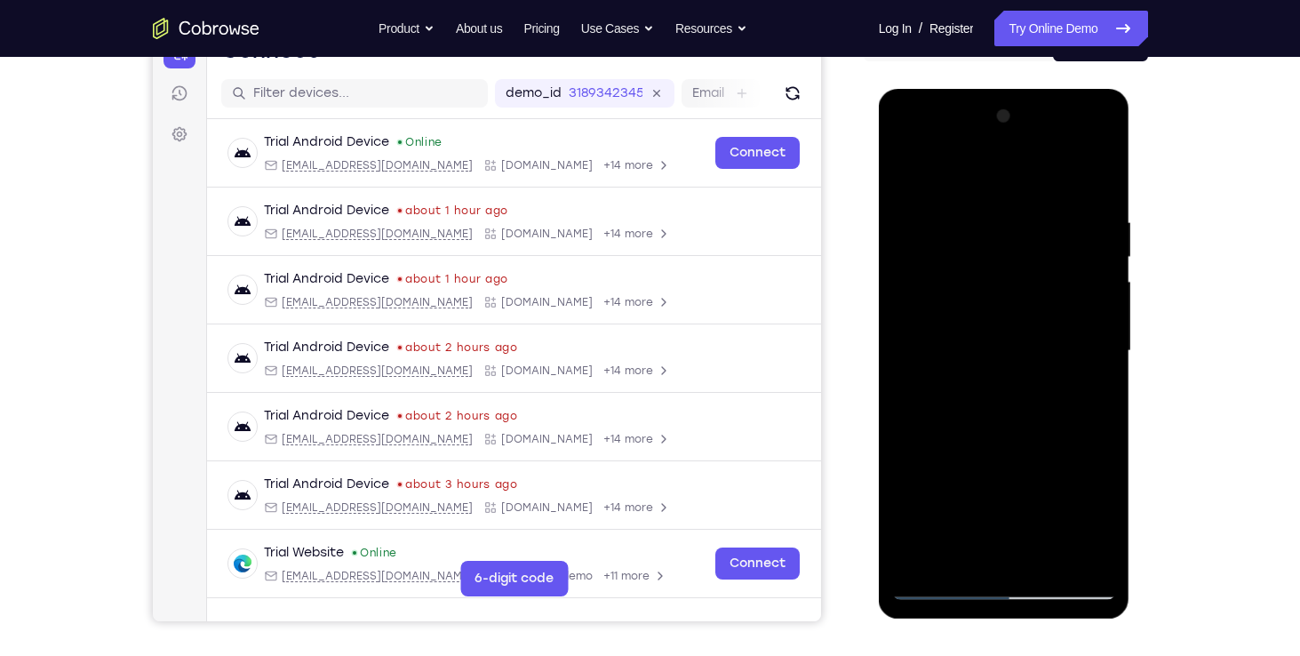
click at [1020, 259] on div at bounding box center [1004, 351] width 224 height 498
drag, startPoint x: 1032, startPoint y: 484, endPoint x: 1028, endPoint y: 267, distance: 216.8
click at [1028, 267] on div at bounding box center [1004, 351] width 224 height 498
drag, startPoint x: 1039, startPoint y: 525, endPoint x: 1032, endPoint y: 351, distance: 174.3
click at [1032, 351] on div at bounding box center [1004, 351] width 224 height 498
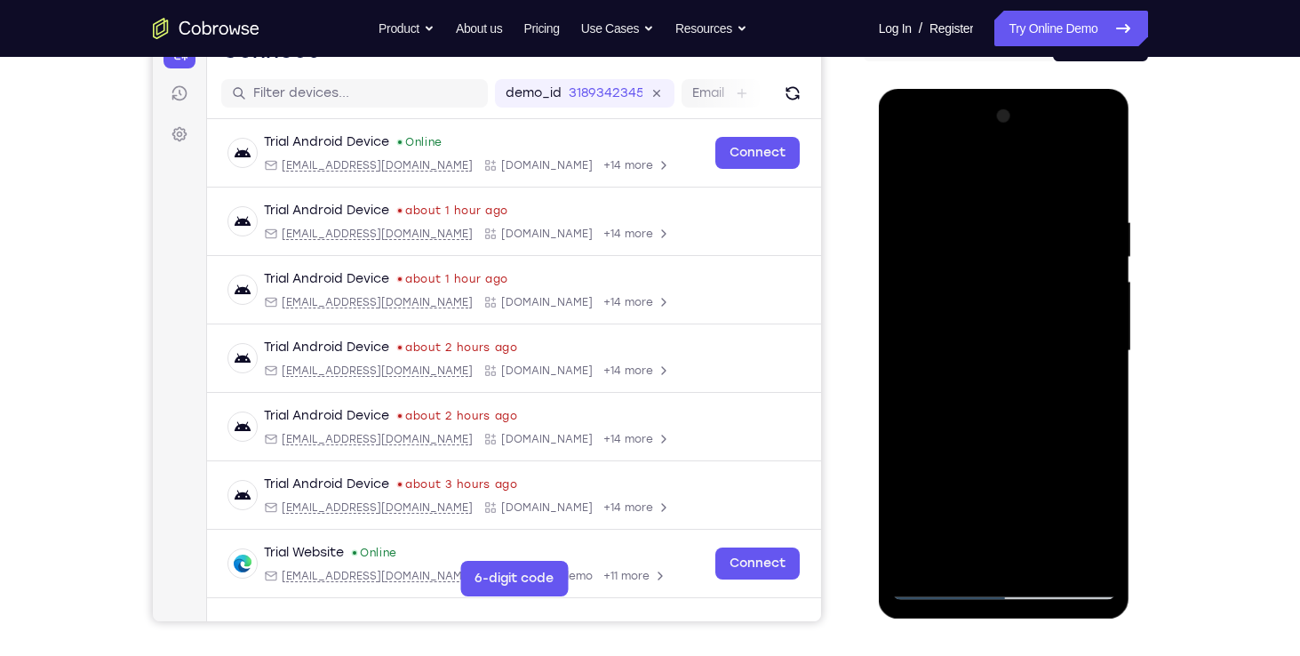
click at [957, 292] on div at bounding box center [1004, 351] width 224 height 498
click at [938, 308] on div at bounding box center [1004, 351] width 224 height 498
click at [958, 294] on div at bounding box center [1004, 351] width 224 height 498
click at [968, 294] on div at bounding box center [1004, 351] width 224 height 498
drag, startPoint x: 1014, startPoint y: 448, endPoint x: 996, endPoint y: 226, distance: 222.8
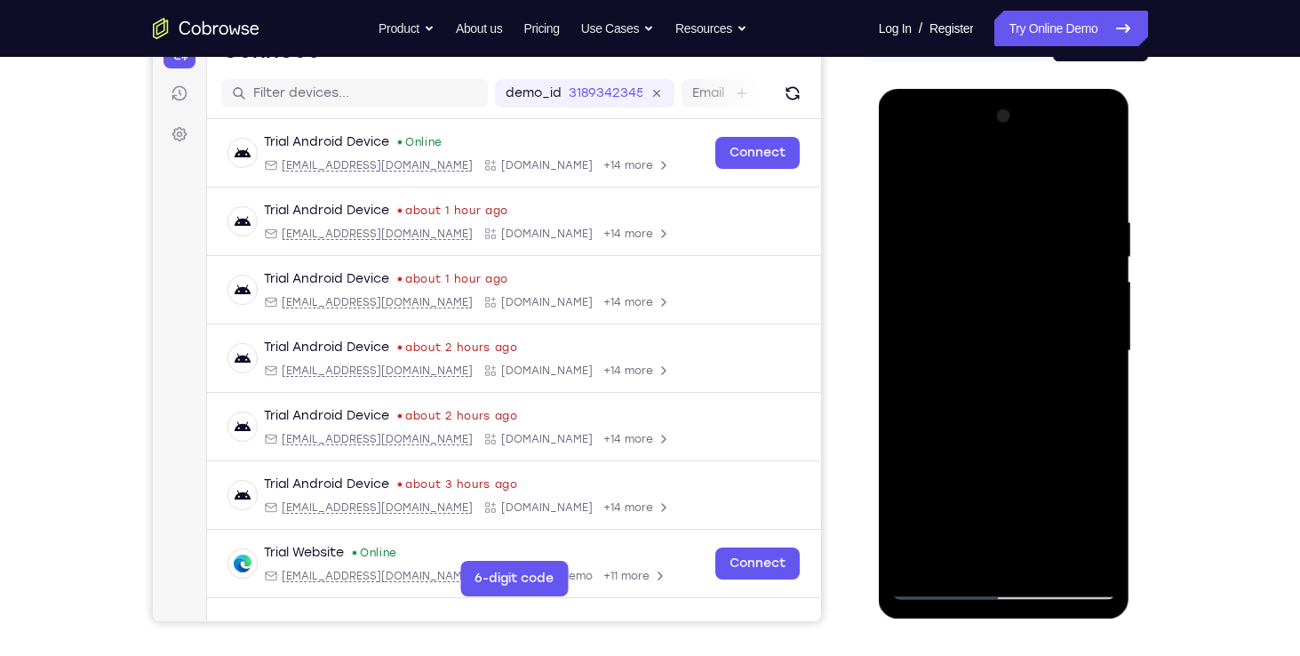
click at [996, 226] on div at bounding box center [1004, 351] width 224 height 498
drag, startPoint x: 983, startPoint y: 450, endPoint x: 982, endPoint y: 375, distance: 74.6
click at [982, 375] on div at bounding box center [1004, 351] width 224 height 498
click at [967, 255] on div at bounding box center [1004, 351] width 224 height 498
click at [936, 270] on div at bounding box center [1004, 351] width 224 height 498
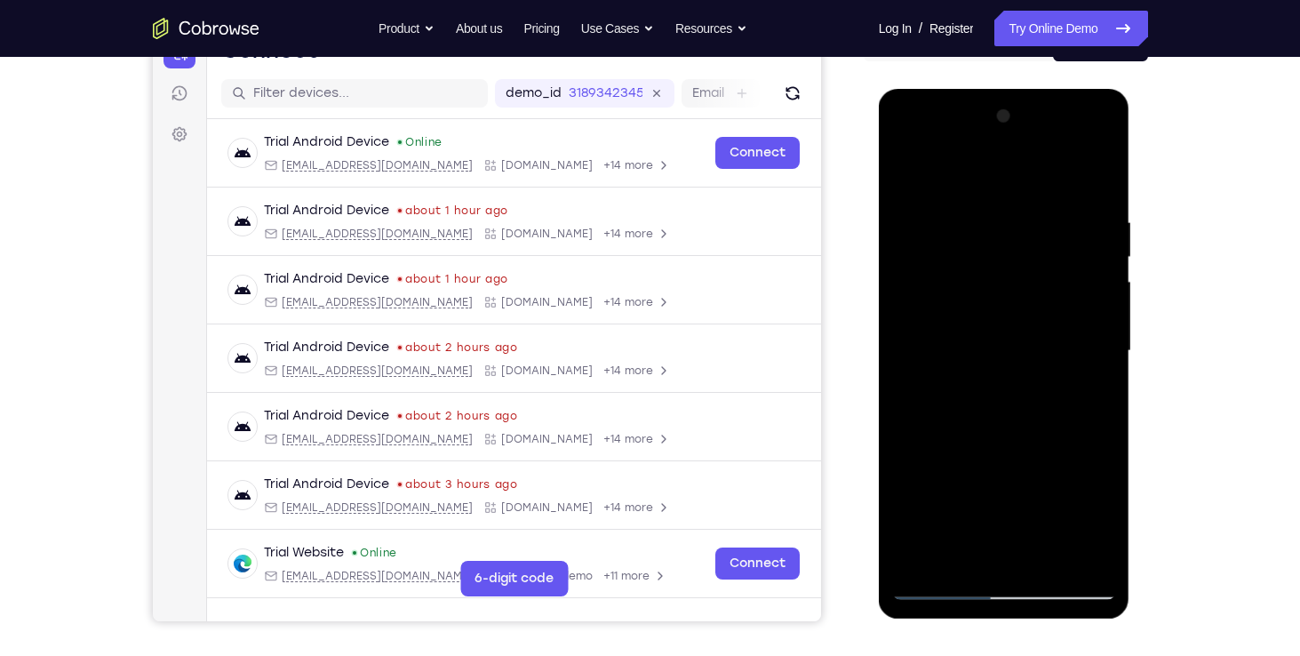
click at [979, 253] on div at bounding box center [1004, 351] width 224 height 498
drag, startPoint x: 1000, startPoint y: 404, endPoint x: 998, endPoint y: 278, distance: 126.2
click at [998, 278] on div at bounding box center [1004, 351] width 224 height 498
click at [993, 380] on div at bounding box center [1004, 351] width 224 height 498
click at [937, 588] on div at bounding box center [1004, 351] width 224 height 498
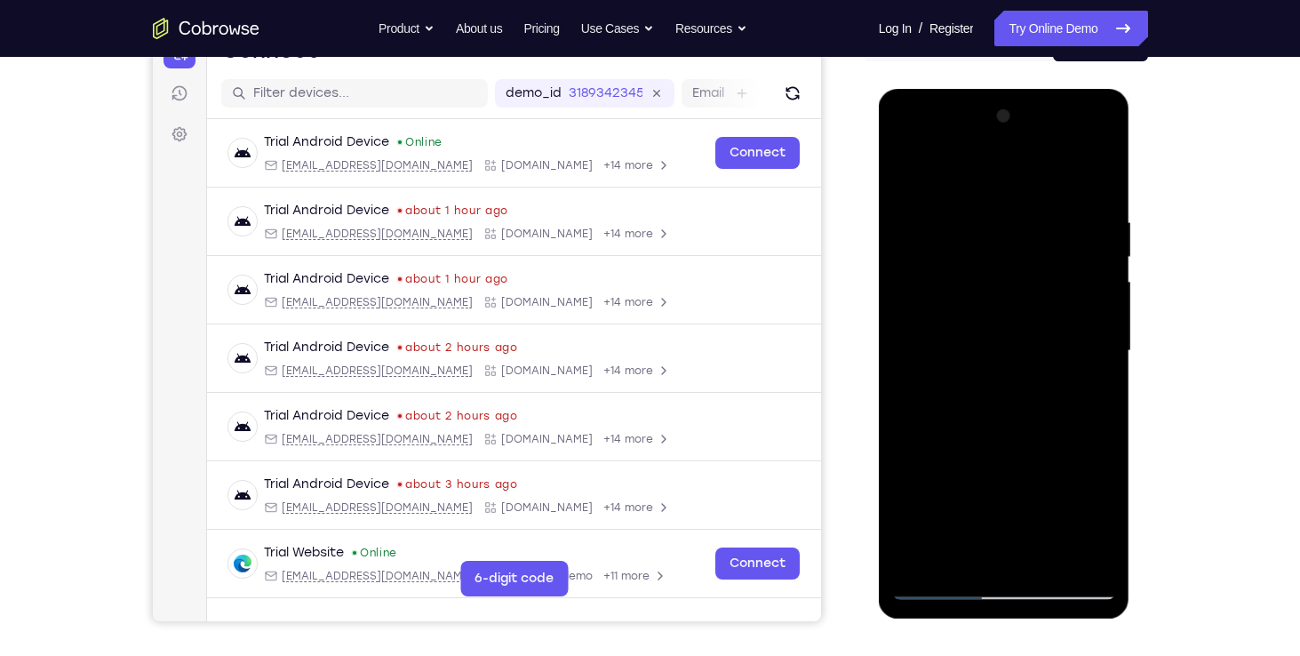
click at [997, 382] on div at bounding box center [1004, 351] width 224 height 498
click at [933, 401] on div at bounding box center [1004, 351] width 224 height 498
drag, startPoint x: 1017, startPoint y: 474, endPoint x: 1010, endPoint y: 298, distance: 177.0
click at [1010, 298] on div at bounding box center [1004, 351] width 224 height 498
drag, startPoint x: 1039, startPoint y: 442, endPoint x: 1030, endPoint y: 292, distance: 149.5
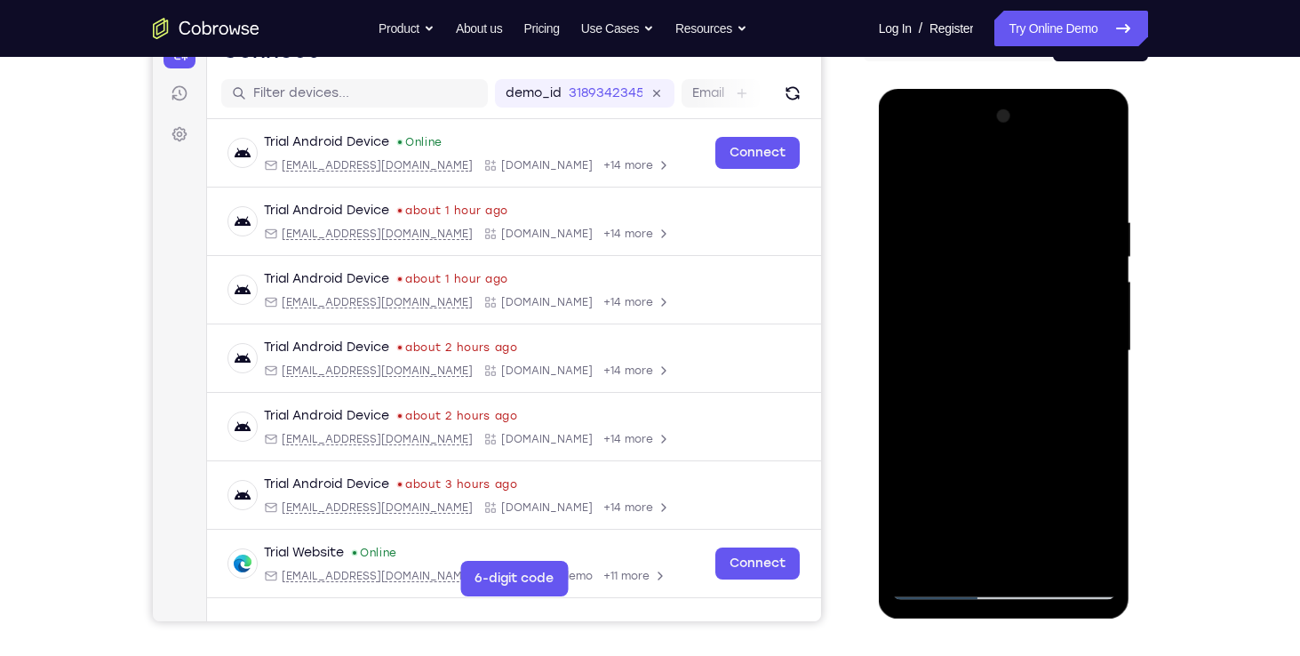
click at [1030, 292] on div at bounding box center [1004, 351] width 224 height 498
drag, startPoint x: 1034, startPoint y: 478, endPoint x: 1020, endPoint y: 212, distance: 266.1
click at [1020, 212] on div at bounding box center [1004, 351] width 224 height 498
drag, startPoint x: 1032, startPoint y: 478, endPoint x: 1022, endPoint y: 294, distance: 184.2
click at [1022, 294] on div at bounding box center [1004, 351] width 224 height 498
